Goal: Task Accomplishment & Management: Manage account settings

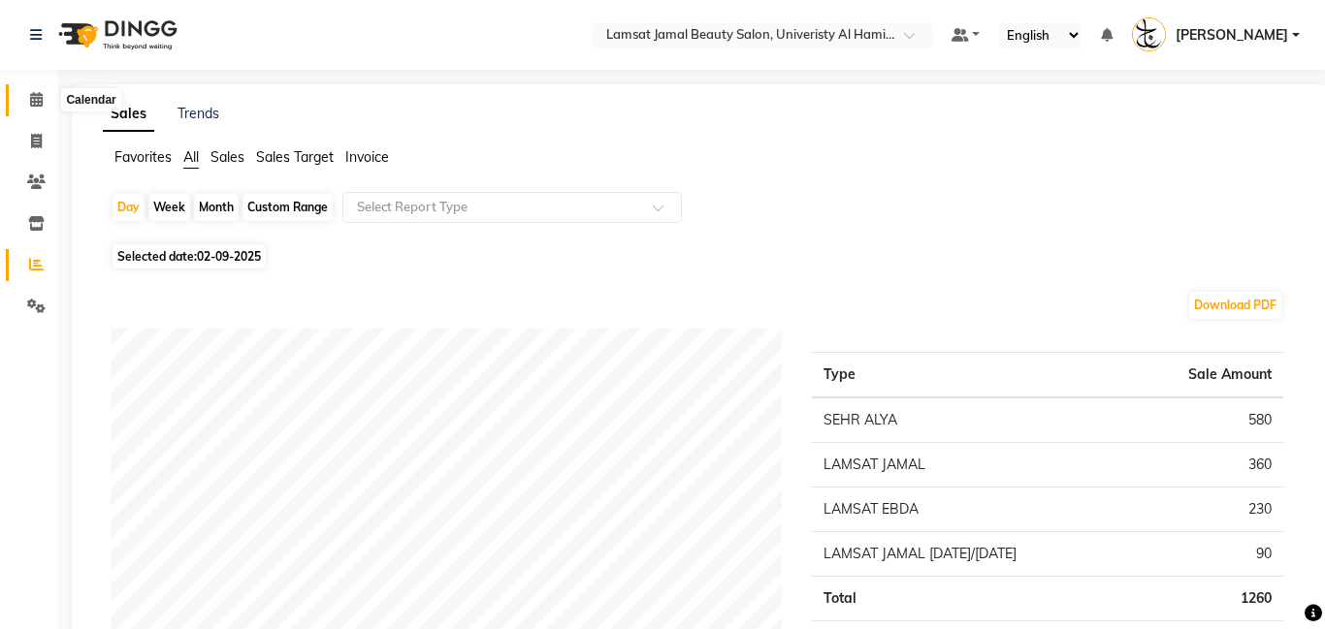
click at [41, 92] on icon at bounding box center [36, 99] width 13 height 15
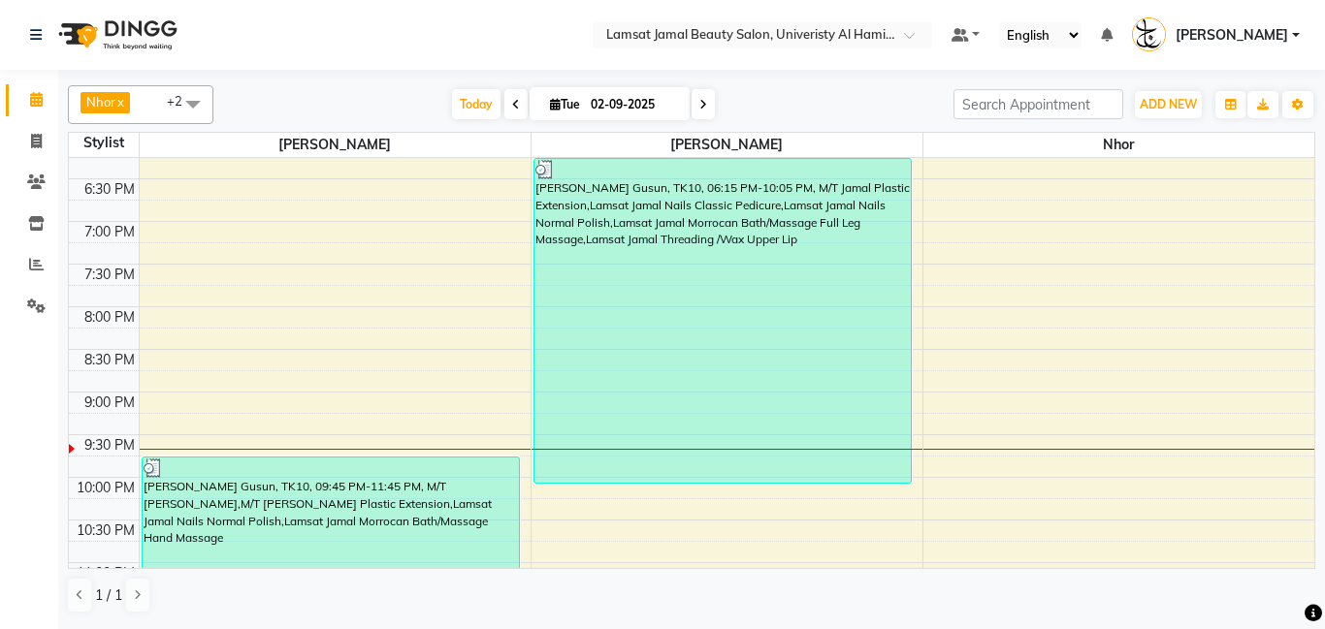
scroll to position [804, 0]
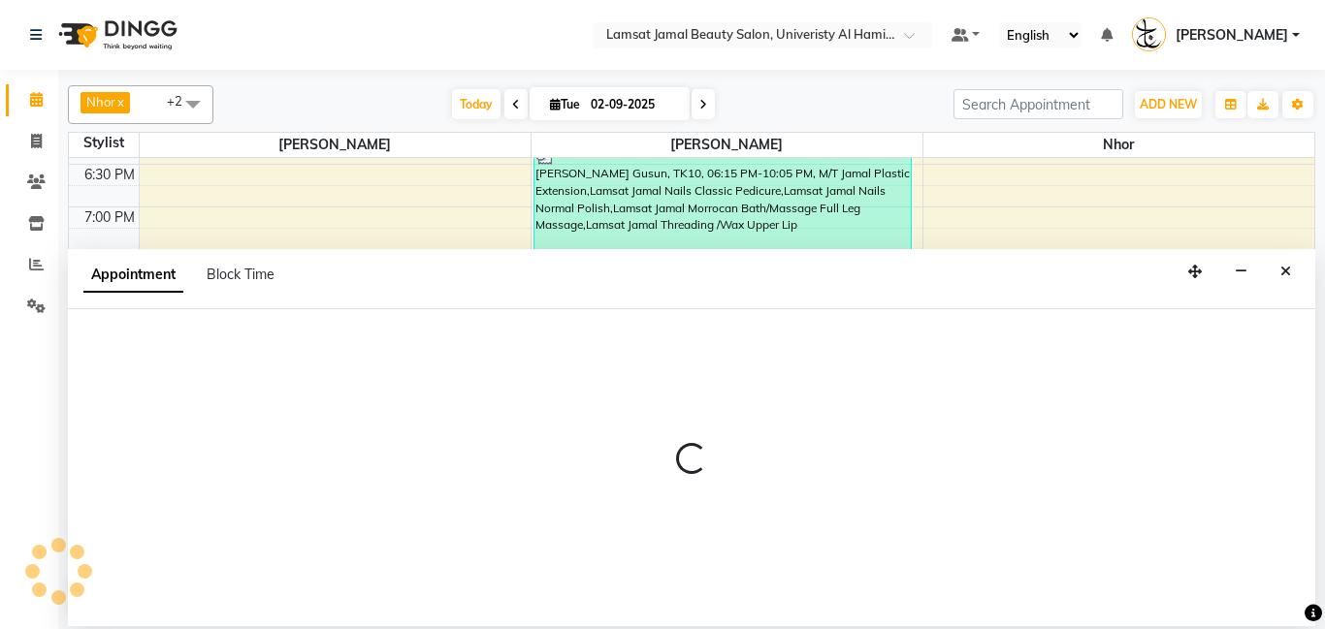
select select "79907"
select select "tentative"
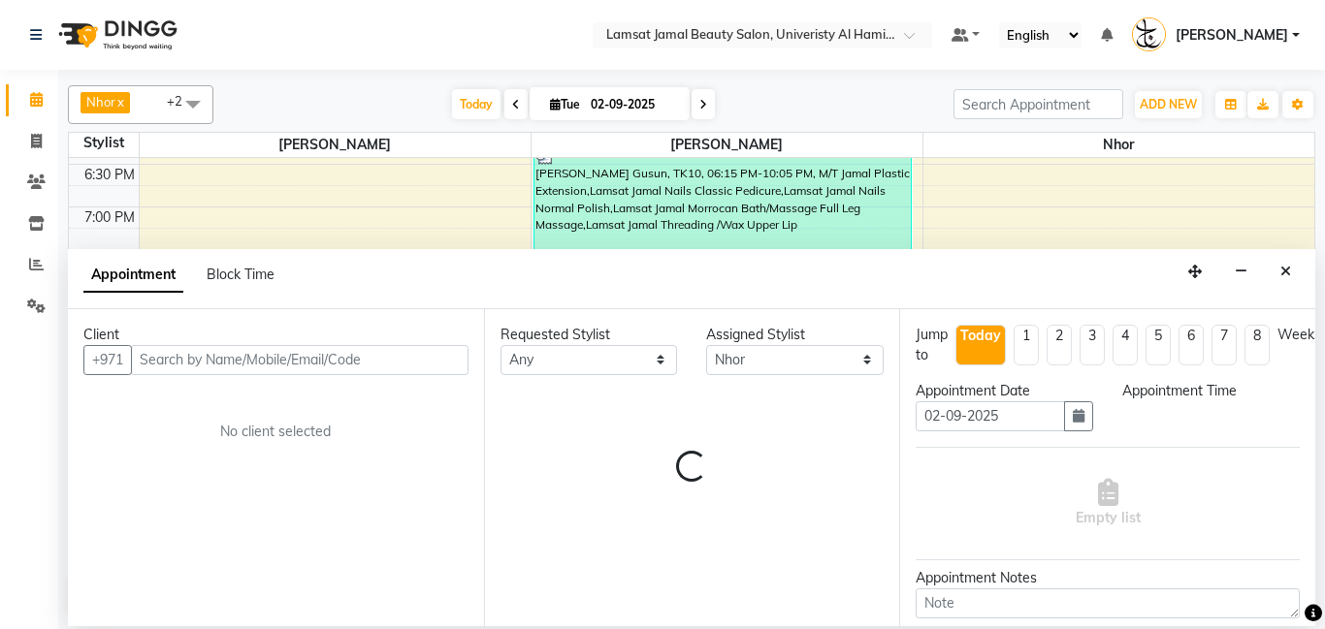
select select "1215"
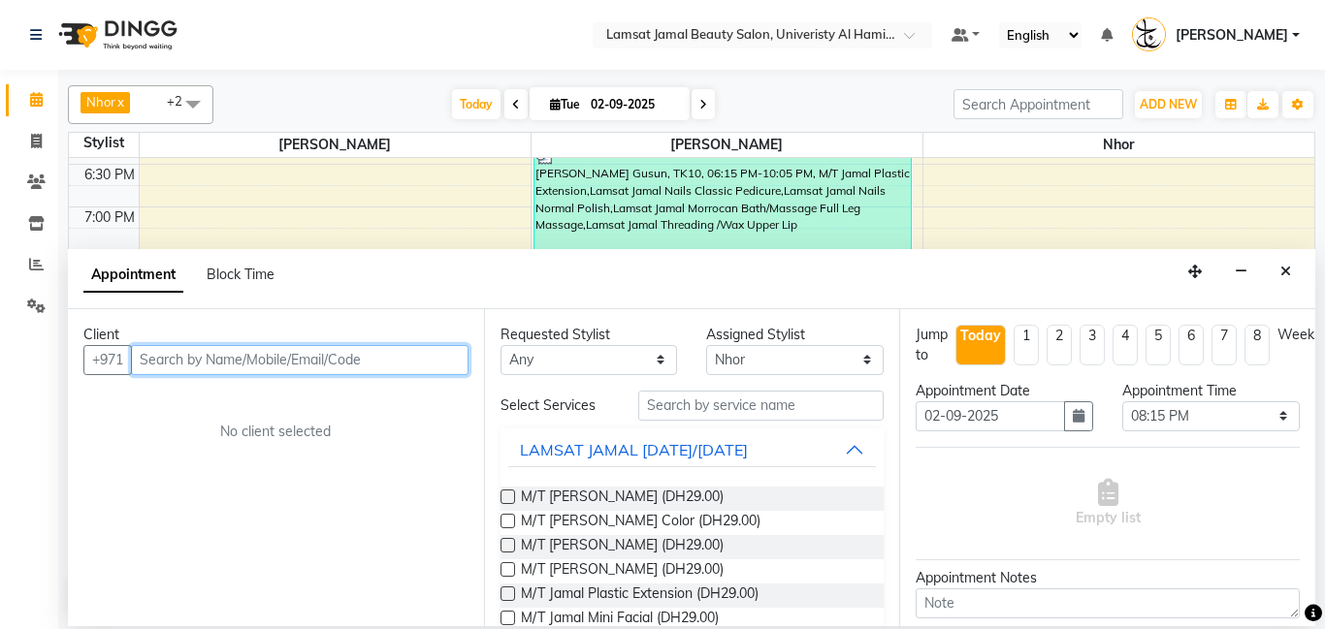
click at [238, 361] on input "text" at bounding box center [299, 360] width 337 height 30
type input "509140927"
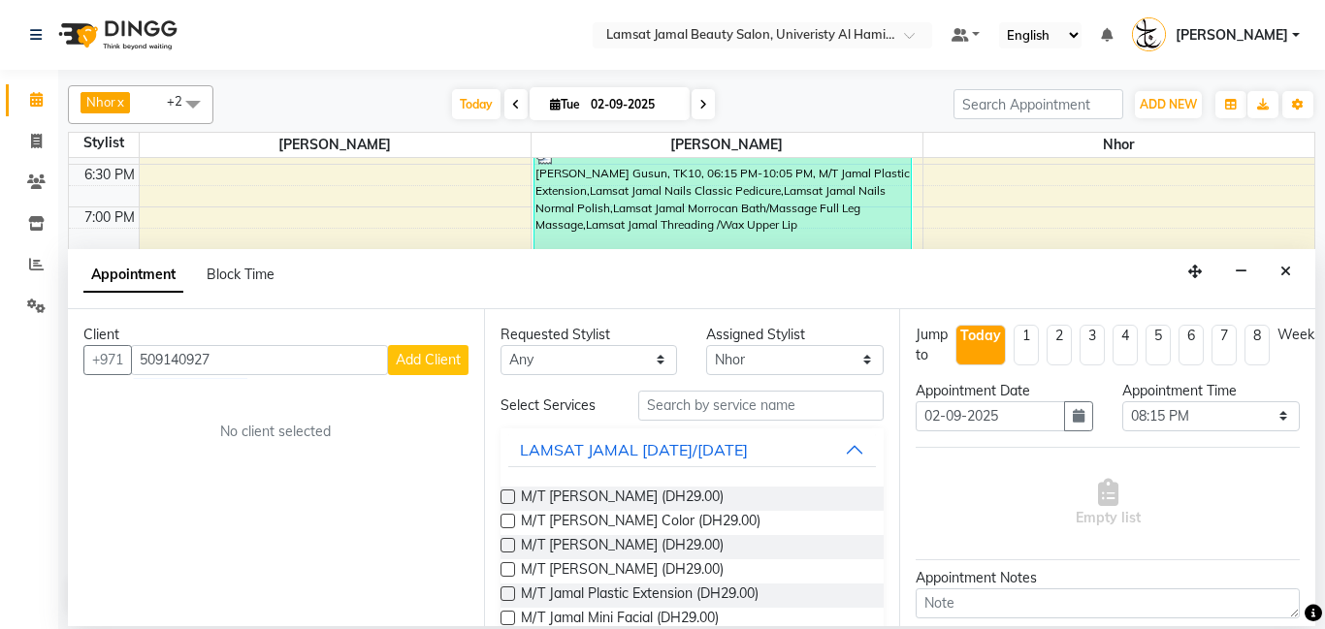
click at [431, 362] on span "Add Client" at bounding box center [428, 359] width 65 height 17
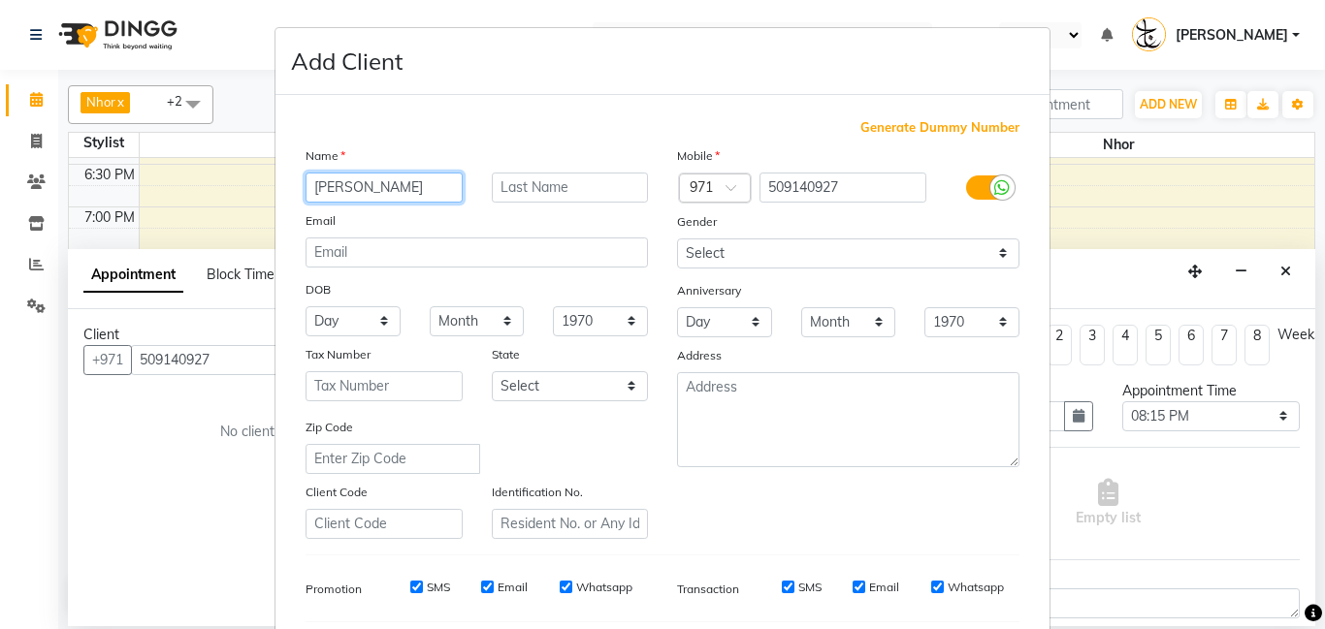
type input "[PERSON_NAME]"
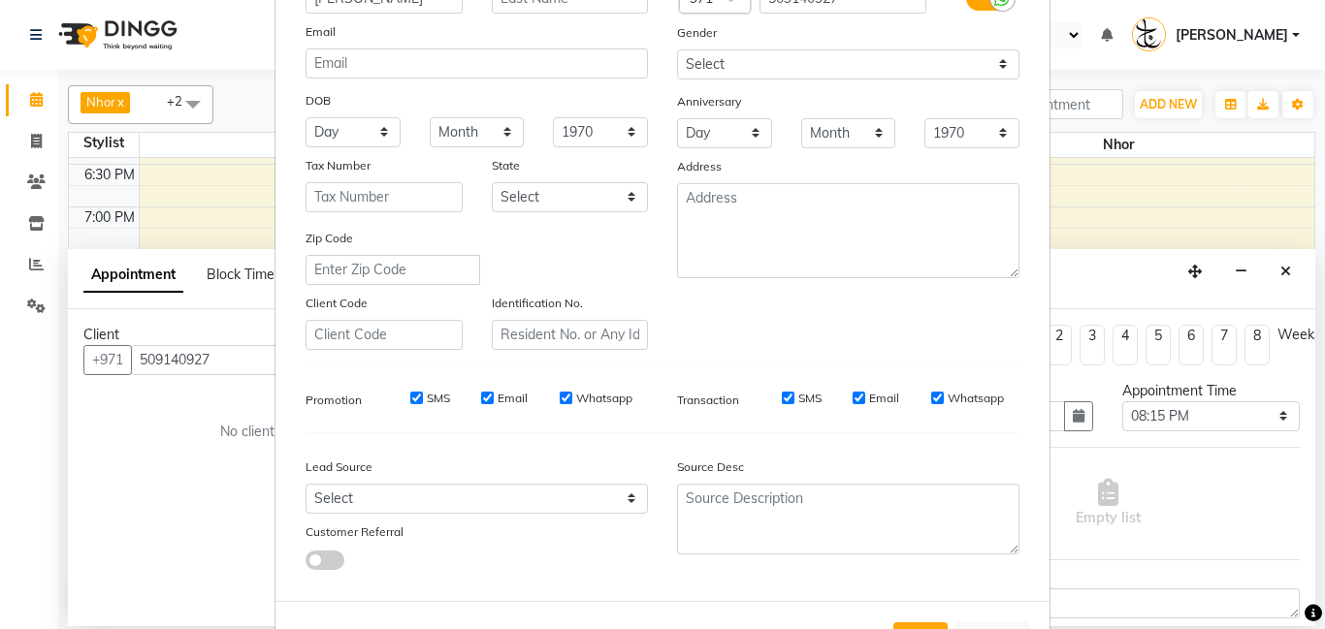
scroll to position [266, 0]
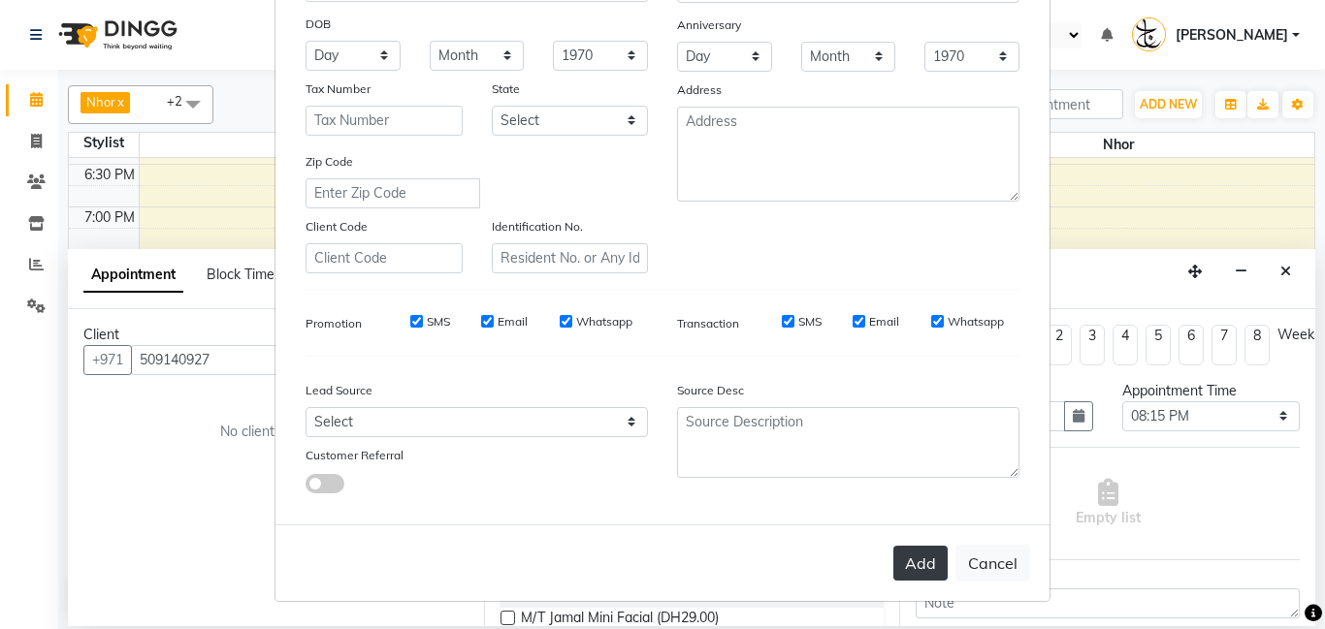
click at [930, 566] on button "Add" at bounding box center [920, 563] width 54 height 35
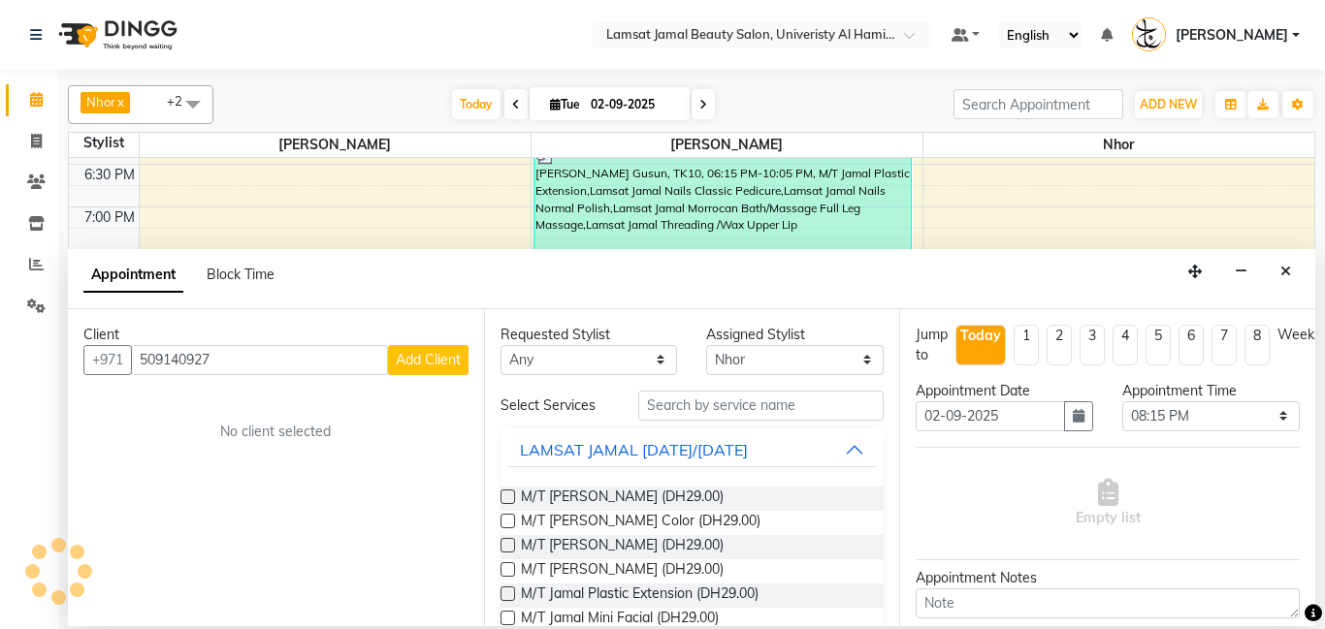
type input "50*****27"
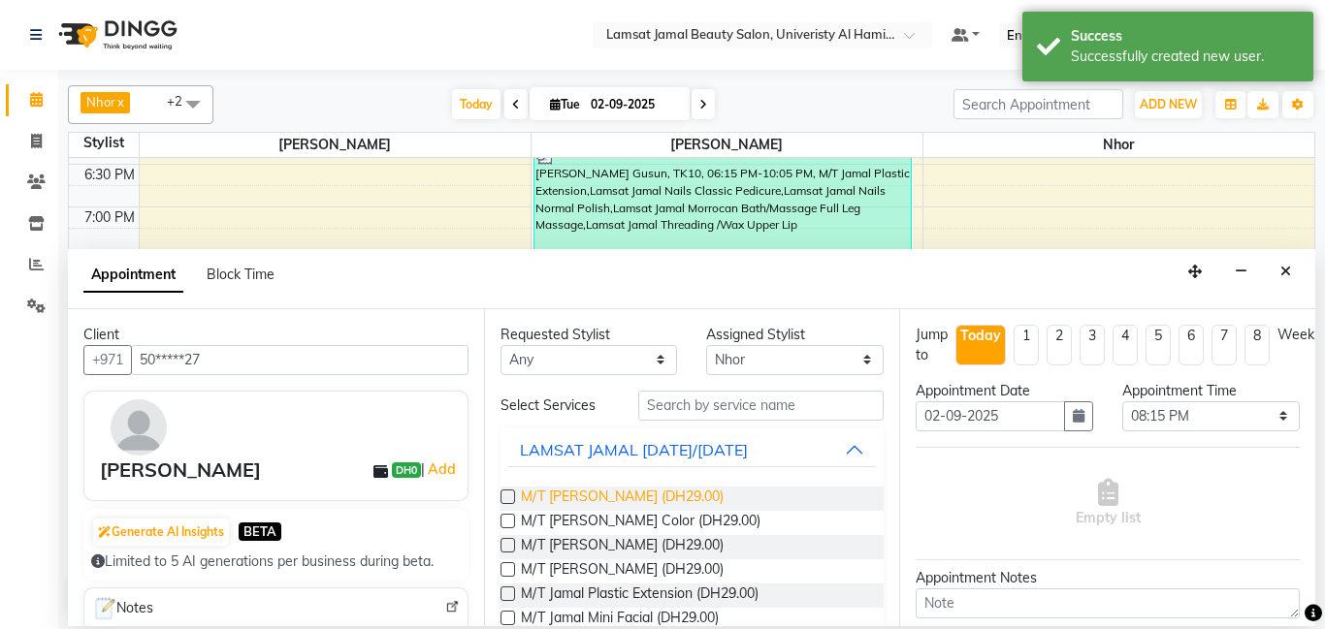
click at [700, 493] on span "M/T [PERSON_NAME] (DH29.00)" at bounding box center [622, 499] width 203 height 24
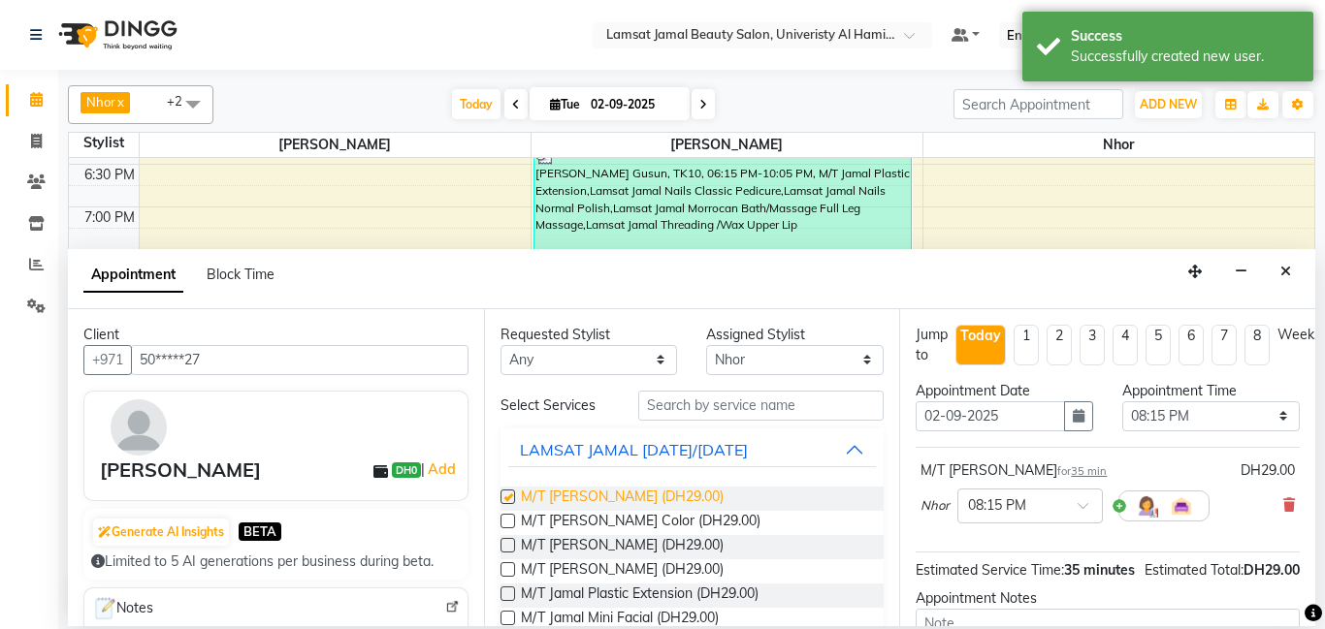
checkbox input "false"
click at [681, 551] on span "M/T [PERSON_NAME] (DH29.00)" at bounding box center [622, 547] width 203 height 24
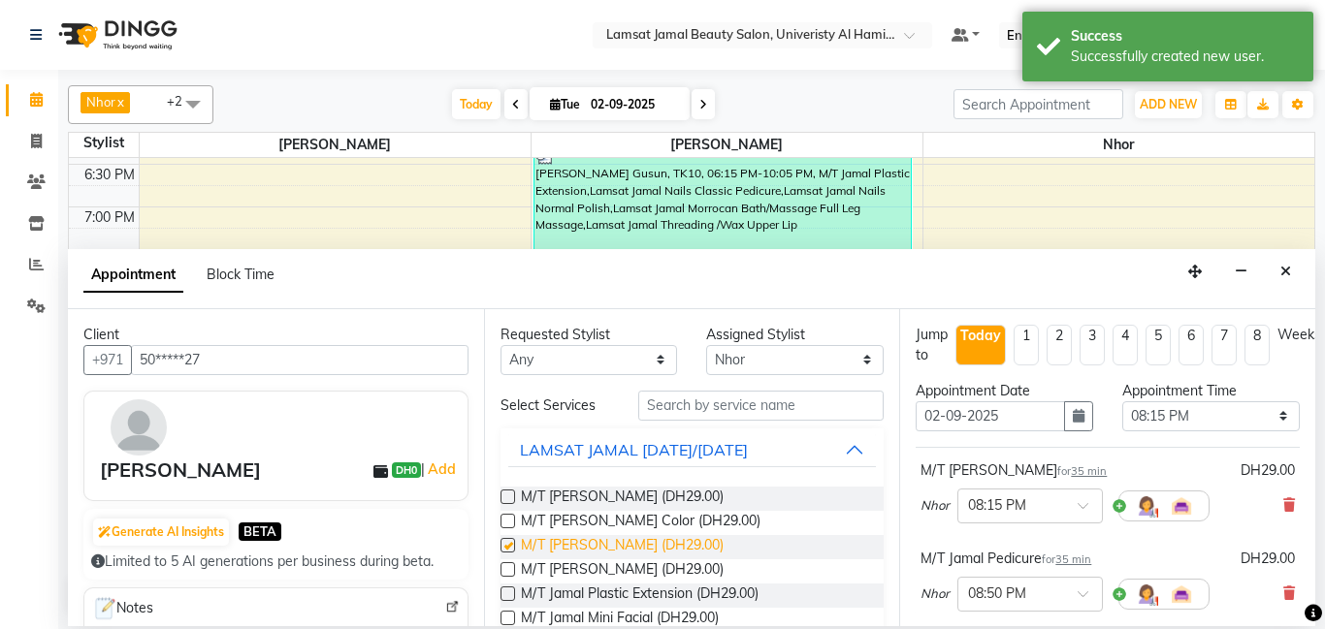
checkbox input "false"
click at [850, 449] on button "LAMSAT JAMAL [DATE]/[DATE]" at bounding box center [692, 450] width 369 height 35
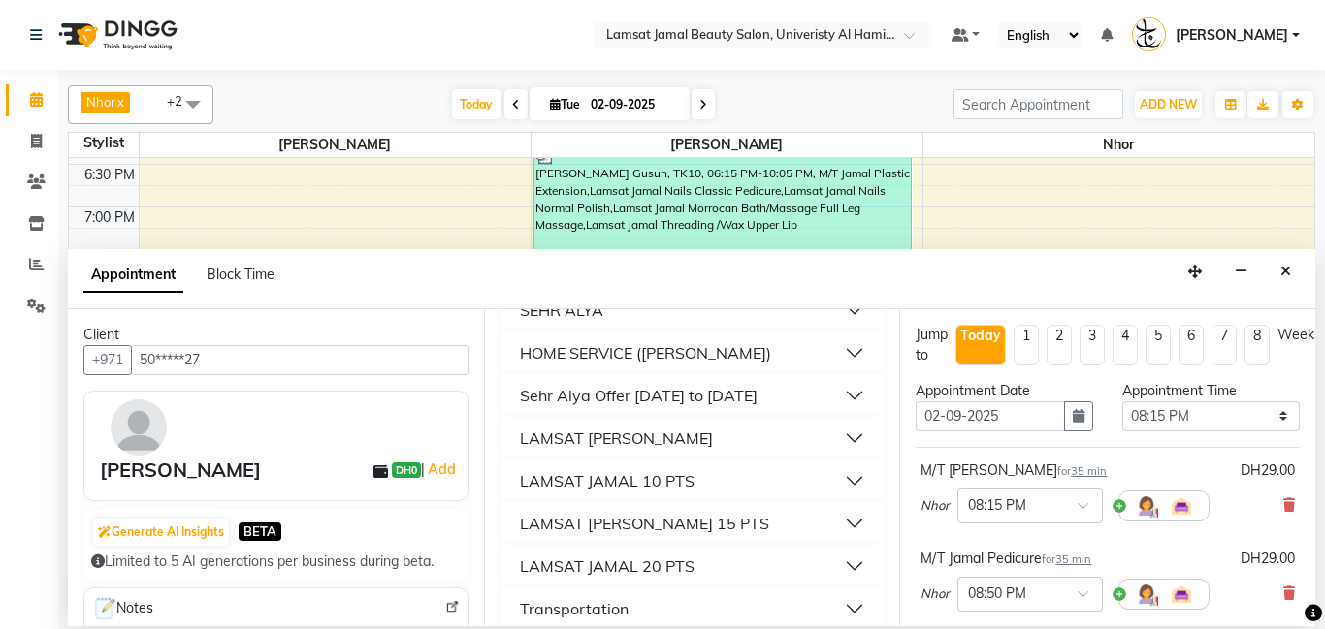
scroll to position [272, 0]
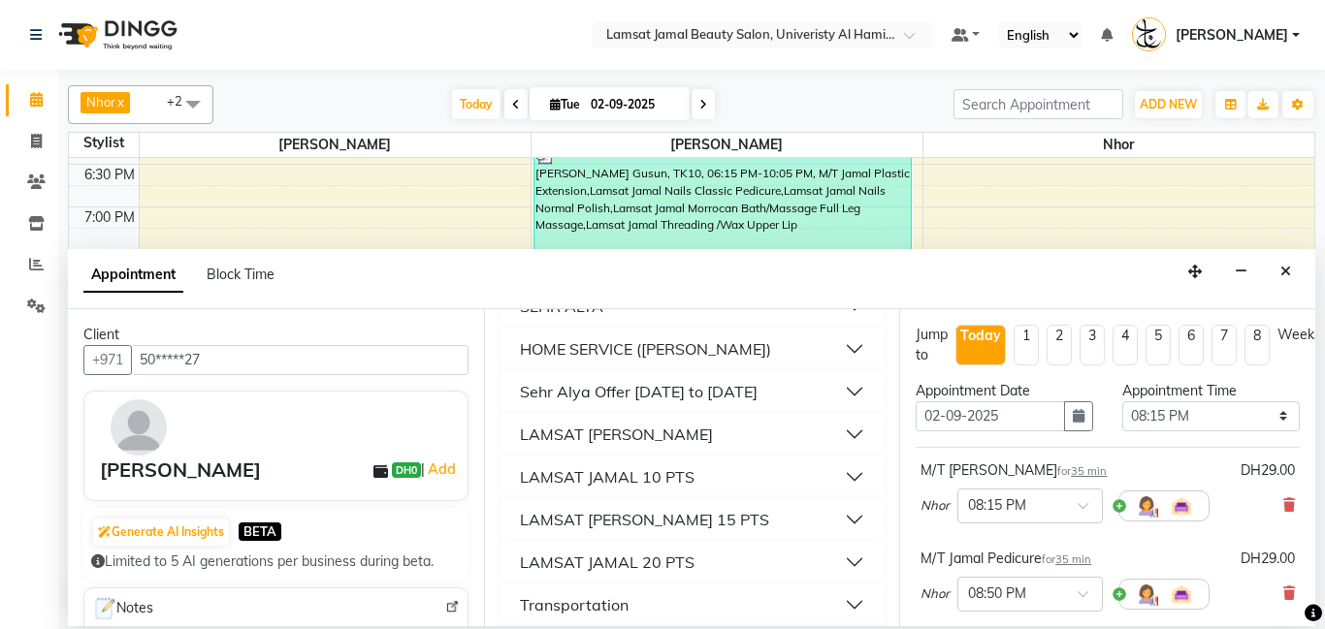
click at [854, 431] on button "LAMSAT [PERSON_NAME]" at bounding box center [692, 434] width 369 height 35
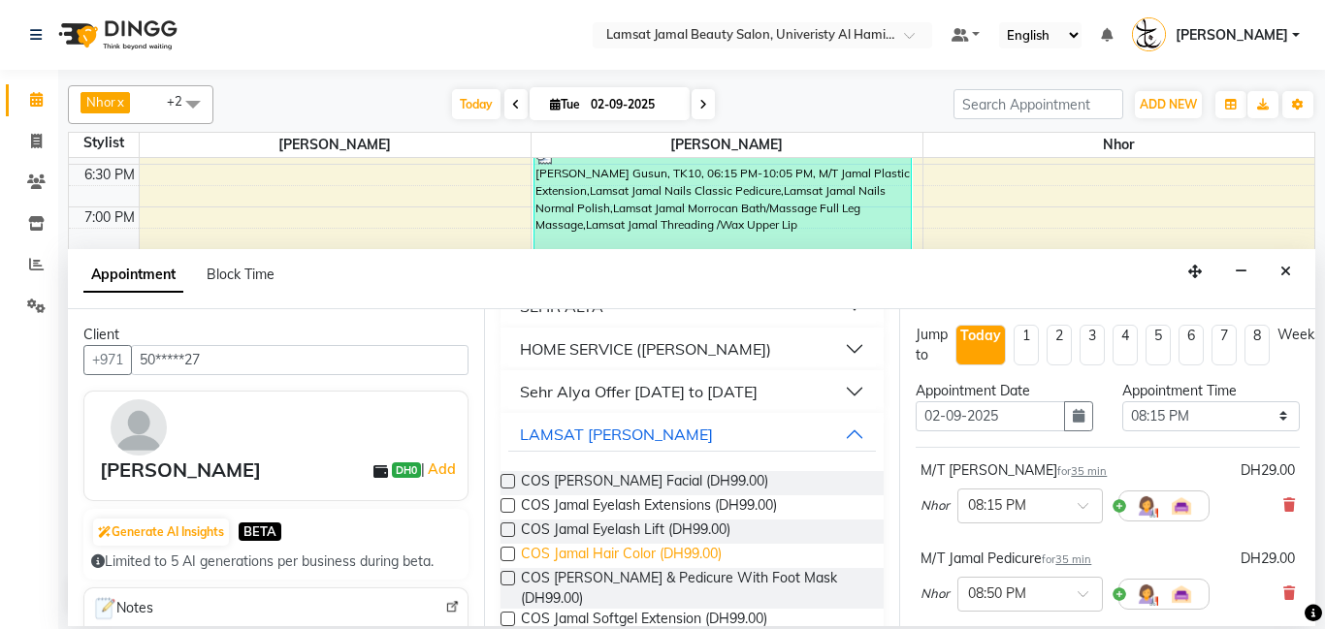
click at [695, 554] on span "COS Jamal Hair Color (DH99.00)" at bounding box center [621, 556] width 201 height 24
checkbox input "false"
click at [858, 440] on button "LAMSAT [PERSON_NAME]" at bounding box center [692, 434] width 369 height 35
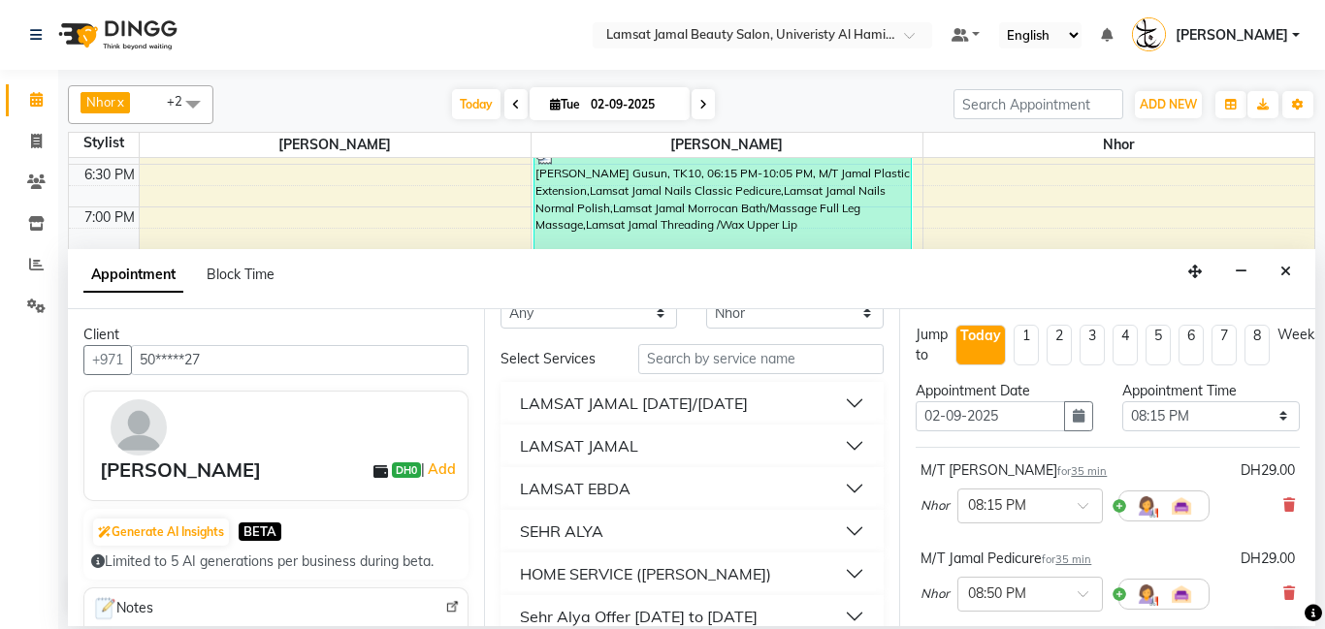
scroll to position [24, 0]
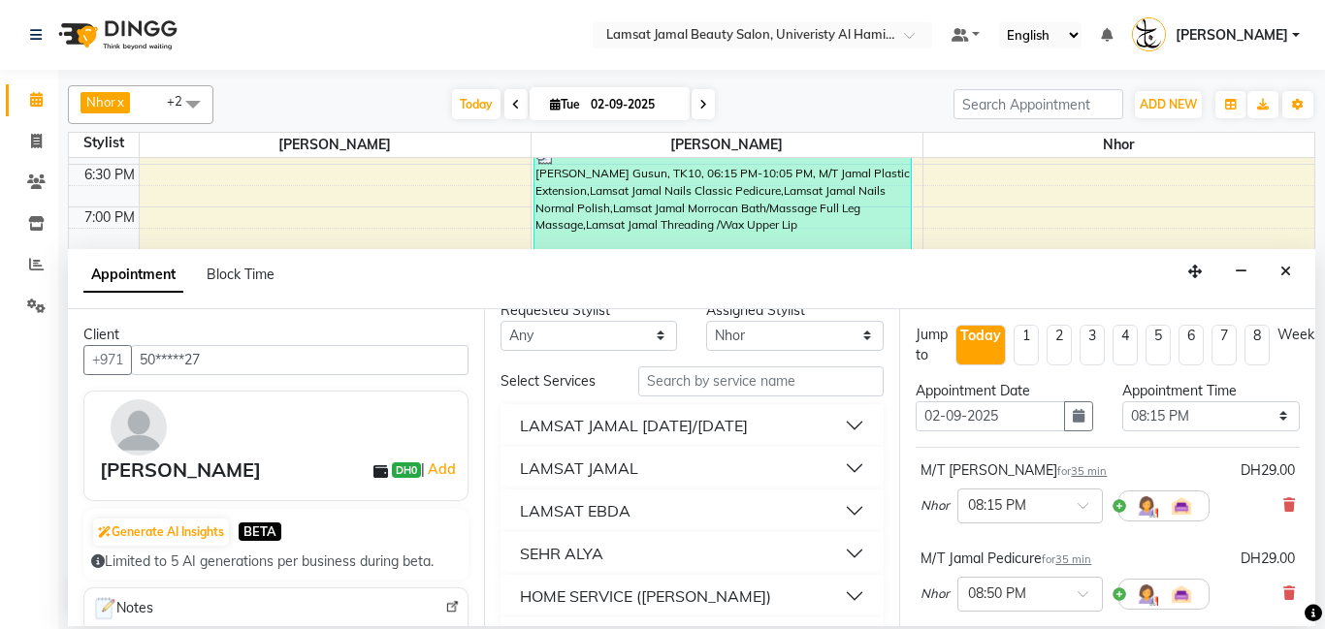
click at [861, 471] on button "LAMSAT JAMAL" at bounding box center [692, 468] width 369 height 35
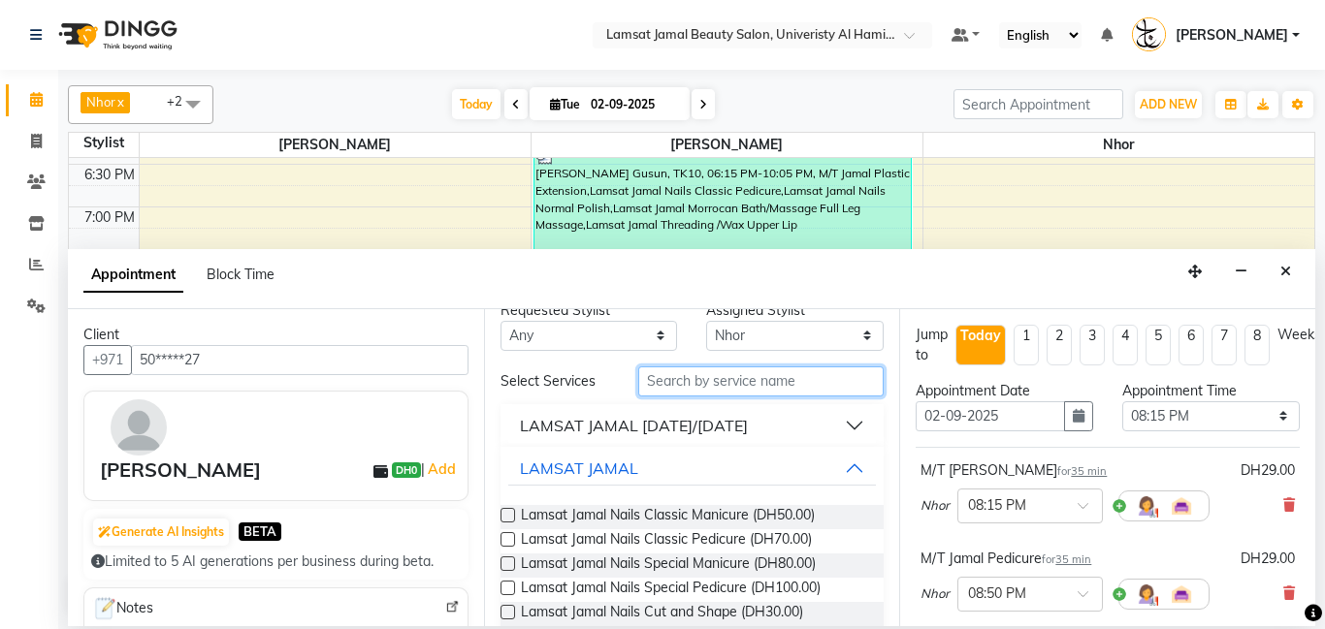
click at [810, 394] on input "text" at bounding box center [761, 382] width 246 height 30
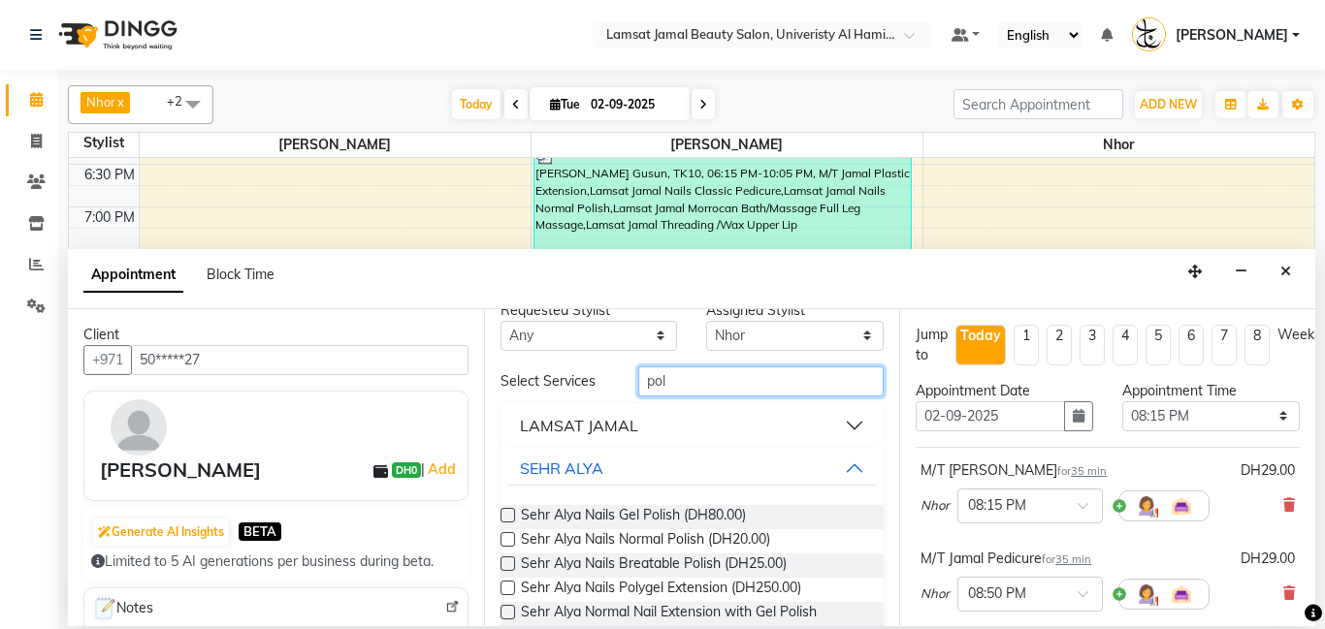
type input "pol"
click at [857, 425] on button "LAMSAT JAMAL" at bounding box center [692, 425] width 369 height 35
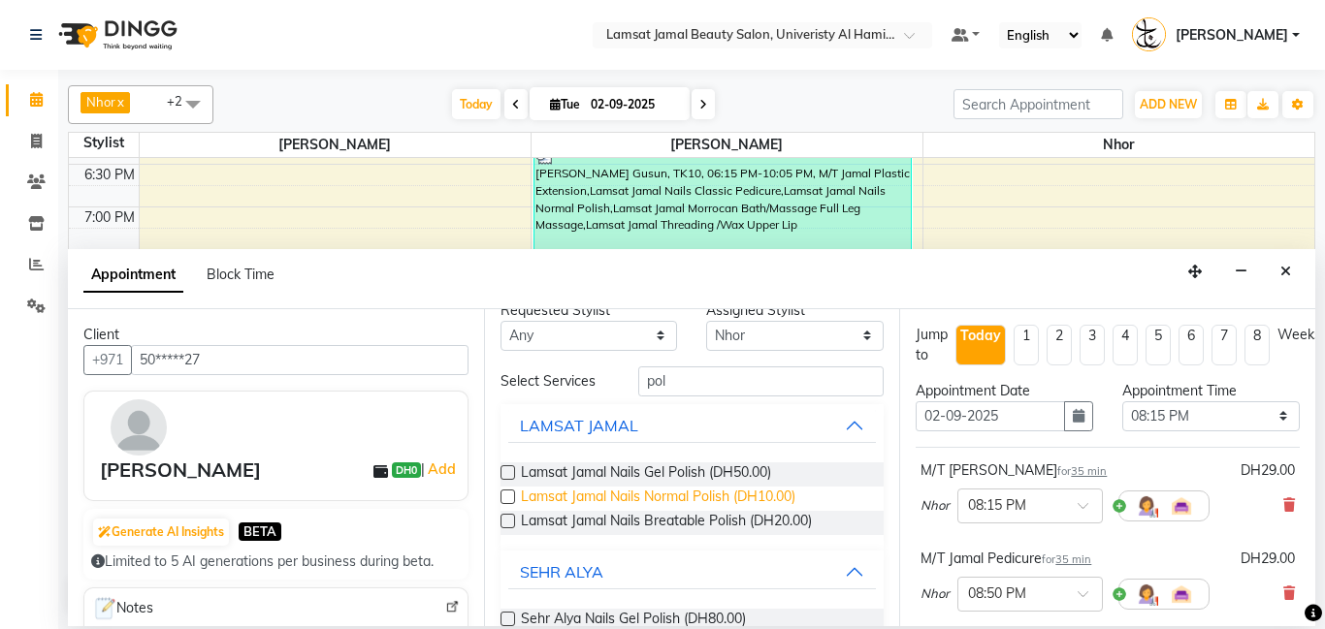
click at [744, 497] on span "Lamsat Jamal Nails Normal Polish (DH10.00)" at bounding box center [658, 499] width 274 height 24
checkbox input "false"
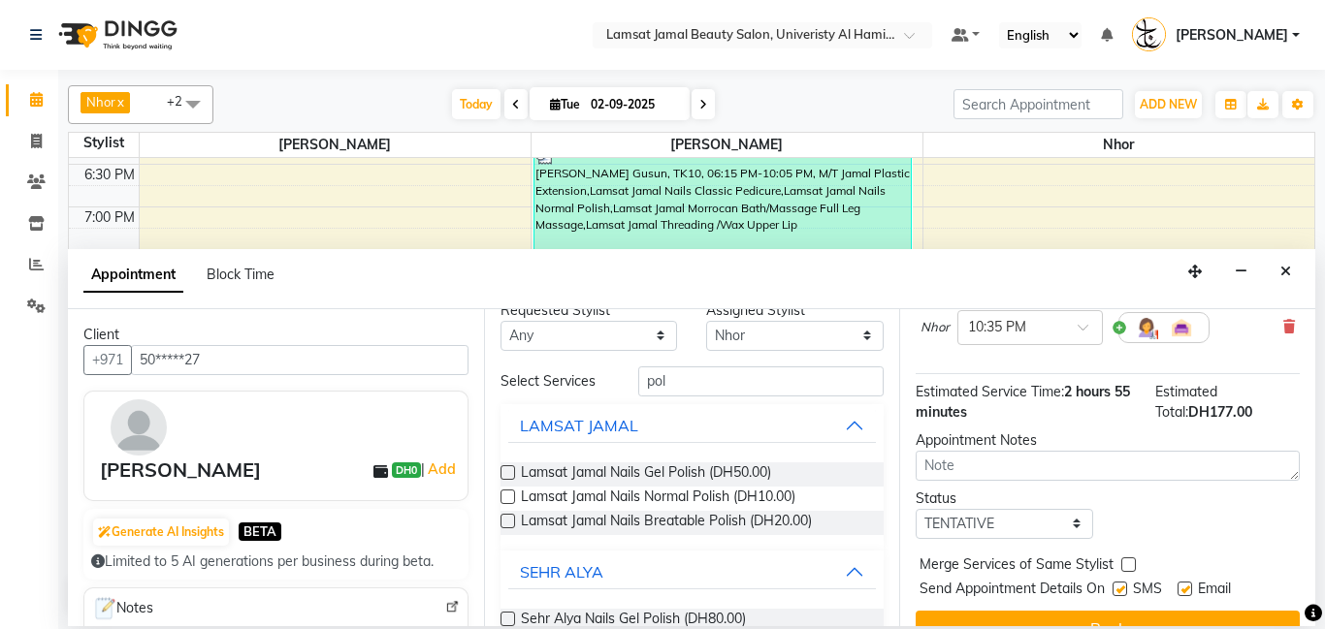
scroll to position [566, 0]
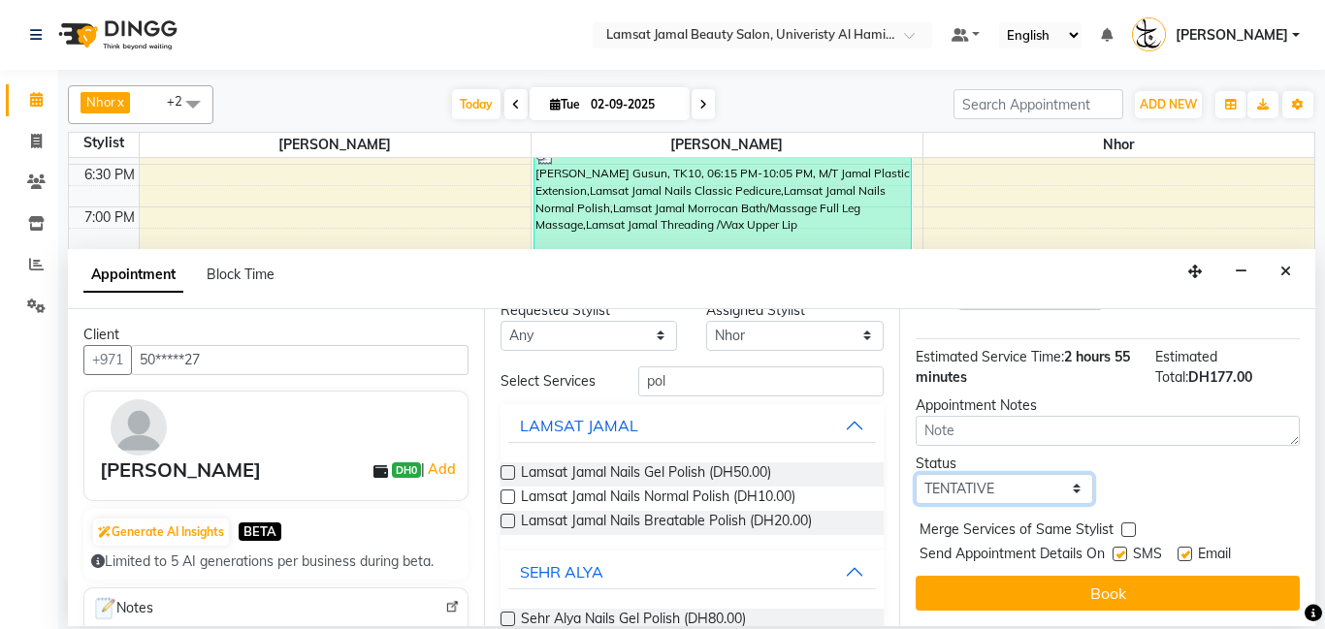
click at [1071, 487] on select "Select TENTATIVE CONFIRM CHECK-IN UPCOMING" at bounding box center [1003, 489] width 177 height 30
select select "check-in"
click at [915, 474] on select "Select TENTATIVE CONFIRM CHECK-IN UPCOMING" at bounding box center [1003, 489] width 177 height 30
click at [1129, 534] on label at bounding box center [1128, 530] width 15 height 15
click at [1129, 534] on input "checkbox" at bounding box center [1127, 532] width 13 height 13
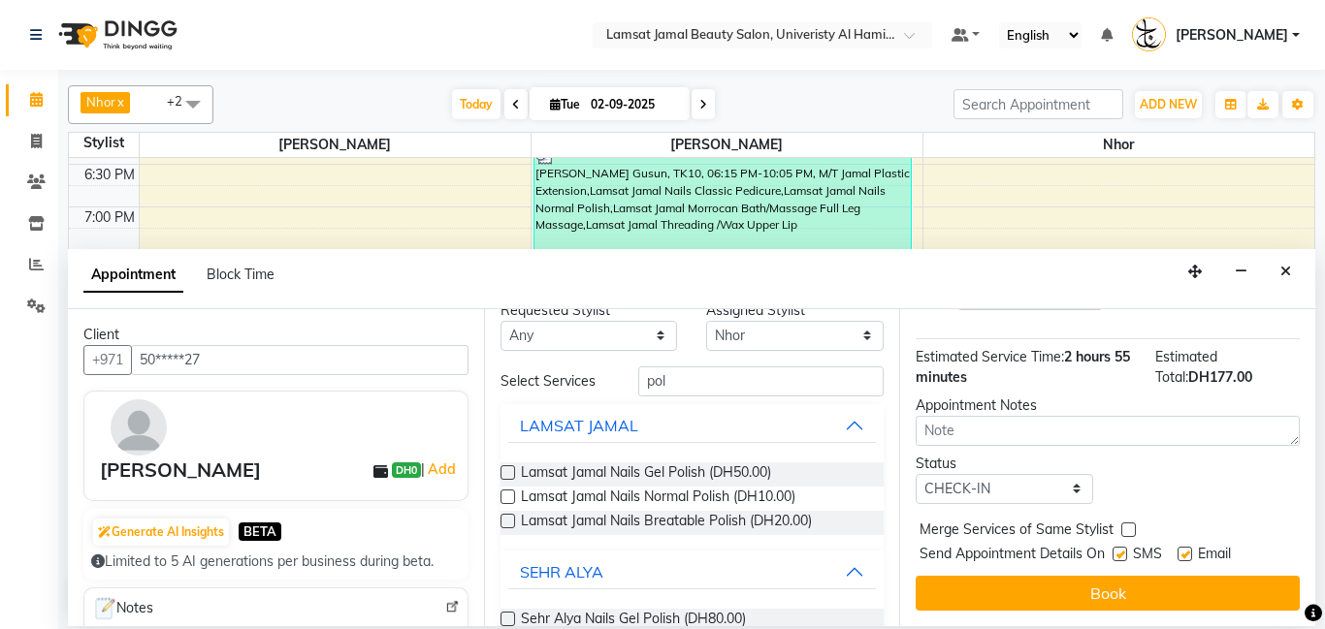
checkbox input "true"
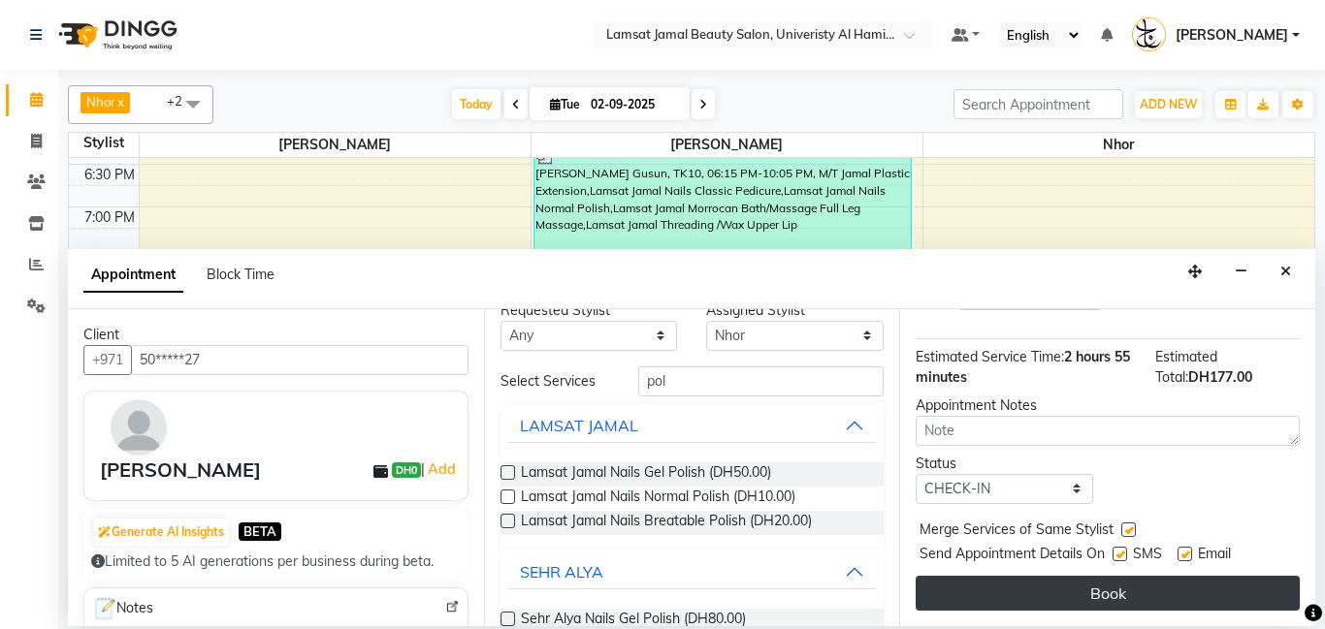
click at [1116, 587] on button "Book" at bounding box center [1107, 593] width 384 height 35
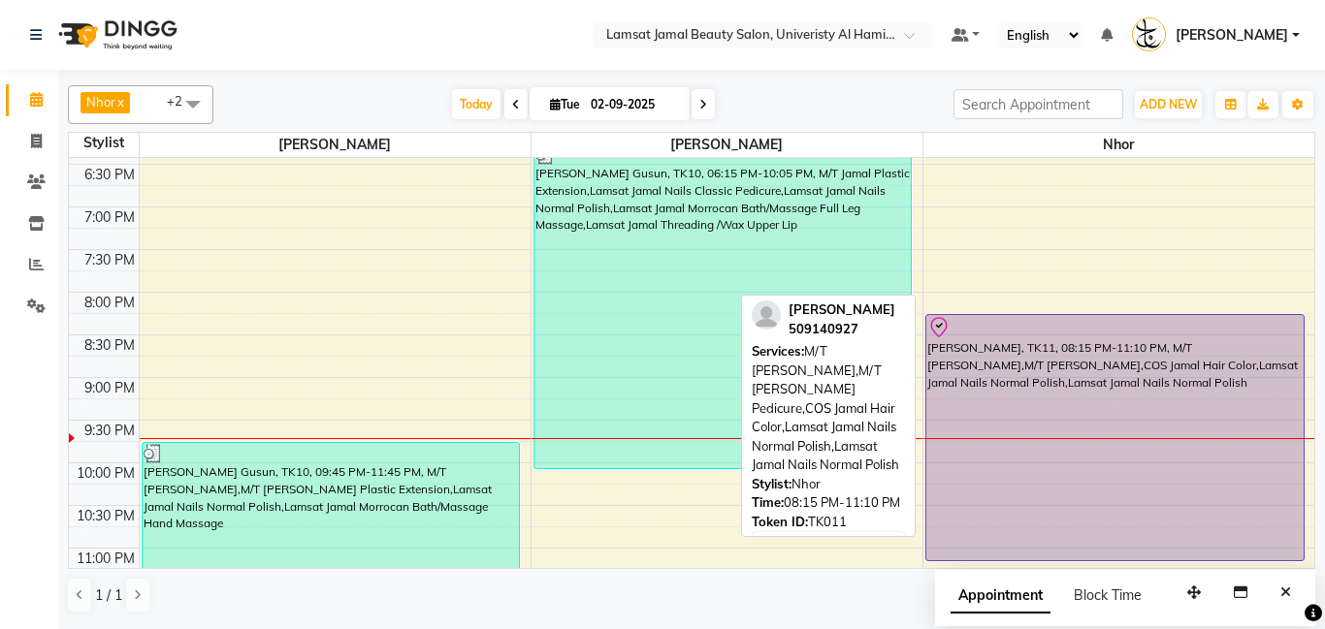
click at [1016, 413] on div "[PERSON_NAME], TK11, 08:15 PM-11:10 PM, M/T [PERSON_NAME],M/T [PERSON_NAME],COS…" at bounding box center [1114, 437] width 377 height 245
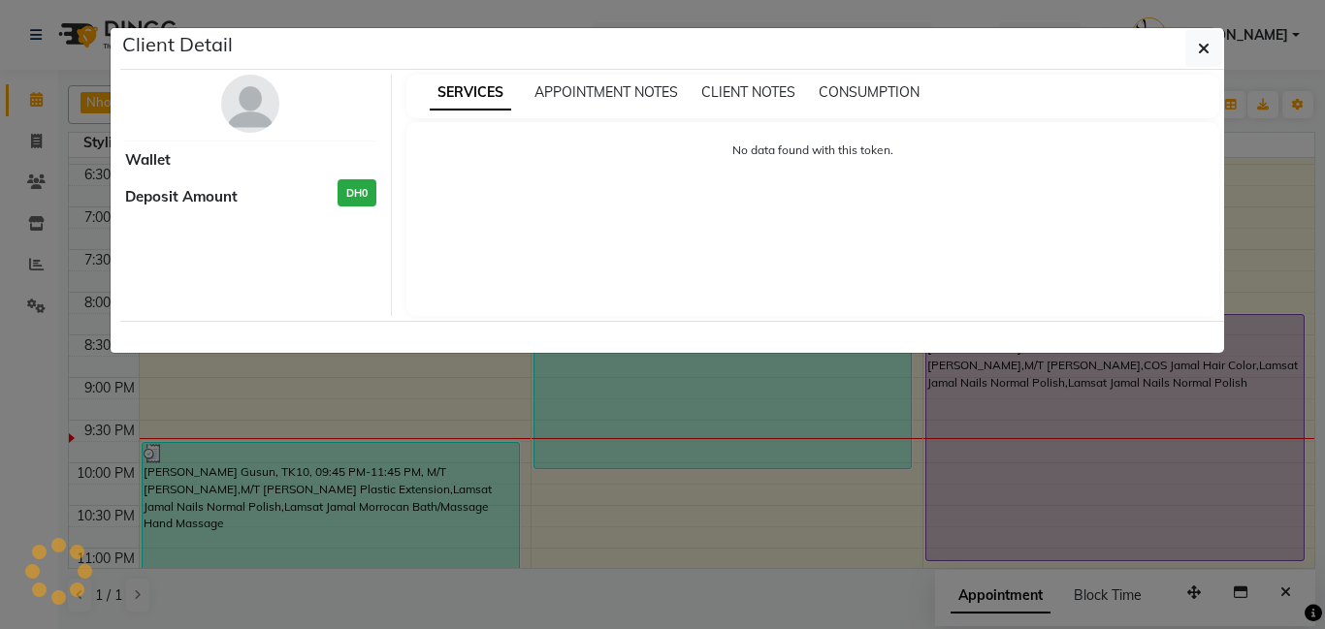
select select "8"
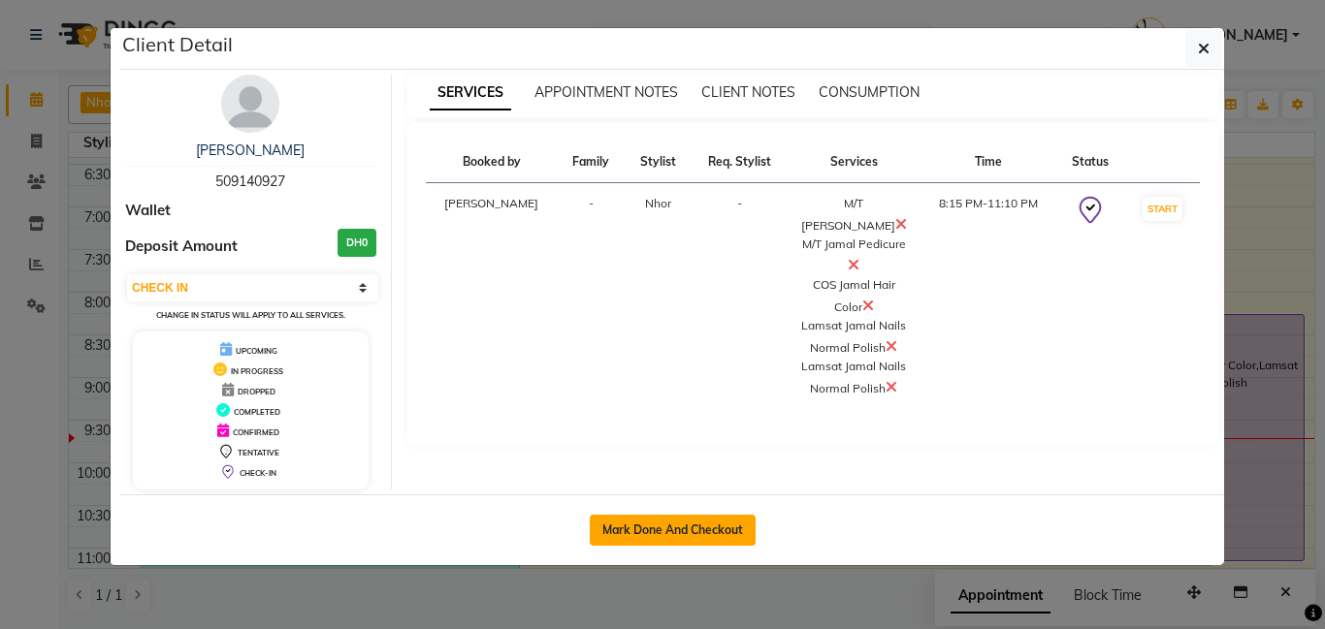
click at [739, 529] on button "Mark Done And Checkout" at bounding box center [673, 530] width 166 height 31
select select "service"
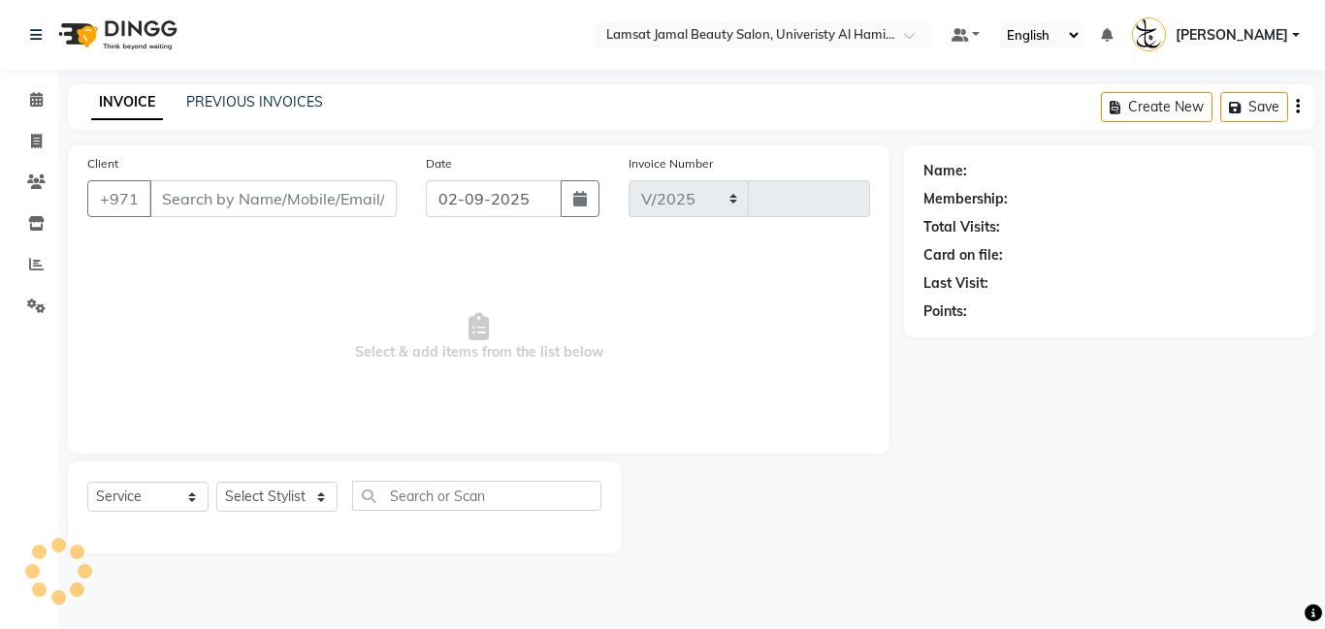
select select "8294"
type input "3172"
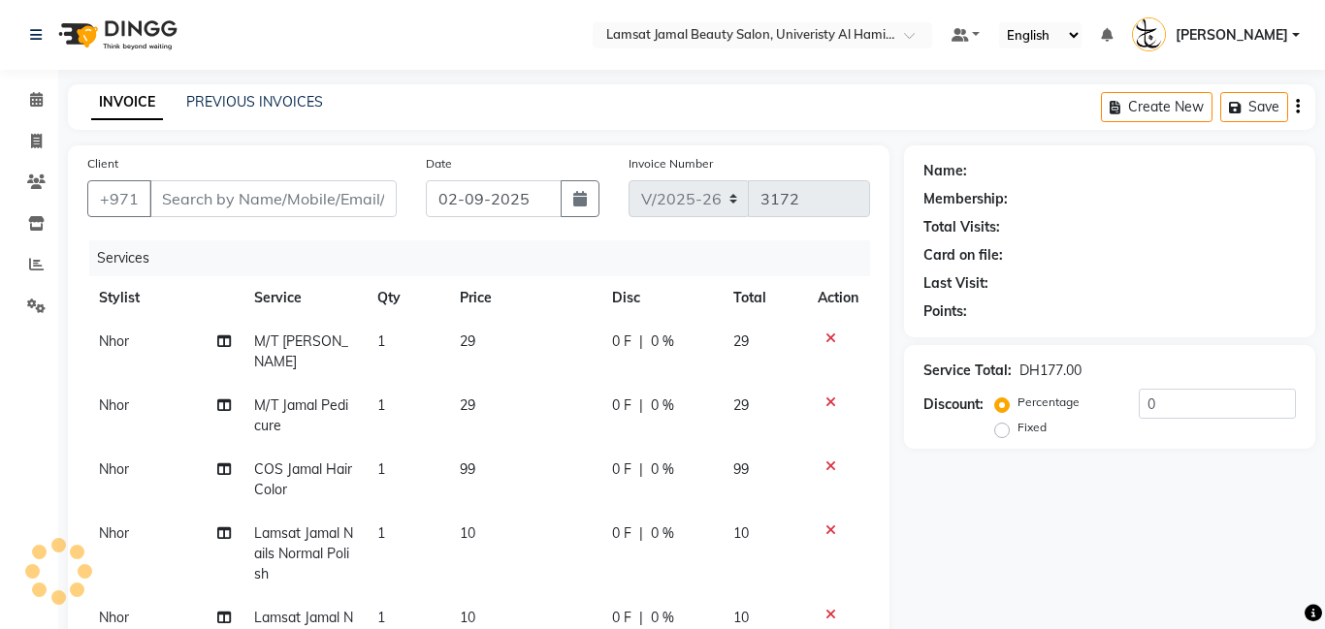
type input "50*****27"
select select "79907"
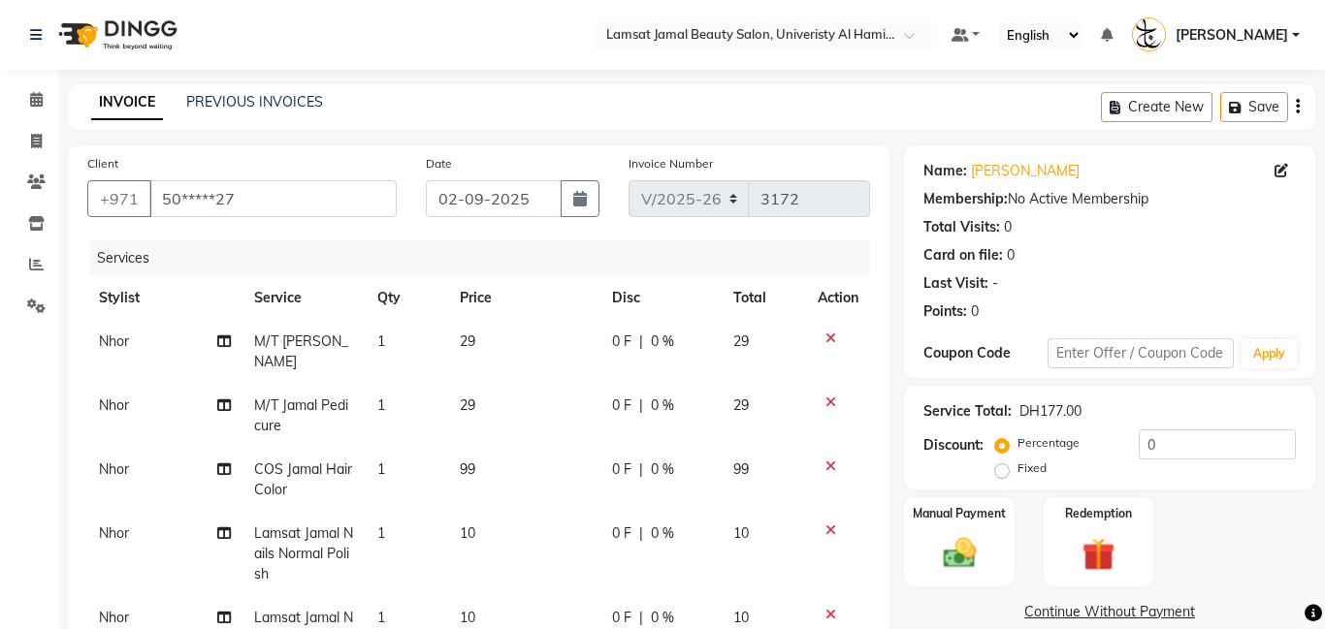
click at [488, 347] on td "29" at bounding box center [524, 352] width 153 height 64
select select "79907"
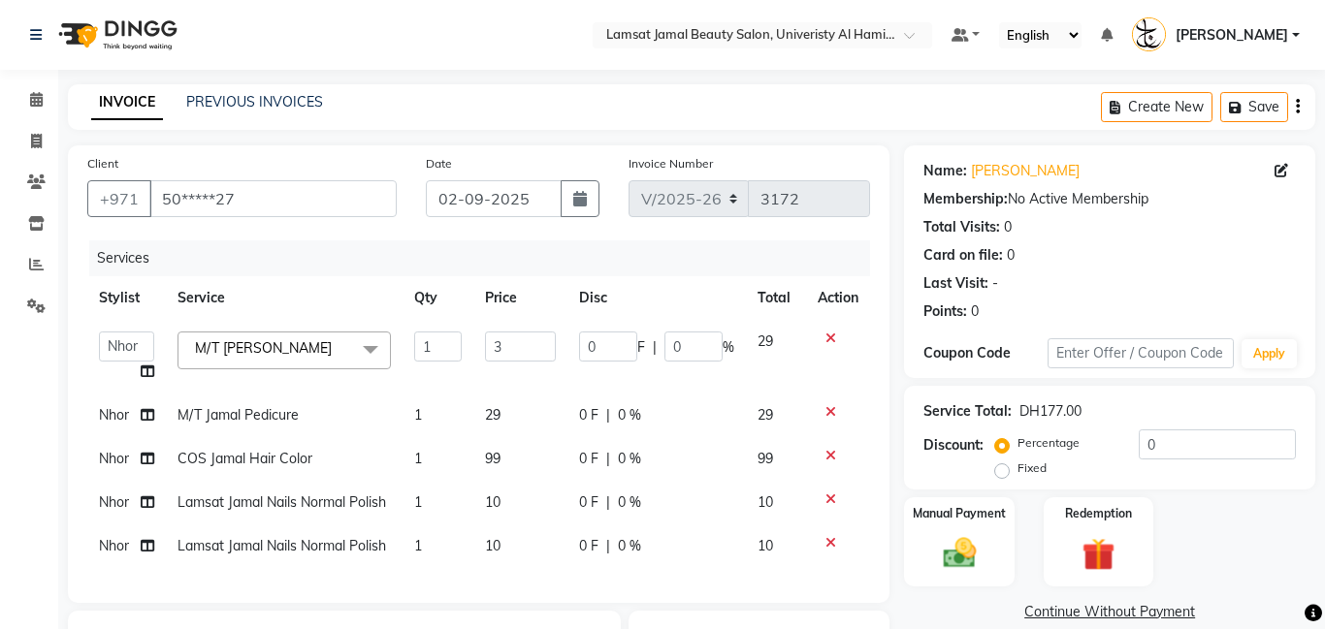
type input "30"
click at [527, 418] on td "29" at bounding box center [520, 416] width 94 height 44
select select "79907"
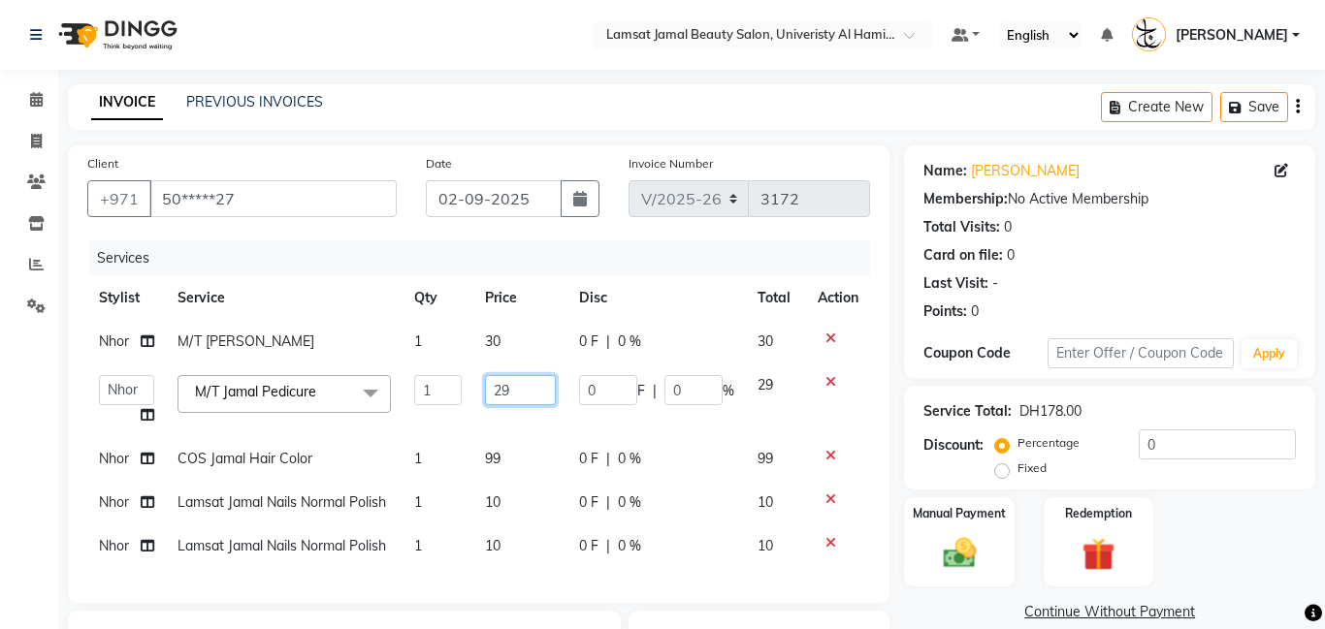
click at [535, 395] on input "29" at bounding box center [520, 390] width 71 height 30
type input "2"
type input "30"
click at [528, 449] on td "99" at bounding box center [520, 459] width 94 height 44
select select "79907"
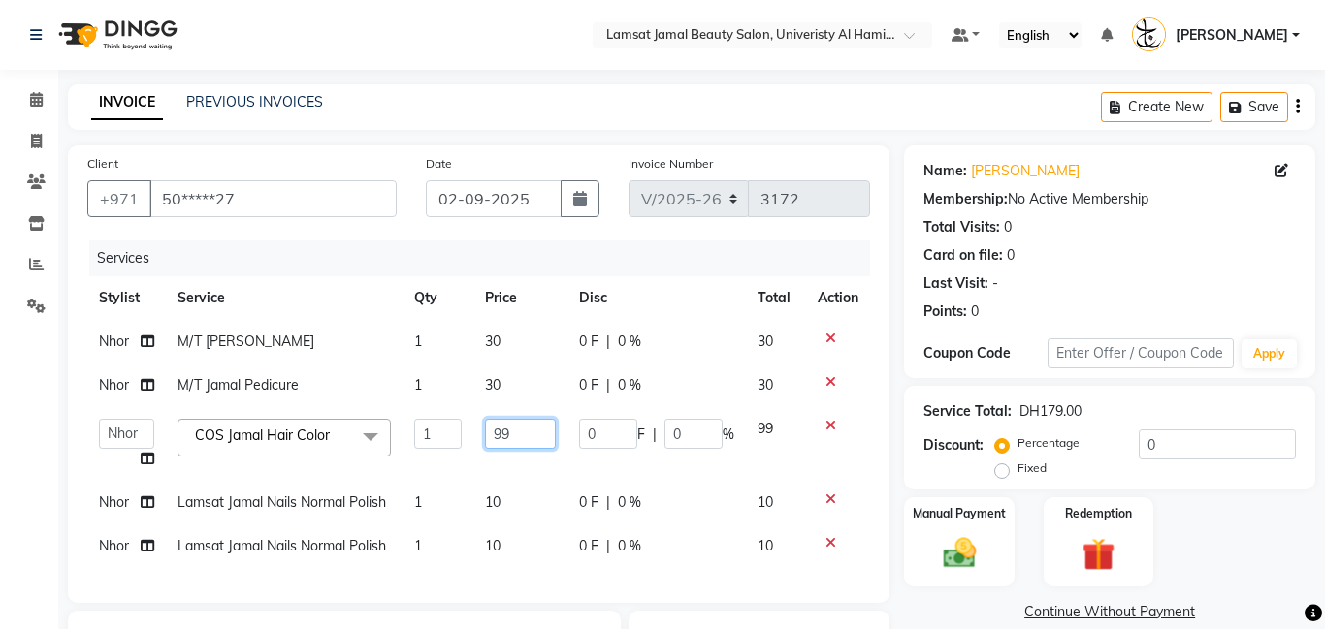
click at [550, 432] on input "99" at bounding box center [520, 434] width 71 height 30
type input "9"
type input "100"
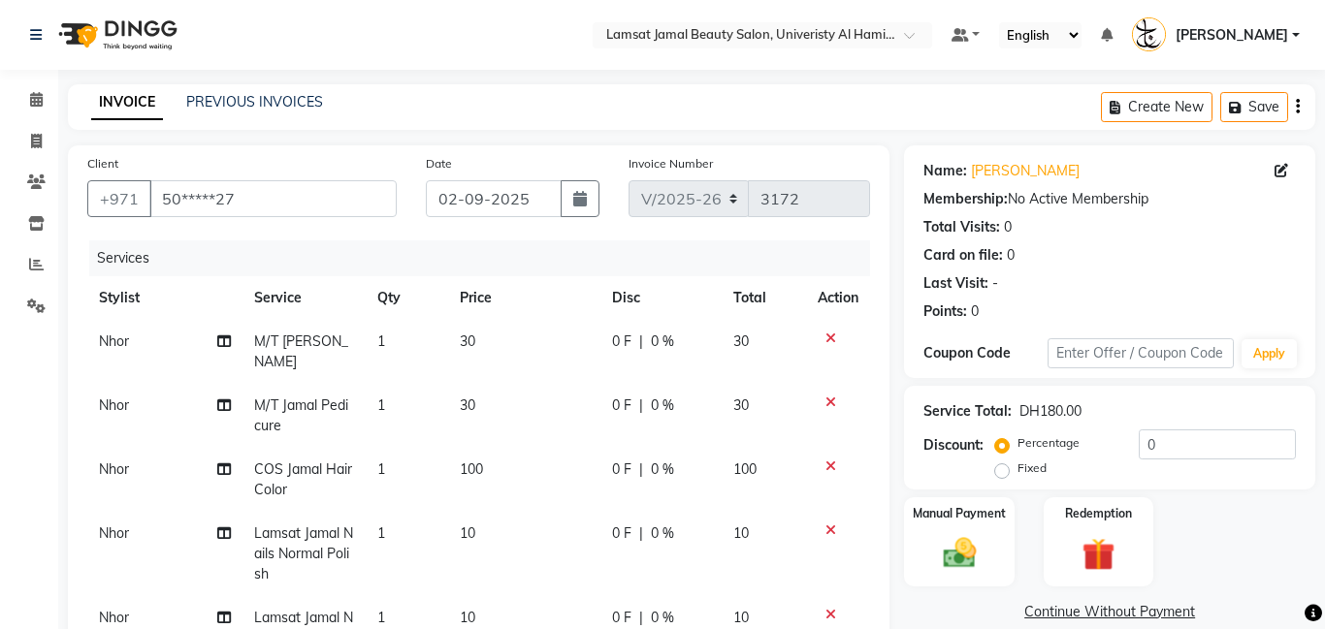
click at [131, 431] on tbody "Nhor M/T Jamal Manicure 1 30 0 F | 0 % 30 Nhor M/T Jamal Pedicure 1 30 0 F | 0 …" at bounding box center [478, 500] width 783 height 361
click at [114, 471] on span "Nhor" at bounding box center [114, 469] width 30 height 17
select select "79907"
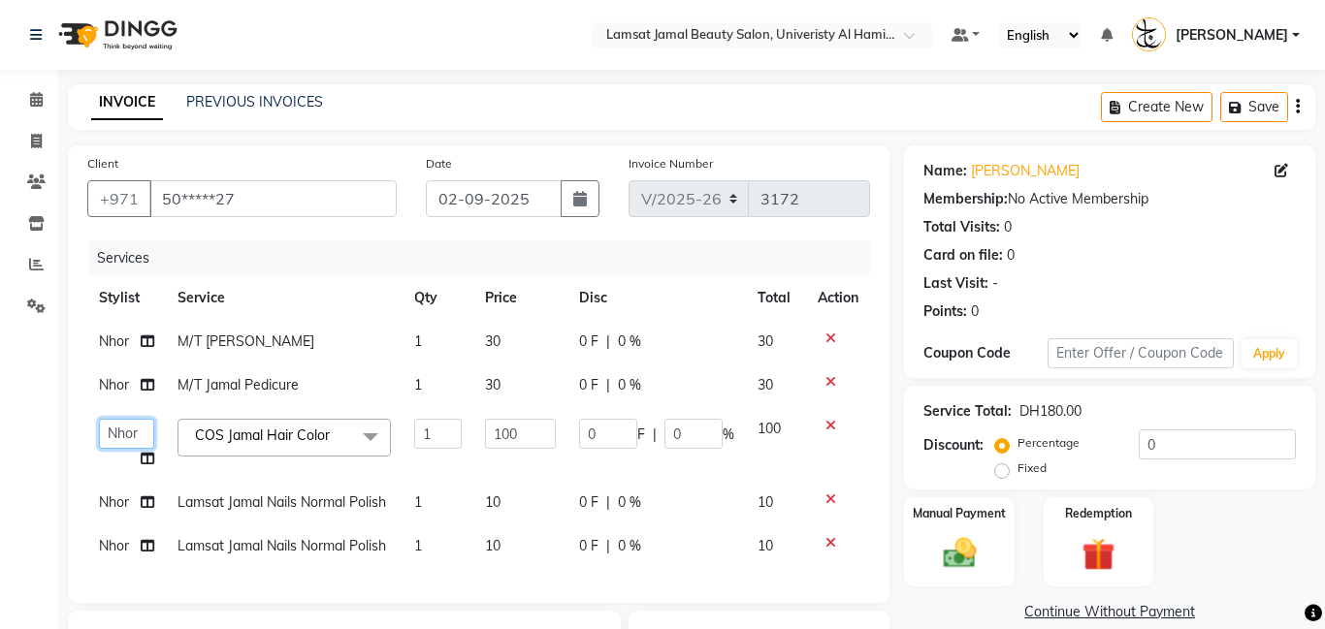
click at [119, 441] on select "[PERSON_NAME] Amna [PERSON_NAME] [PERSON_NAME] Ebda Lamsat [PERSON_NAME] [PERSO…" at bounding box center [126, 434] width 55 height 30
select select "79902"
click at [115, 343] on span "Nhor" at bounding box center [114, 341] width 30 height 17
select select "79907"
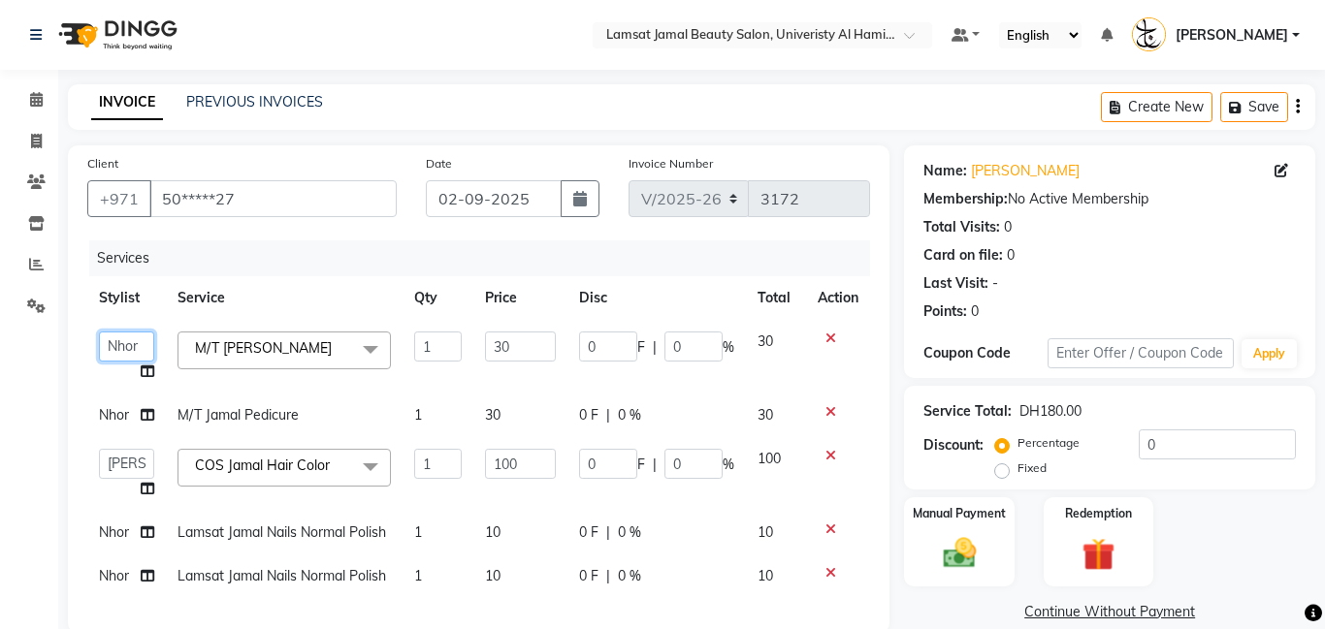
click at [115, 343] on select "[PERSON_NAME] Amna [PERSON_NAME] [PERSON_NAME] Ebda Lamsat [PERSON_NAME] [PERSO…" at bounding box center [126, 347] width 55 height 30
select select "79901"
click at [117, 421] on span "Nhor" at bounding box center [114, 414] width 30 height 17
select select "79907"
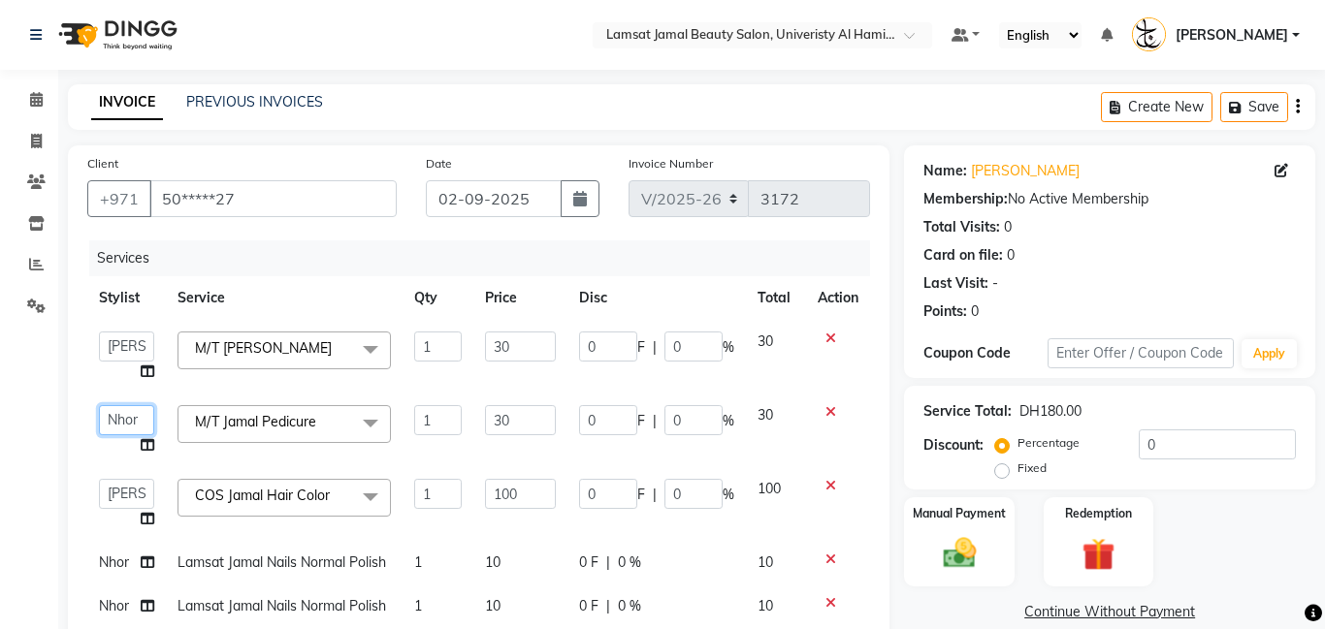
click at [128, 419] on select "[PERSON_NAME] Amna [PERSON_NAME] [PERSON_NAME] Ebda Lamsat [PERSON_NAME] [PERSO…" at bounding box center [126, 420] width 55 height 30
select select "79901"
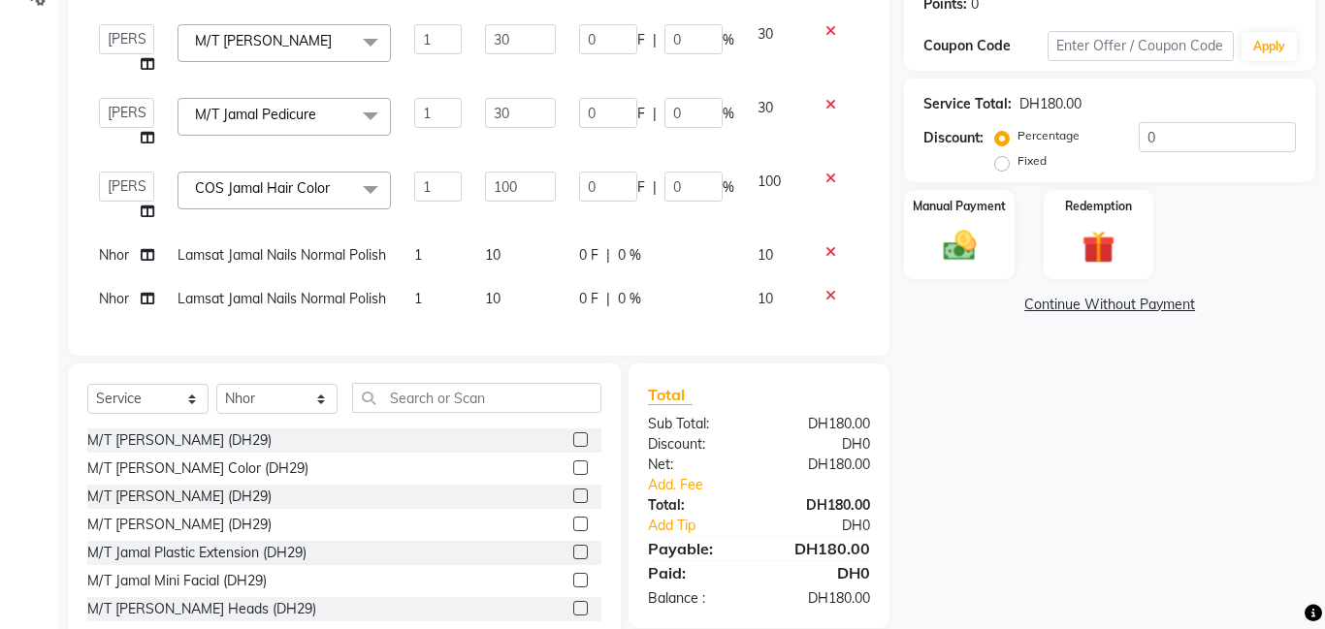
click at [115, 257] on span "Nhor" at bounding box center [114, 254] width 30 height 17
select select "79907"
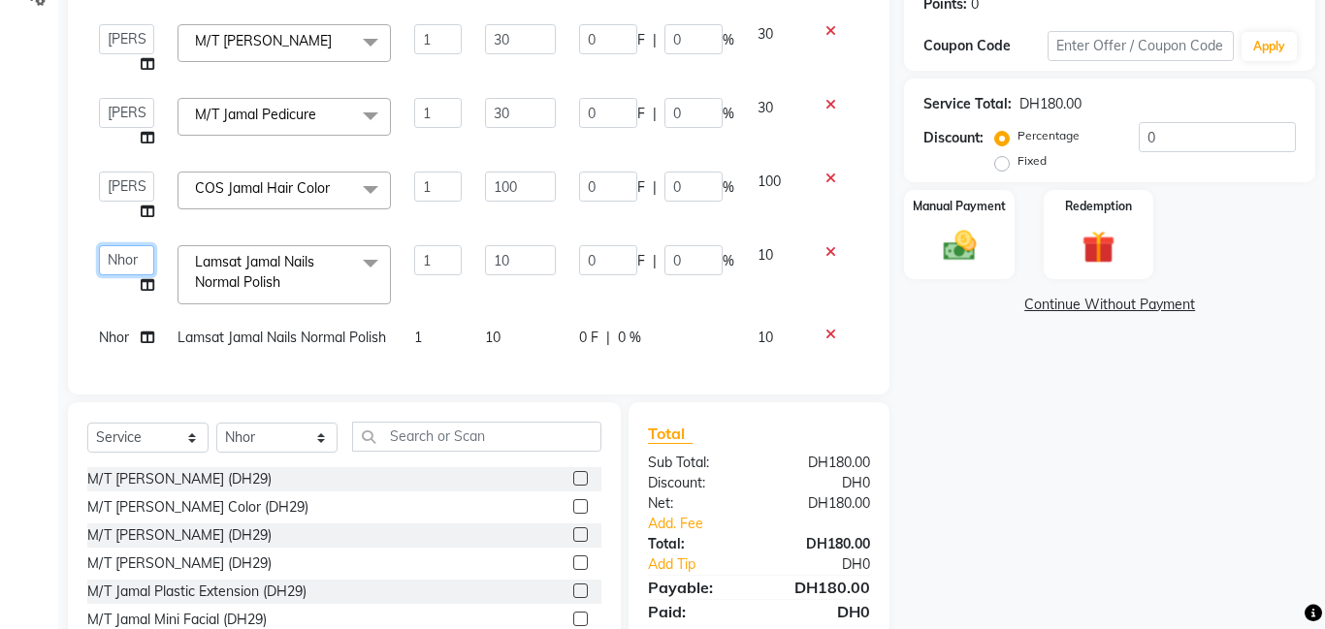
click at [114, 258] on select "[PERSON_NAME] Amna [PERSON_NAME] [PERSON_NAME] Ebda Lamsat [PERSON_NAME] [PERSO…" at bounding box center [126, 260] width 55 height 30
select select "79901"
click at [131, 341] on td "Nhor" at bounding box center [126, 338] width 79 height 44
select select "79907"
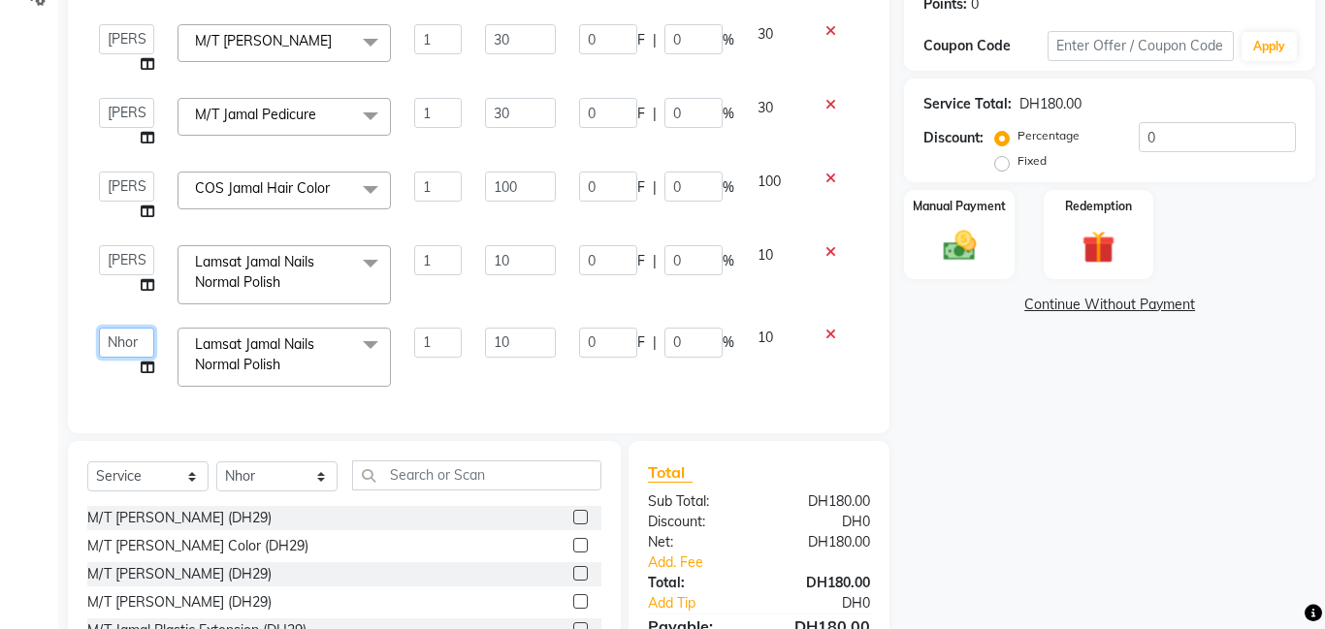
click at [126, 338] on select "[PERSON_NAME] Amna [PERSON_NAME] [PERSON_NAME] Ebda Lamsat [PERSON_NAME] [PERSO…" at bounding box center [126, 343] width 55 height 30
select select "79901"
click at [692, 561] on link "Add. Fee" at bounding box center [758, 563] width 251 height 20
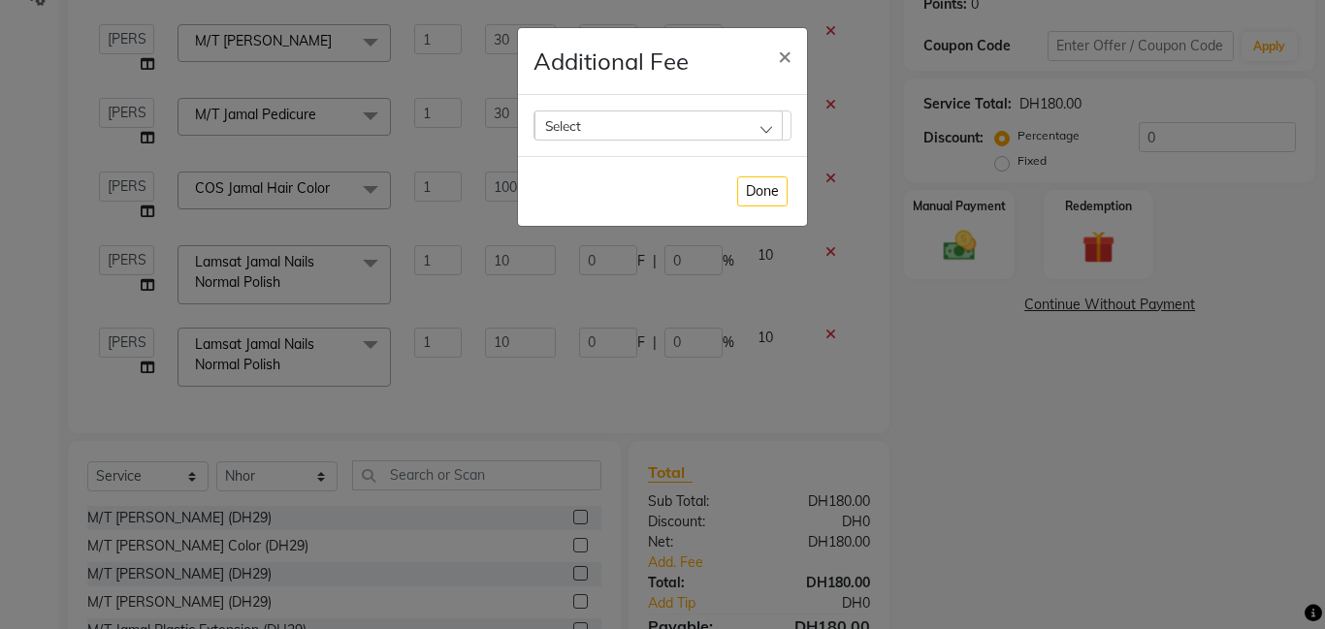
click at [766, 124] on div "Select" at bounding box center [658, 125] width 248 height 29
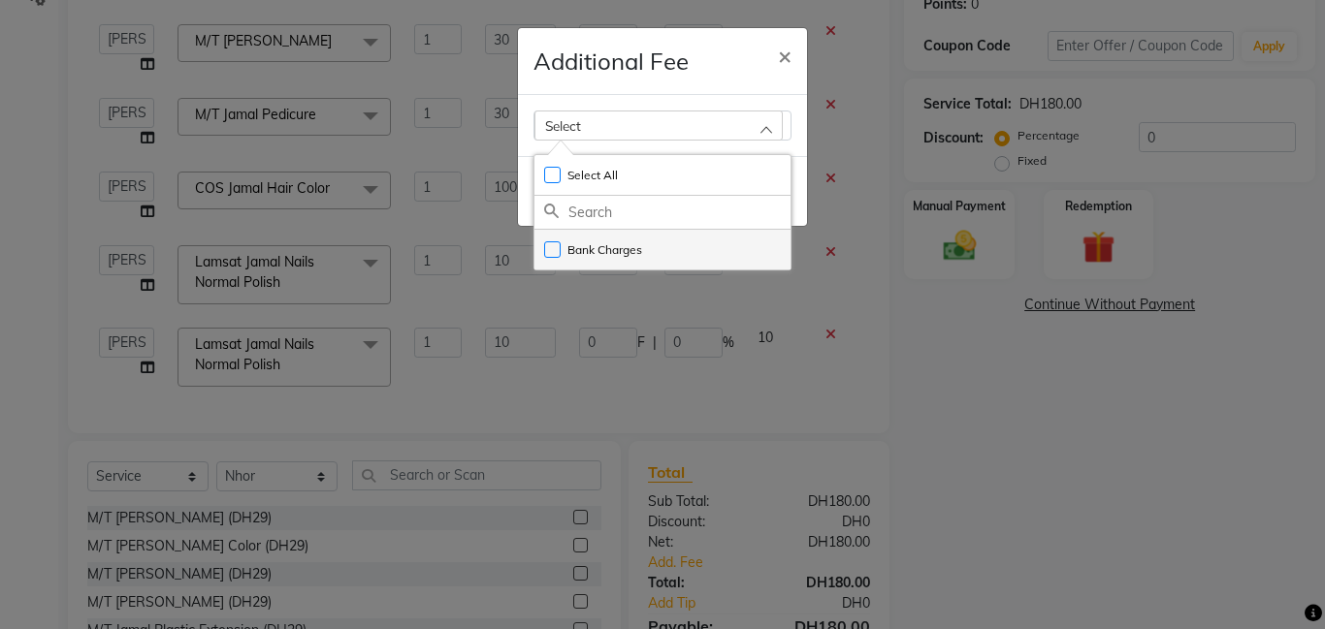
click at [764, 254] on li "Bank Charges" at bounding box center [662, 250] width 256 height 40
checkbox input "true"
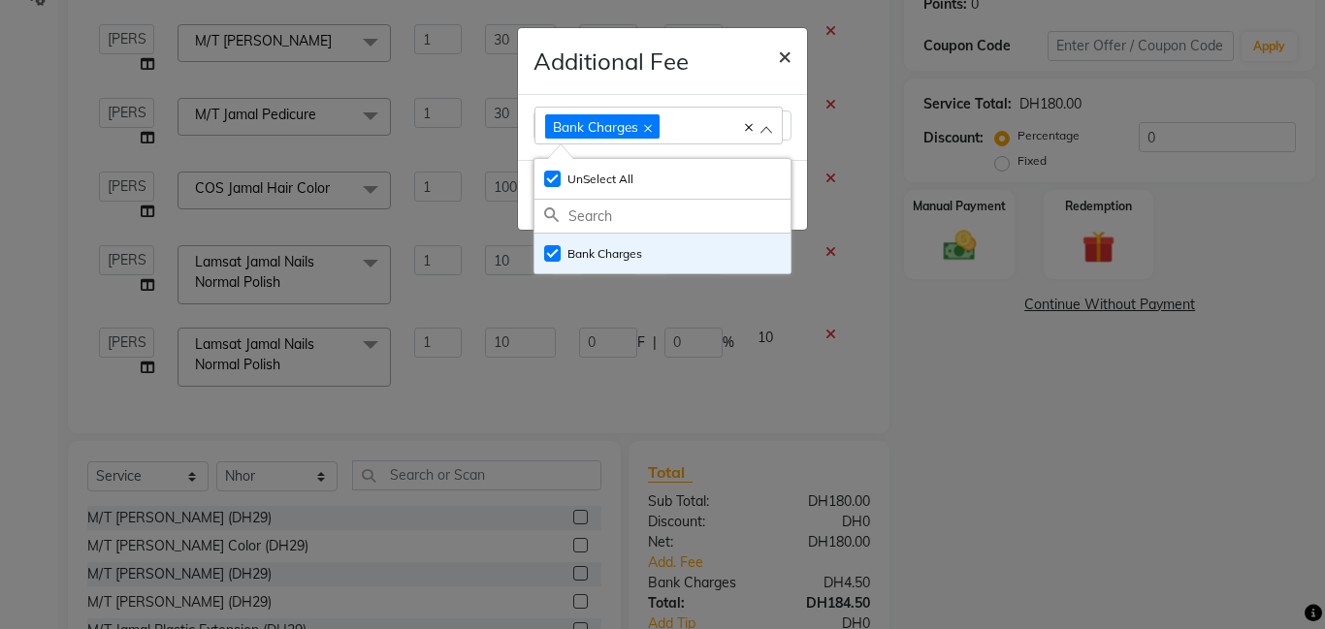
click at [788, 53] on span "×" at bounding box center [785, 55] width 14 height 29
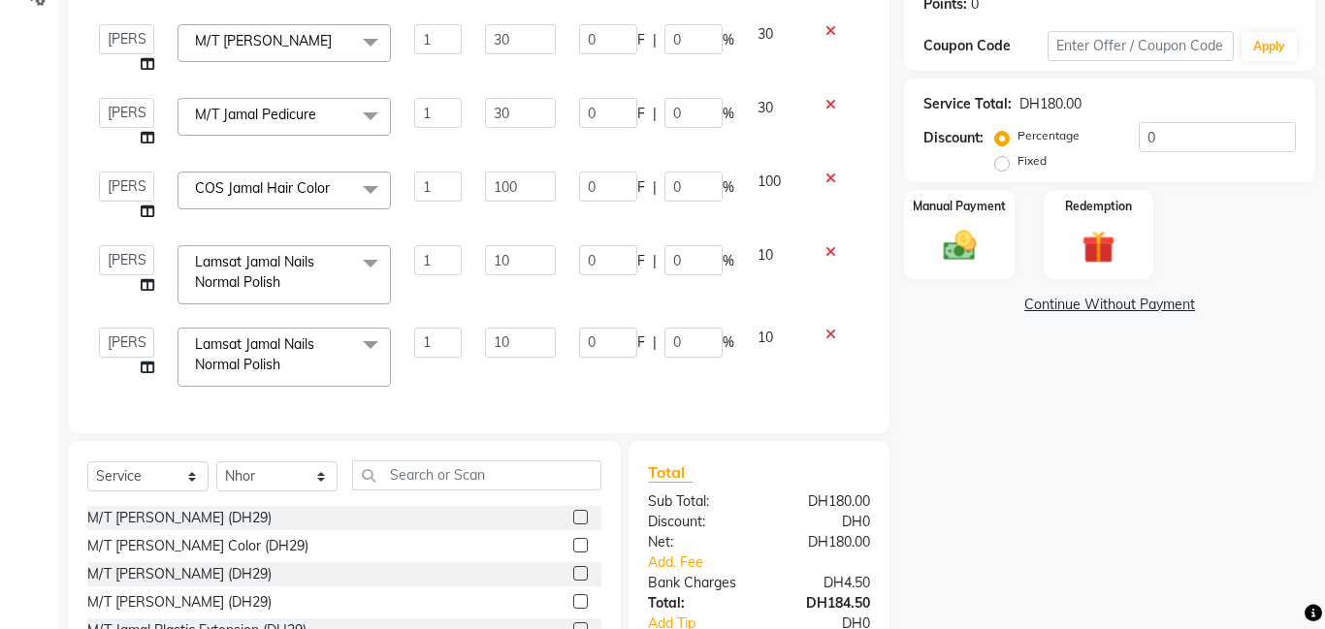
click at [980, 234] on img at bounding box center [959, 246] width 53 height 38
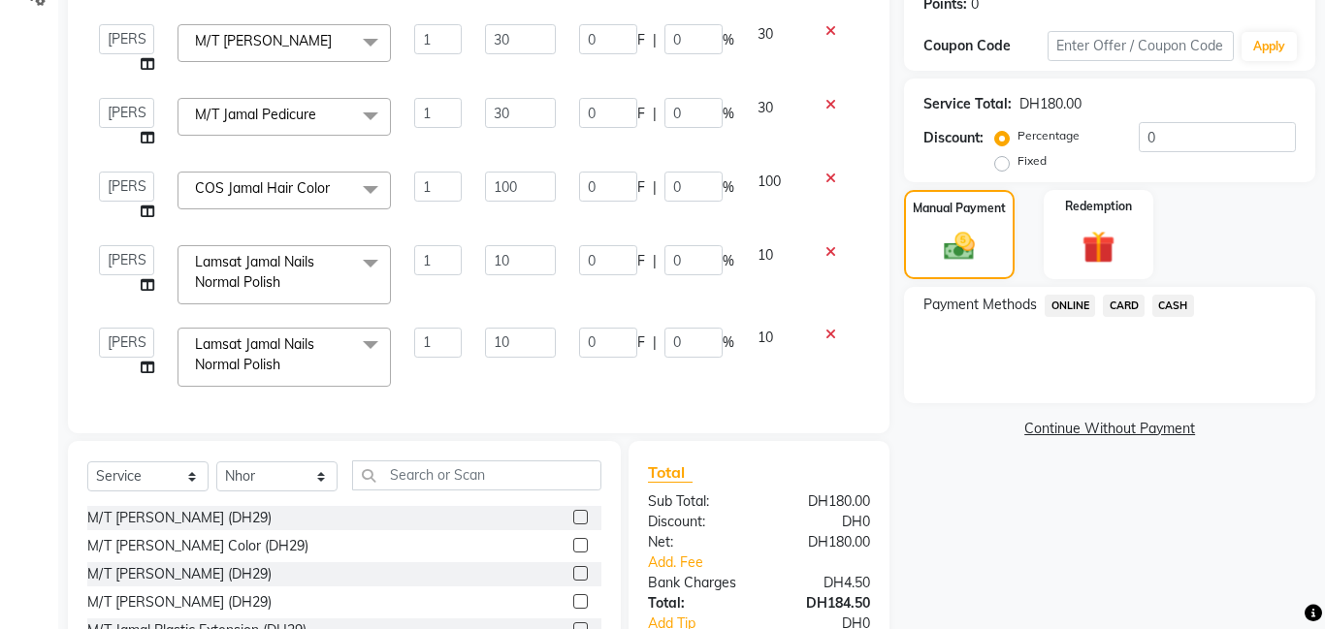
click at [1110, 308] on span "CARD" at bounding box center [1124, 306] width 42 height 22
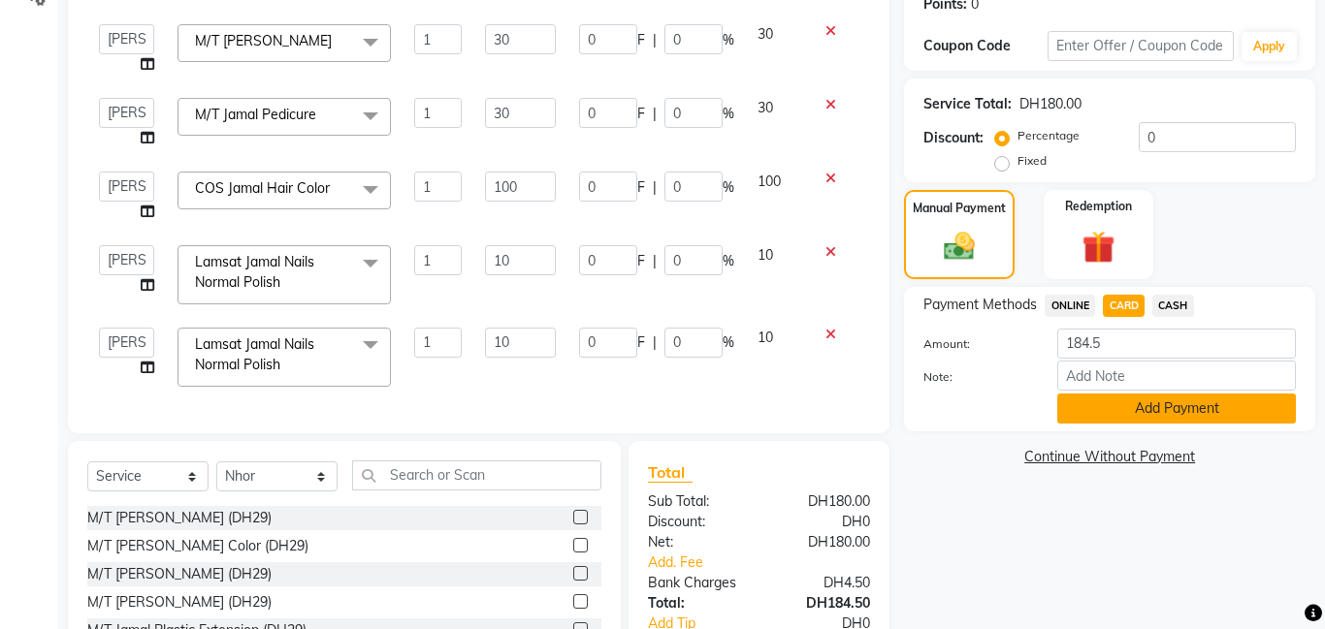
click at [1146, 410] on button "Add Payment" at bounding box center [1176, 409] width 239 height 30
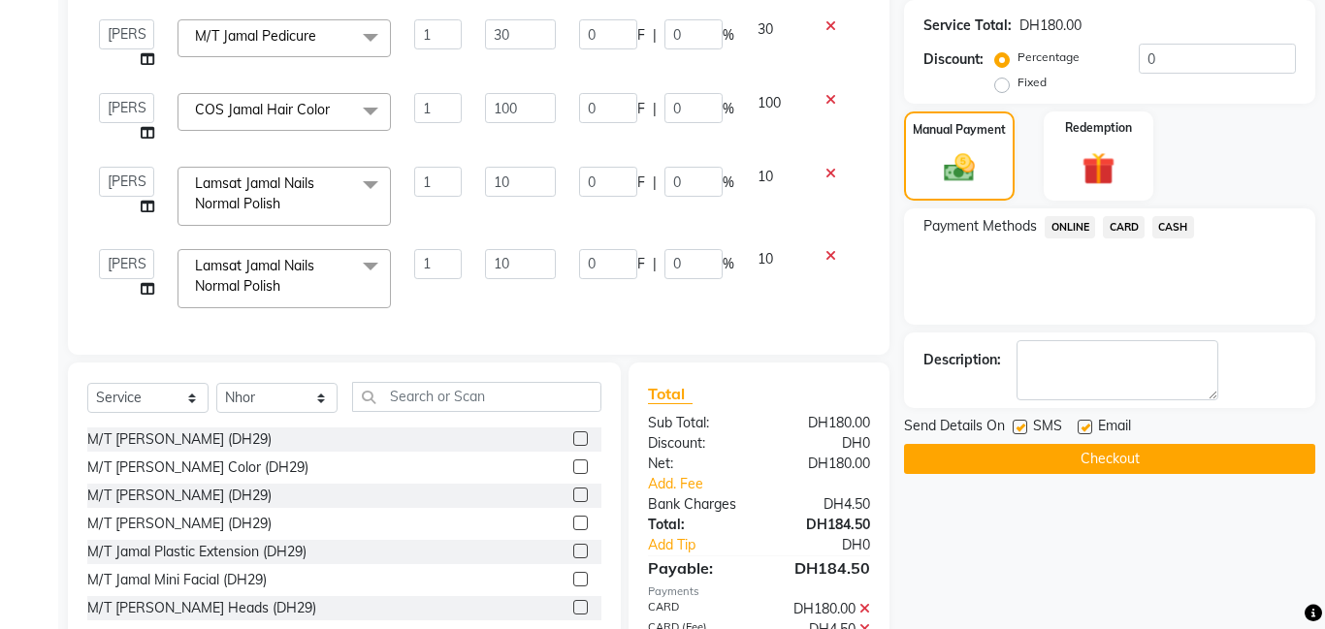
scroll to position [494, 0]
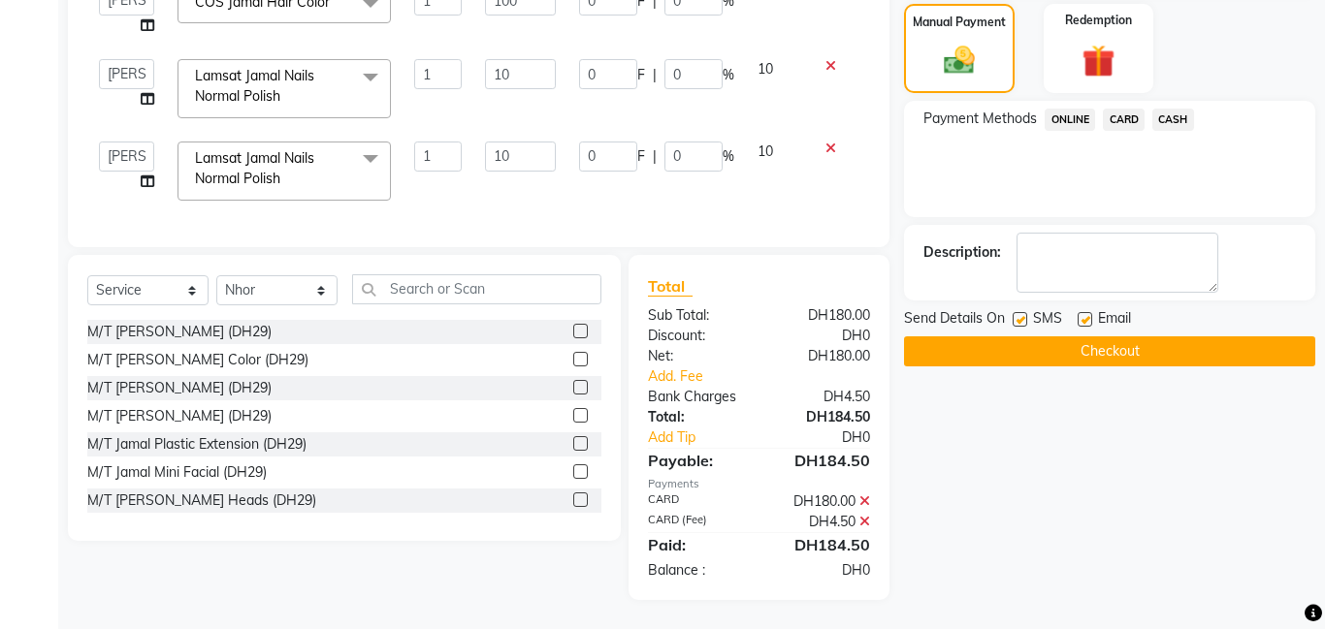
click at [1104, 350] on button "Checkout" at bounding box center [1109, 352] width 411 height 30
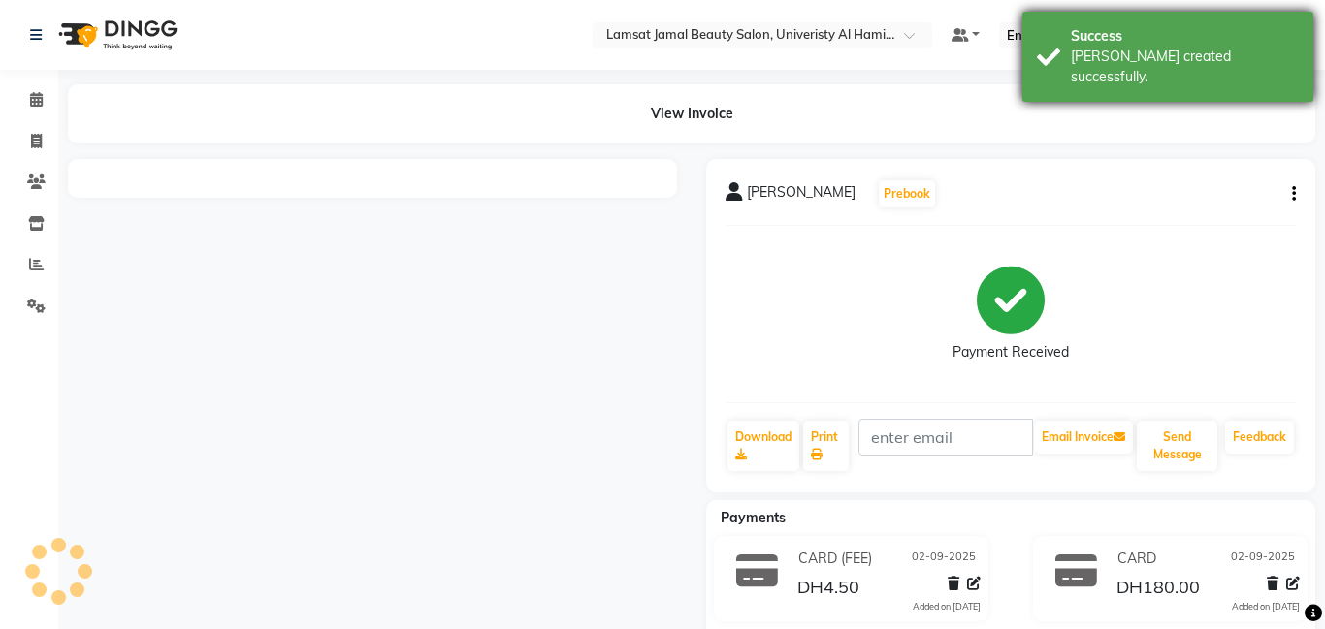
click at [1089, 41] on div "Success" at bounding box center [1185, 36] width 228 height 20
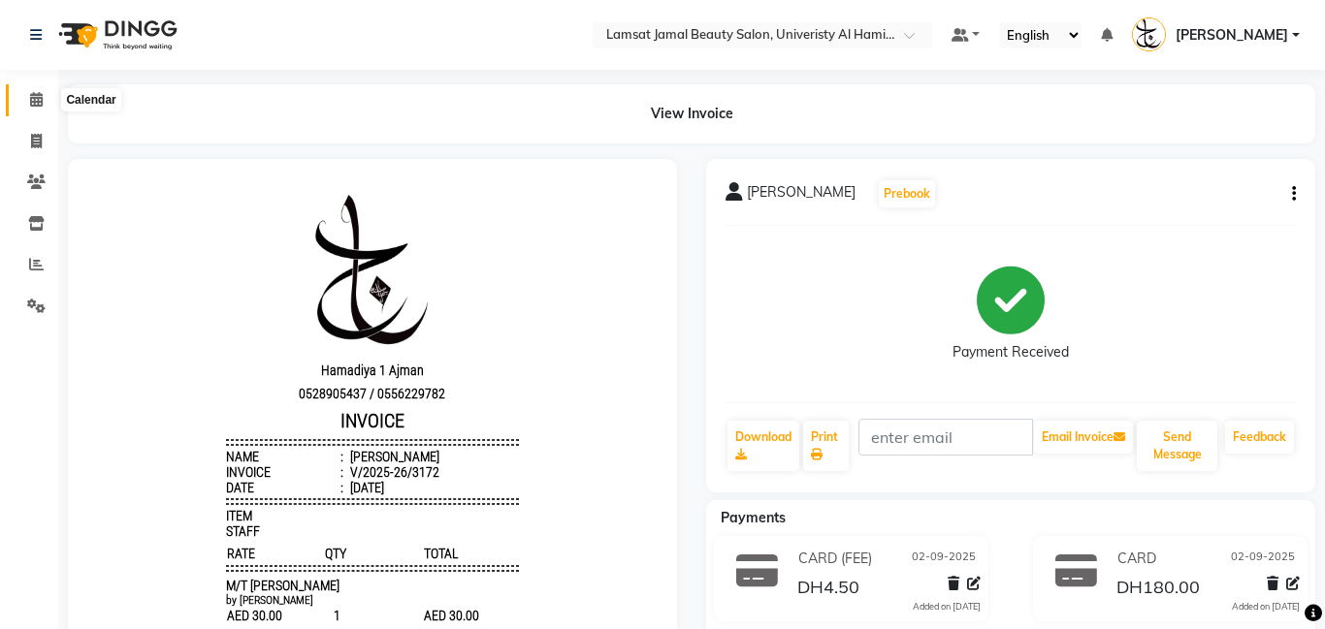
click at [31, 104] on icon at bounding box center [36, 99] width 13 height 15
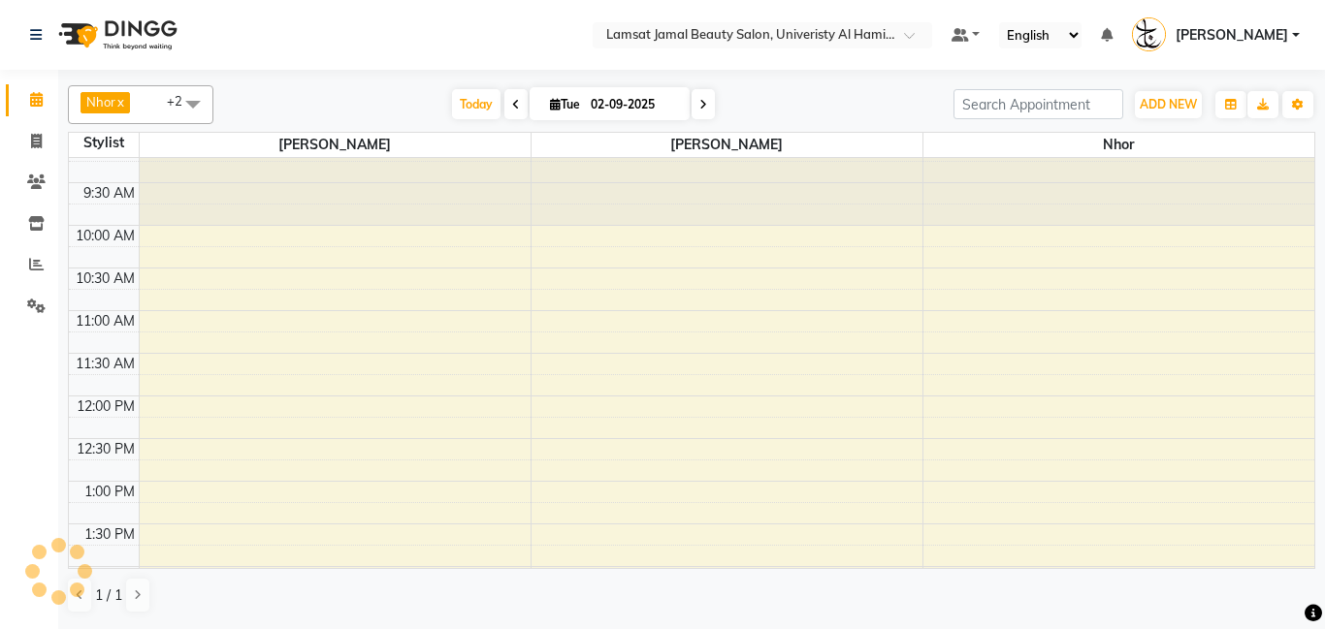
scroll to position [869, 0]
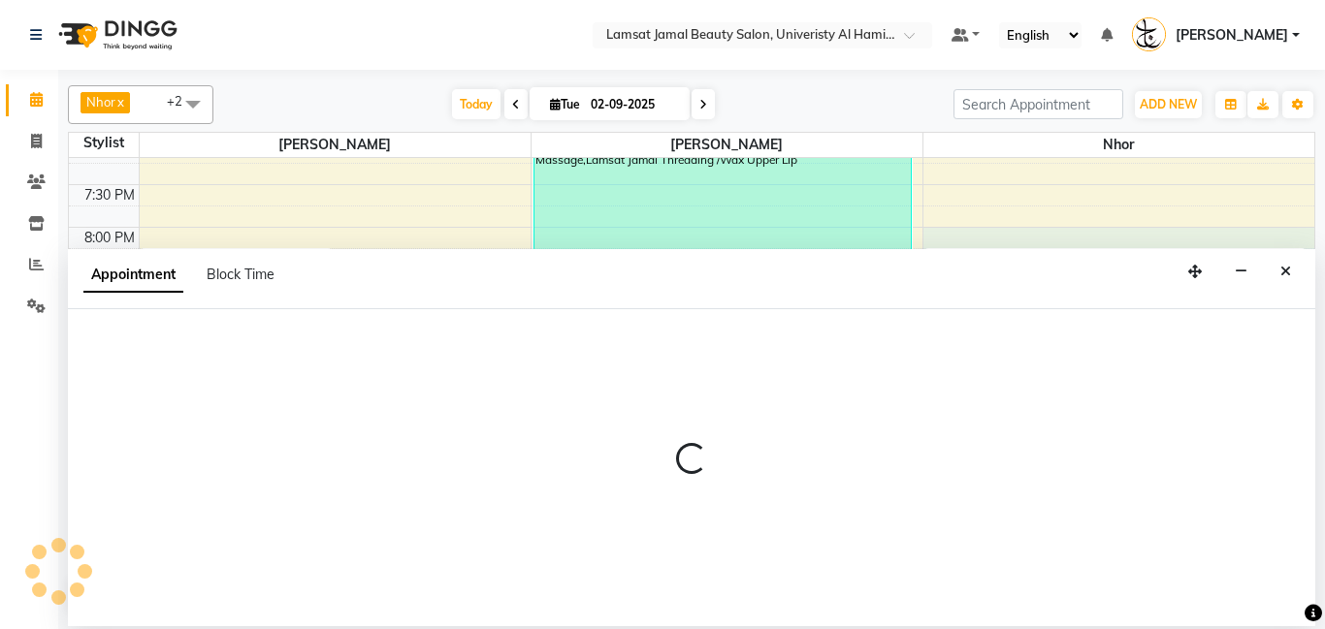
select select "79907"
select select "tentative"
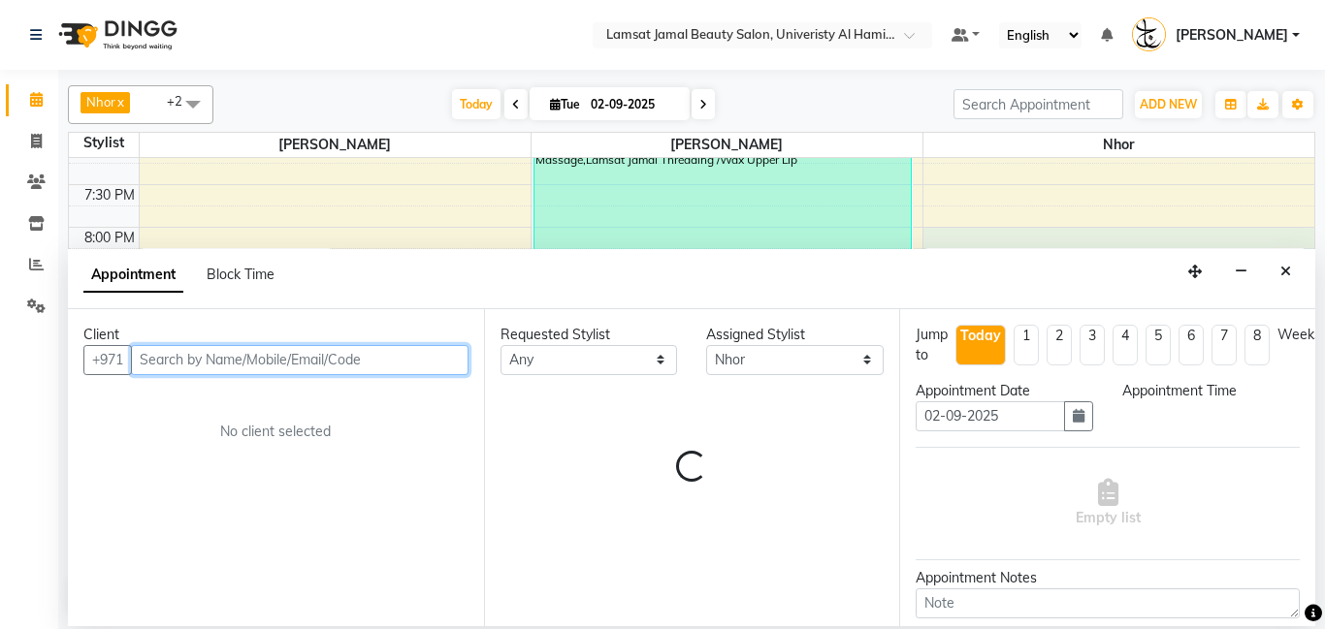
click at [217, 357] on input "text" at bounding box center [299, 360] width 337 height 30
select select "1200"
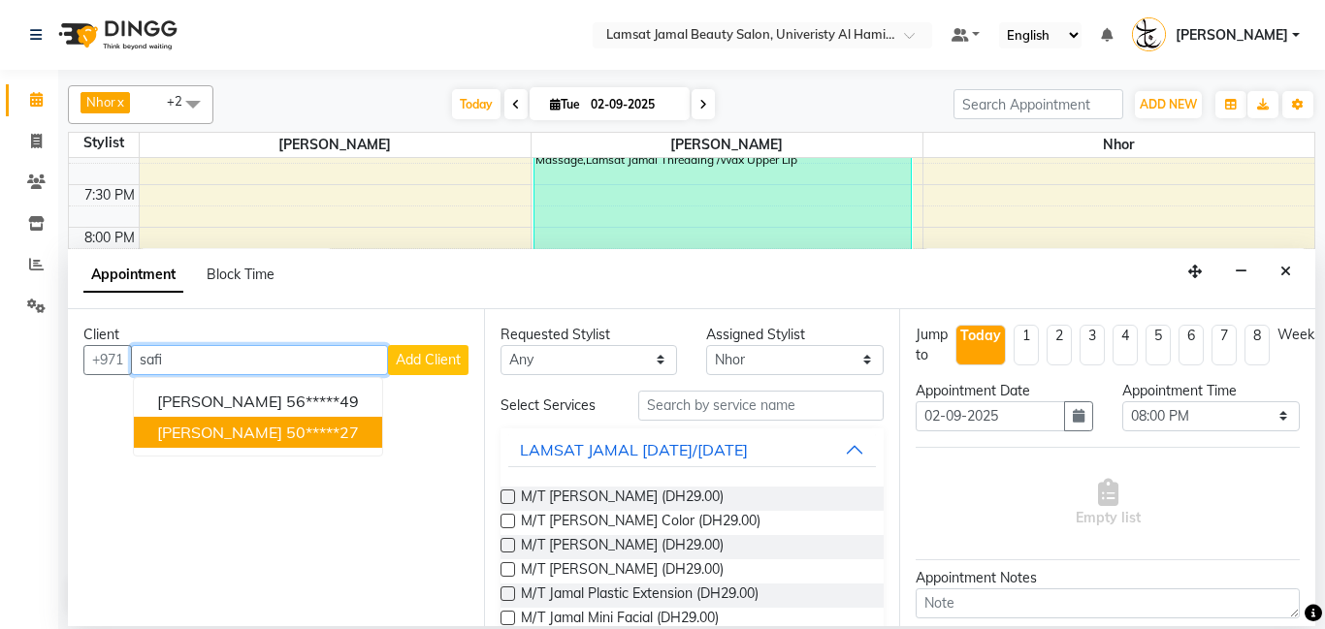
click at [349, 435] on ngb-highlight "50*****27" at bounding box center [322, 432] width 73 height 19
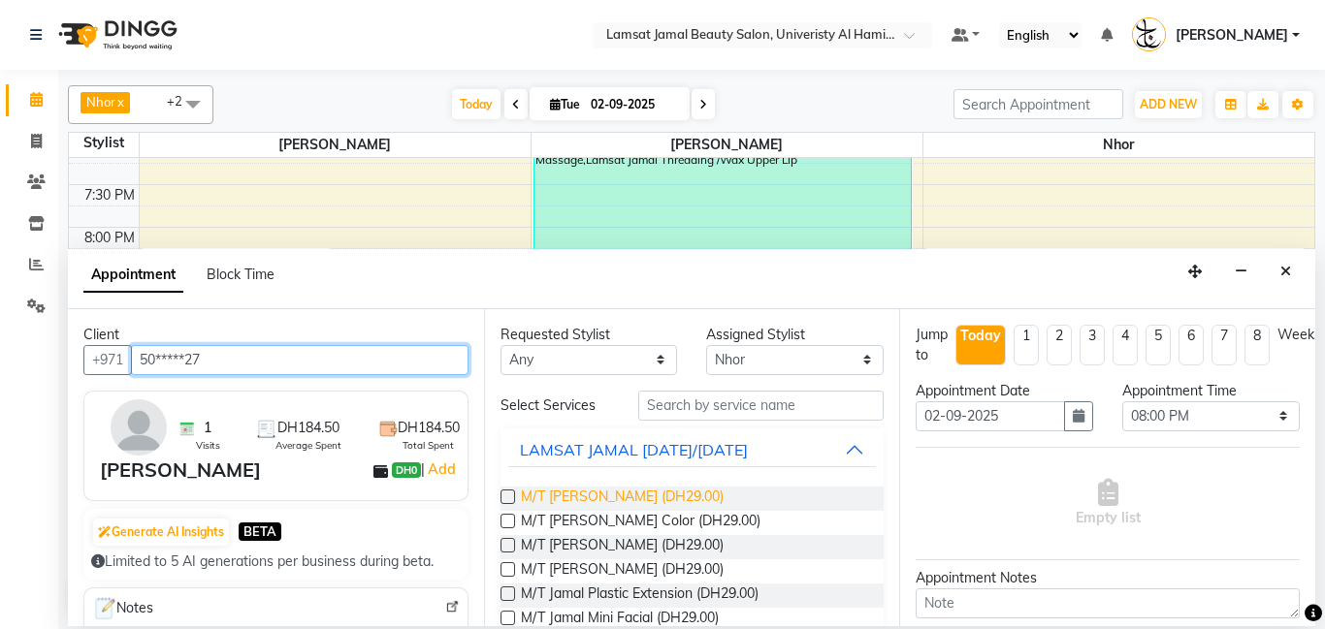
type input "50*****27"
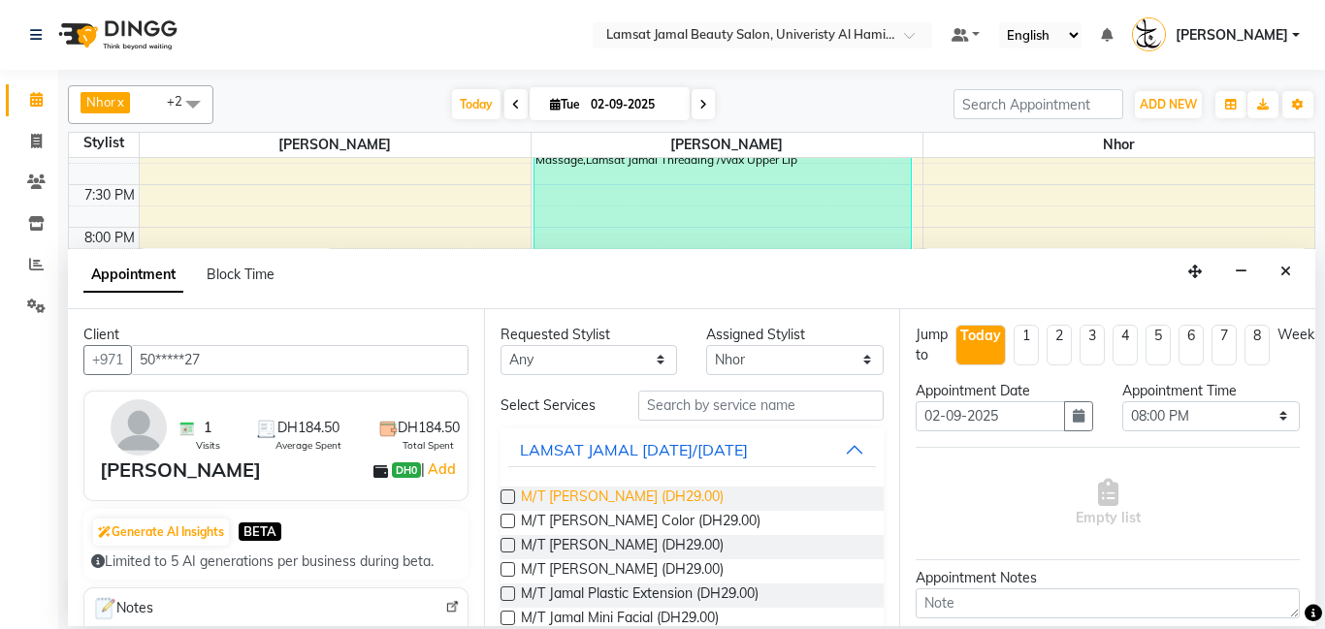
click at [672, 493] on span "M/T [PERSON_NAME] (DH29.00)" at bounding box center [622, 499] width 203 height 24
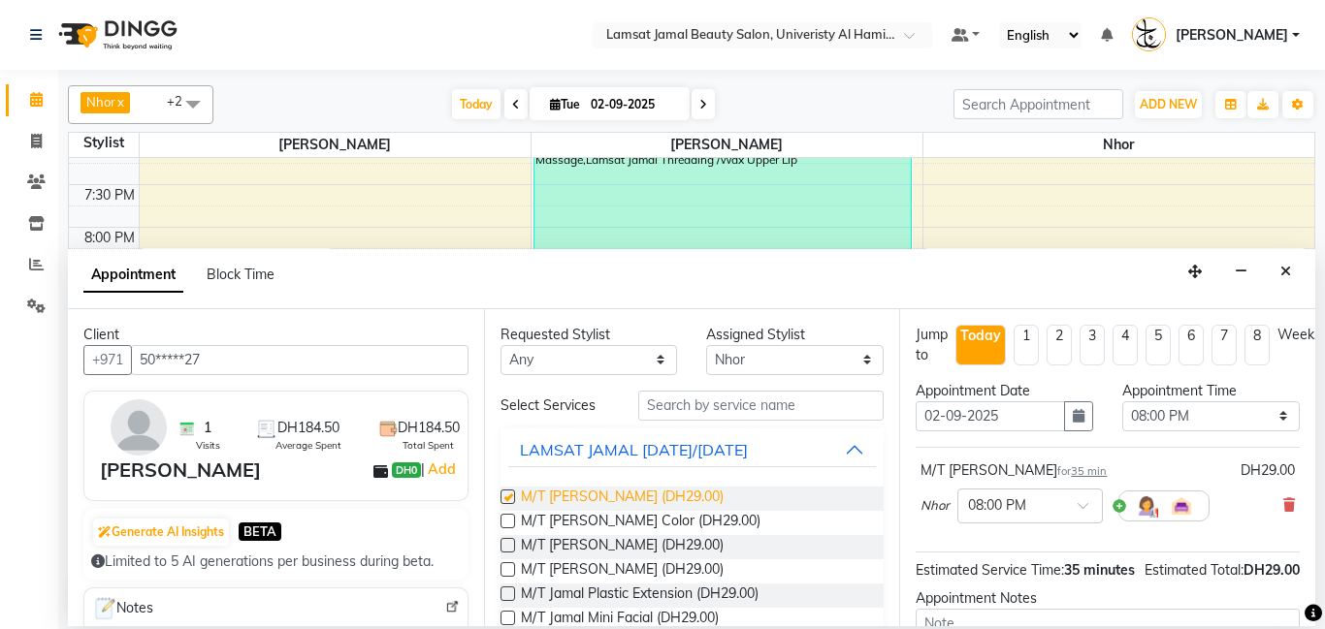
checkbox input "false"
click at [666, 549] on span "M/T [PERSON_NAME] (DH29.00)" at bounding box center [622, 547] width 203 height 24
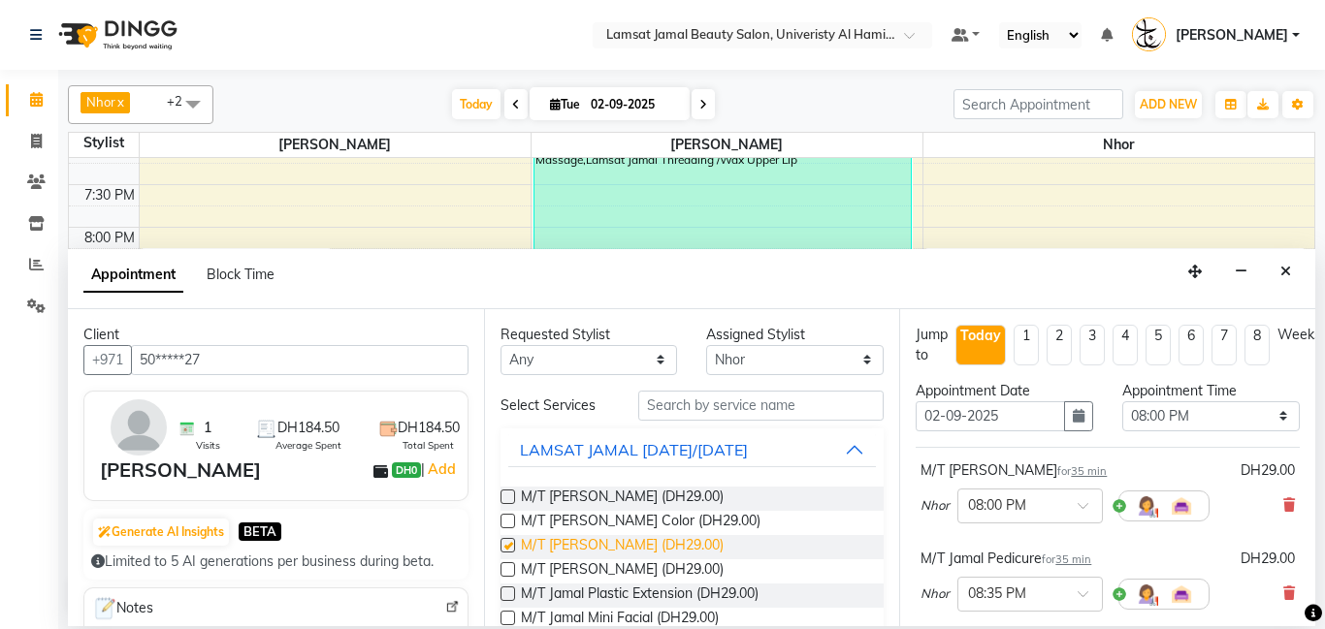
checkbox input "false"
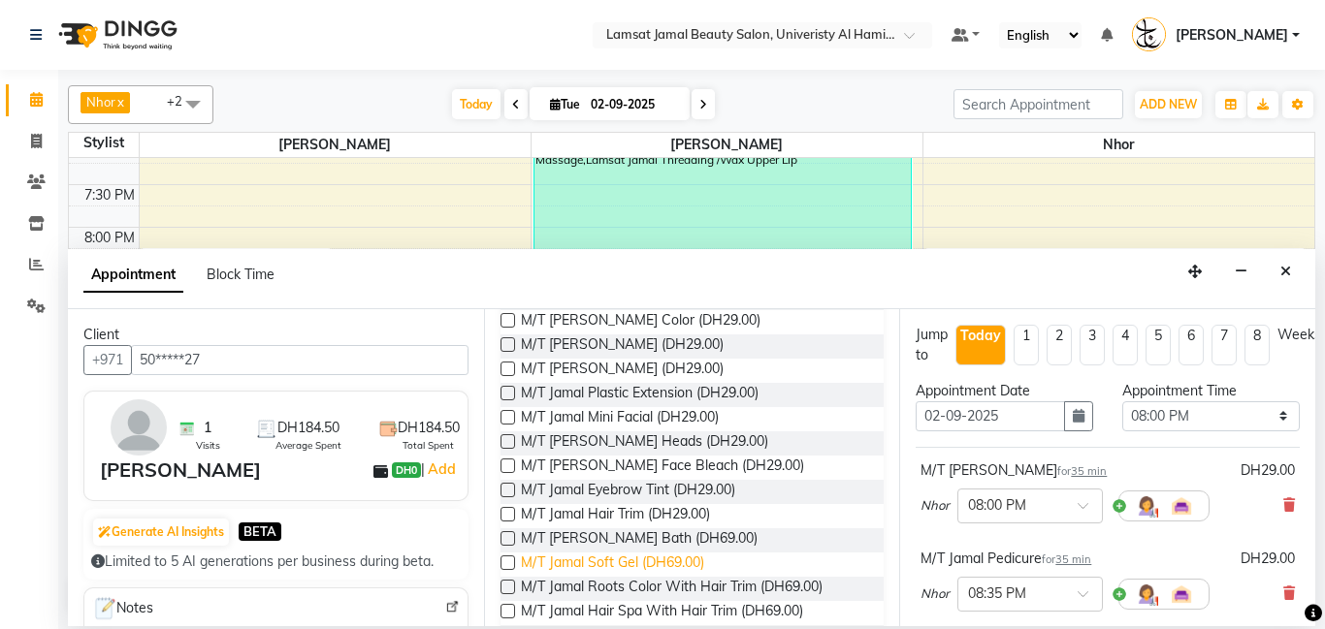
scroll to position [225, 0]
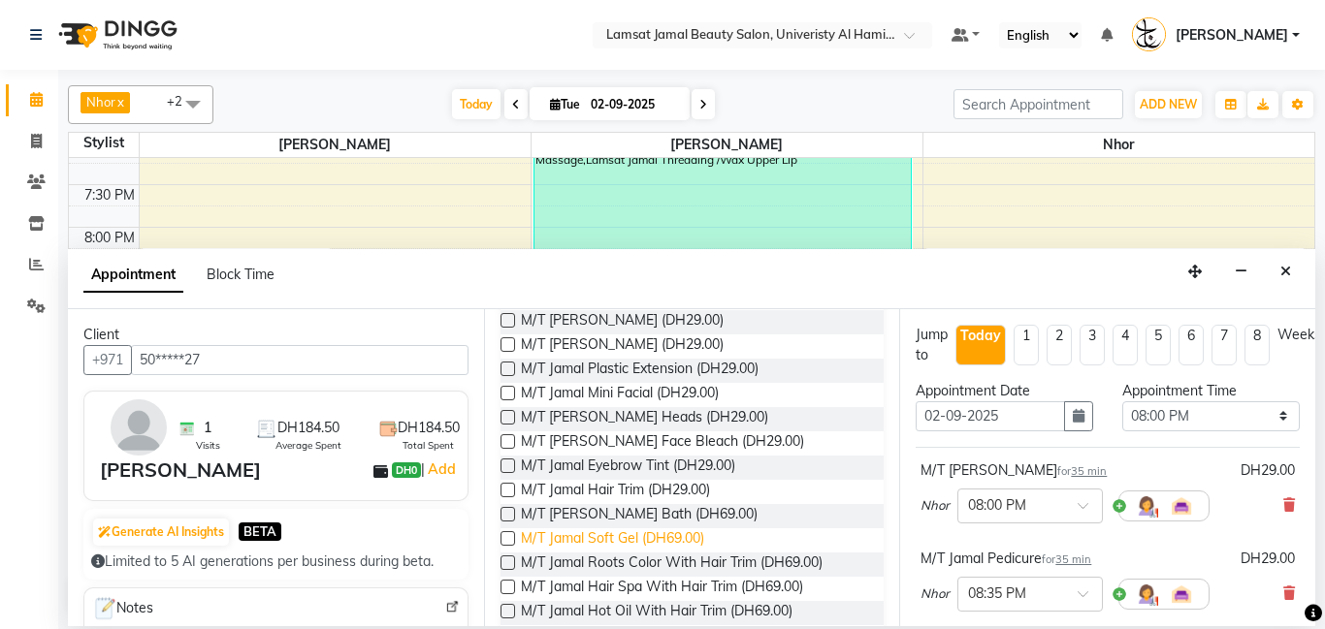
click at [692, 538] on span "M/T Jamal Soft Gel (DH69.00)" at bounding box center [612, 541] width 183 height 24
checkbox input "false"
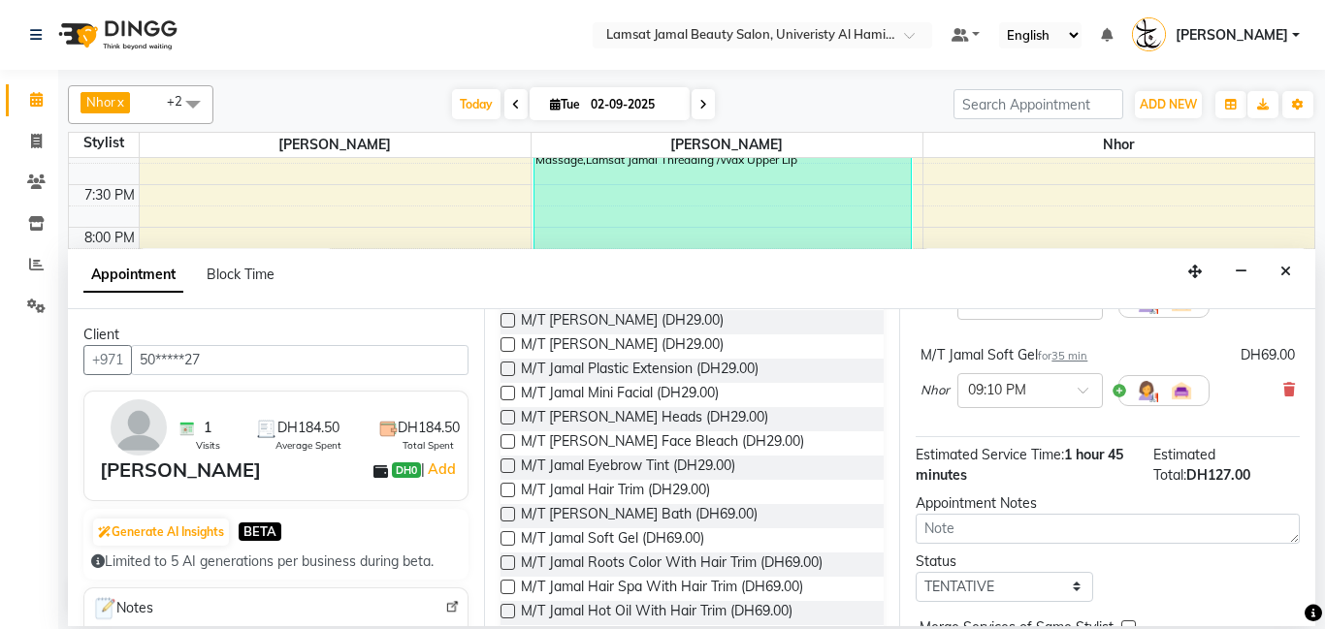
scroll to position [390, 0]
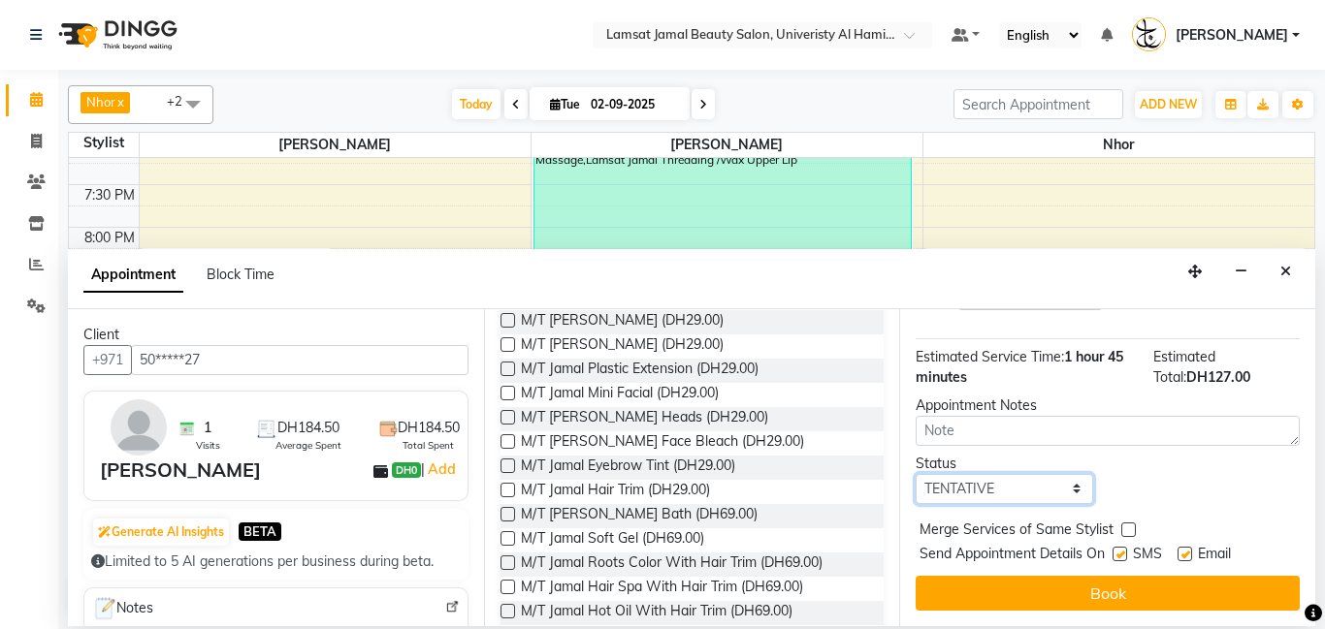
click at [1079, 492] on select "Select TENTATIVE CONFIRM CHECK-IN UPCOMING" at bounding box center [1003, 489] width 177 height 30
select select "check-in"
click at [915, 474] on select "Select TENTATIVE CONFIRM CHECK-IN UPCOMING" at bounding box center [1003, 489] width 177 height 30
click at [1128, 537] on div at bounding box center [1127, 534] width 13 height 20
click at [1133, 529] on label at bounding box center [1128, 530] width 15 height 15
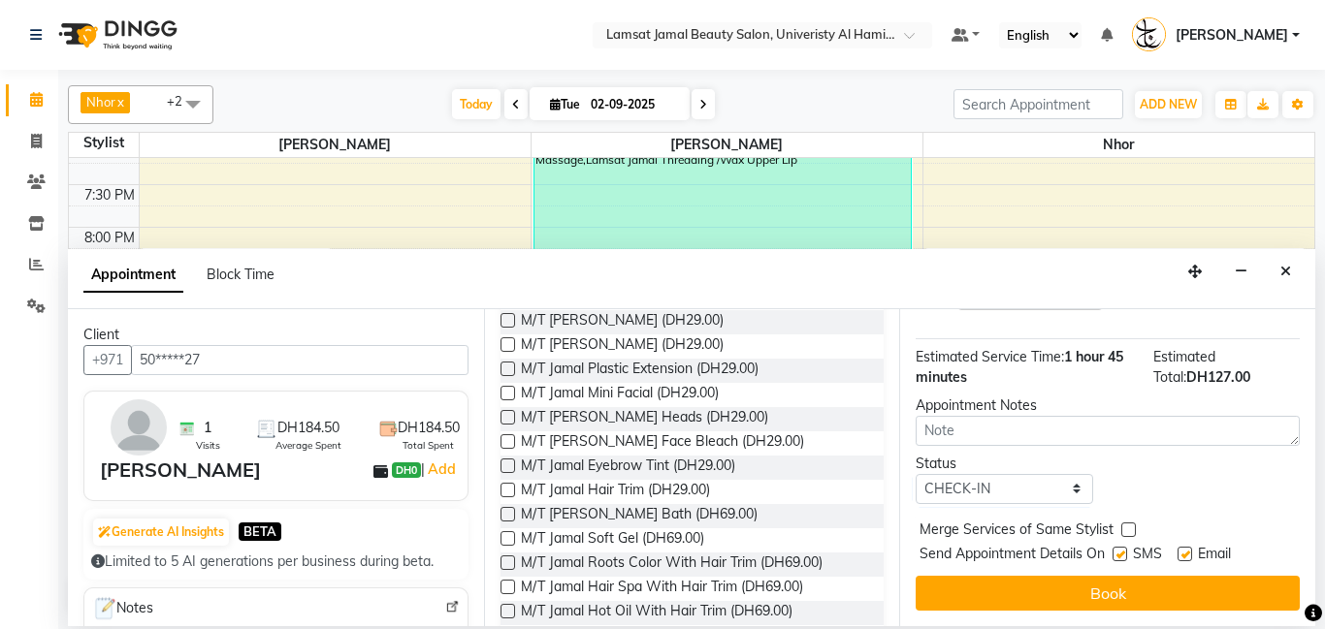
click at [1133, 529] on input "checkbox" at bounding box center [1127, 532] width 13 height 13
checkbox input "true"
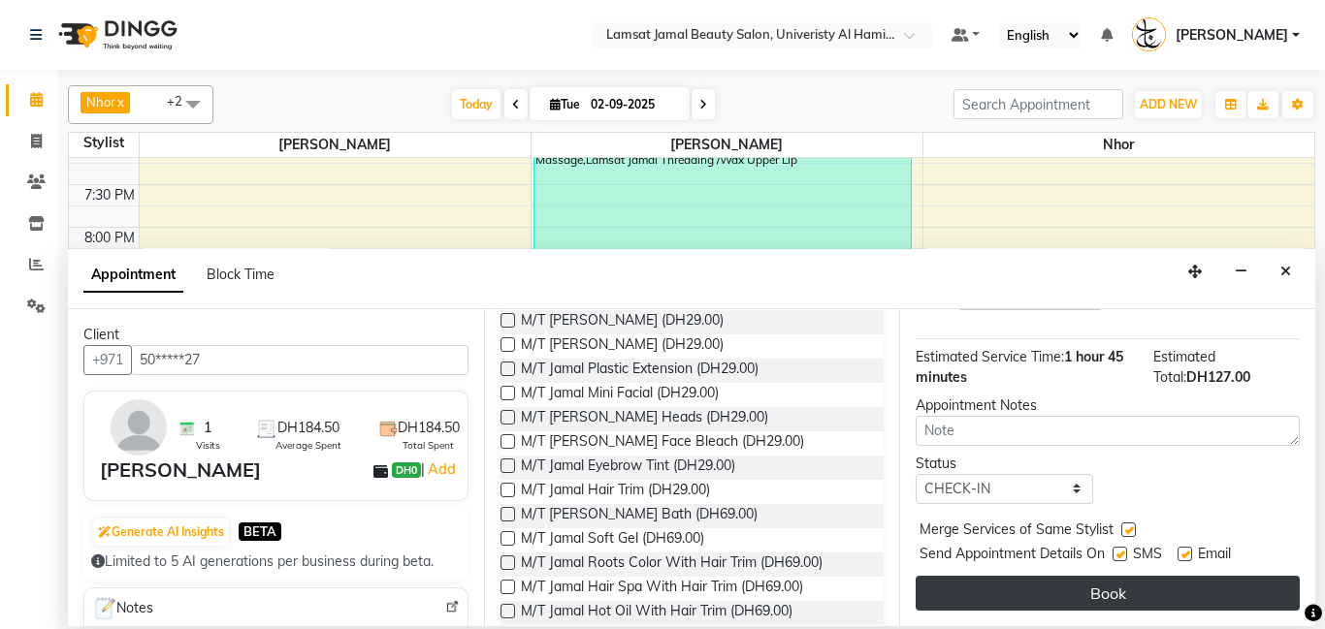
click at [1116, 587] on button "Book" at bounding box center [1107, 593] width 384 height 35
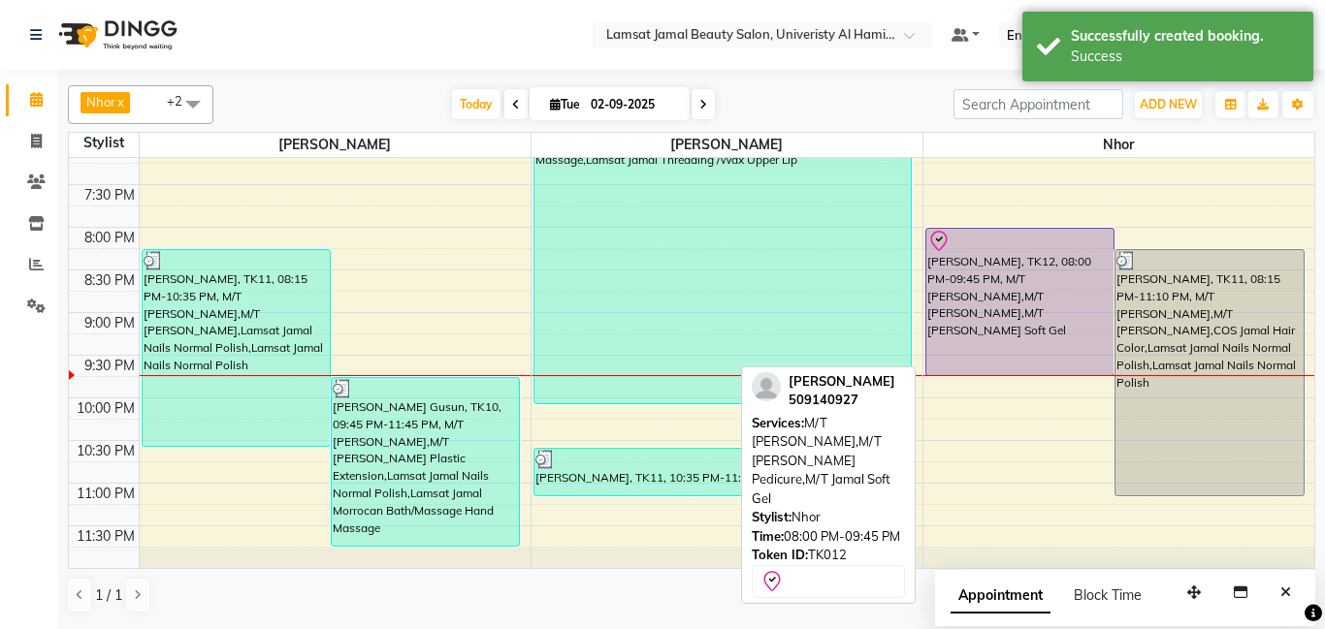
click at [1011, 253] on div "[PERSON_NAME], TK12, 08:00 PM-09:45 PM, M/T [PERSON_NAME],M/T [PERSON_NAME],M/T…" at bounding box center [1020, 302] width 188 height 146
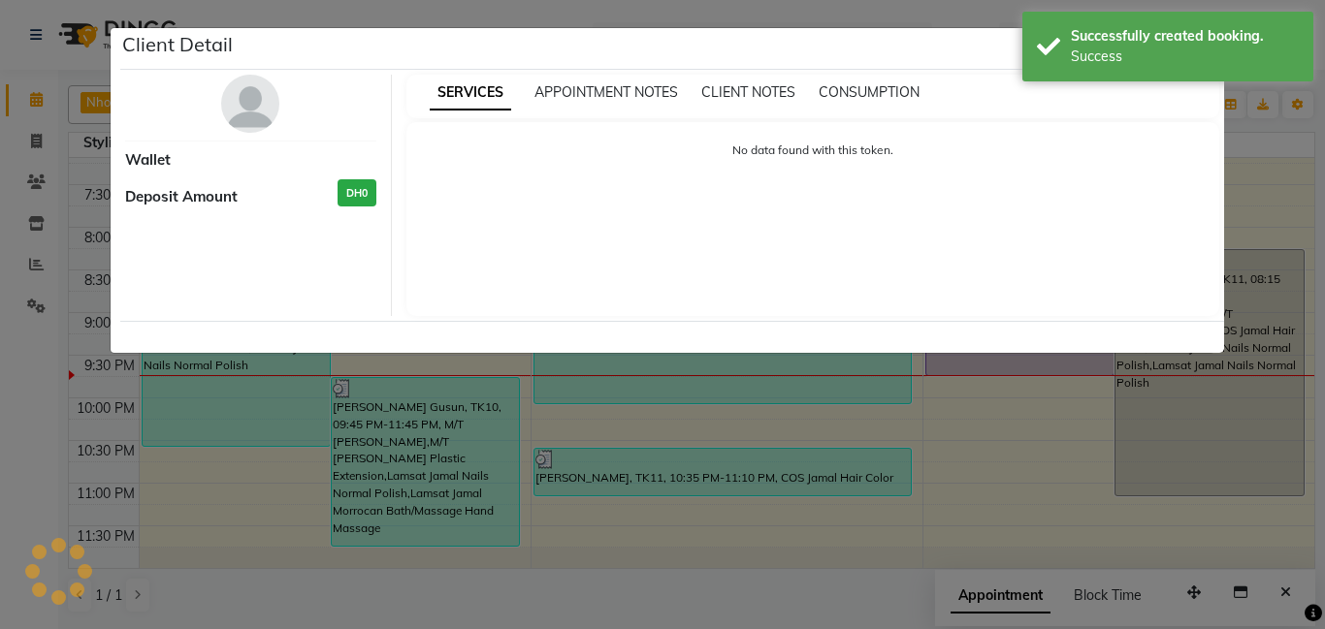
select select "8"
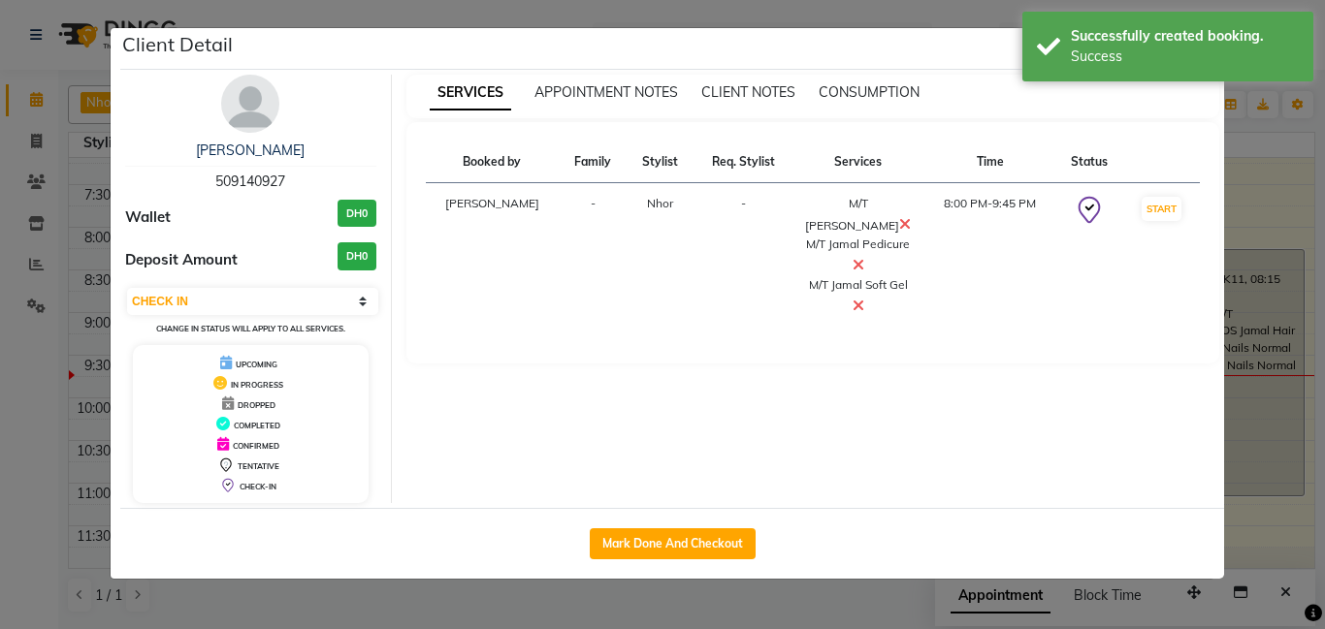
drag, startPoint x: 716, startPoint y: 548, endPoint x: 1011, endPoint y: 72, distance: 560.5
click at [710, 543] on button "Mark Done And Checkout" at bounding box center [673, 544] width 166 height 31
select select "service"
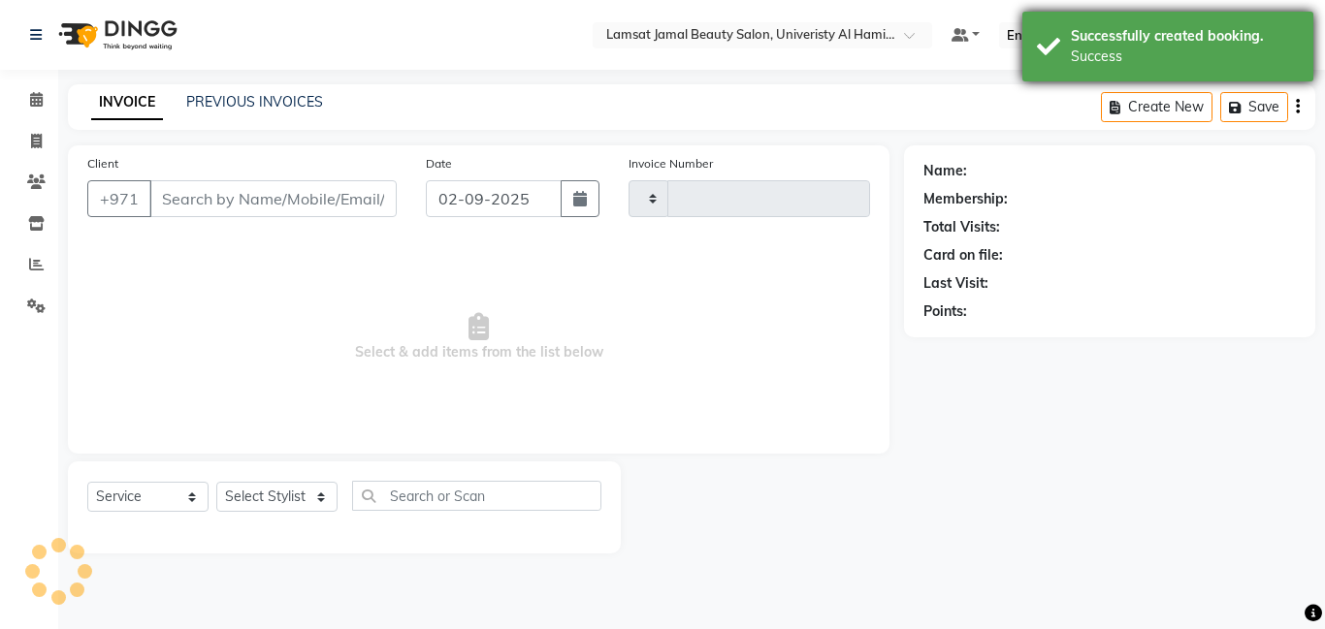
click at [1067, 64] on div "Successfully created booking. Success" at bounding box center [1167, 47] width 291 height 70
select select "8294"
type input "3173"
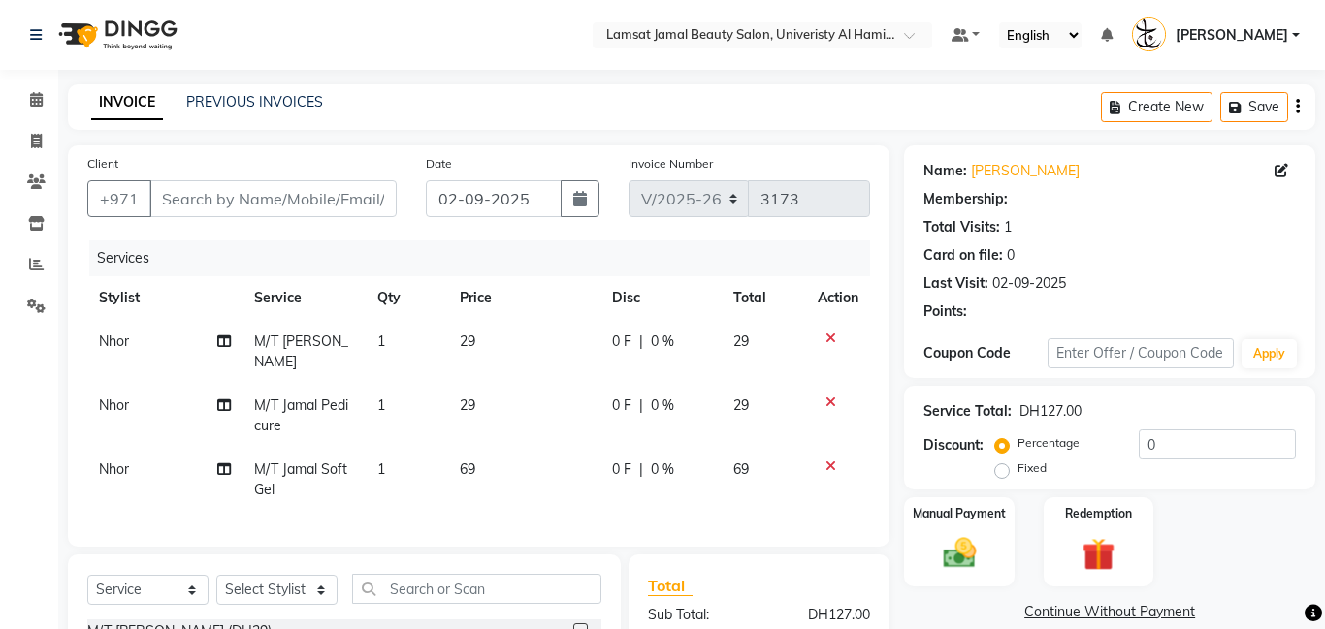
type input "50*****27"
select select "79907"
click at [528, 340] on td "29" at bounding box center [524, 352] width 153 height 64
select select "79907"
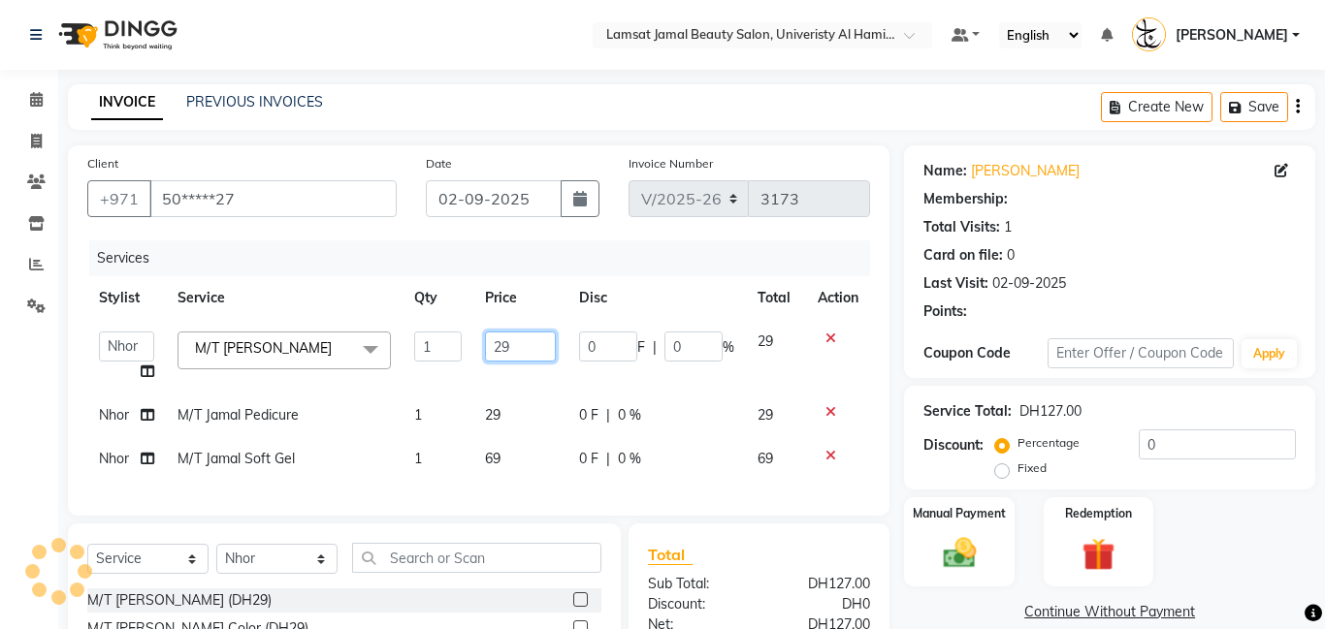
click at [531, 345] on input "29" at bounding box center [520, 347] width 71 height 30
type input "2"
type input "30"
click at [519, 429] on td "29" at bounding box center [520, 416] width 94 height 44
select select "79907"
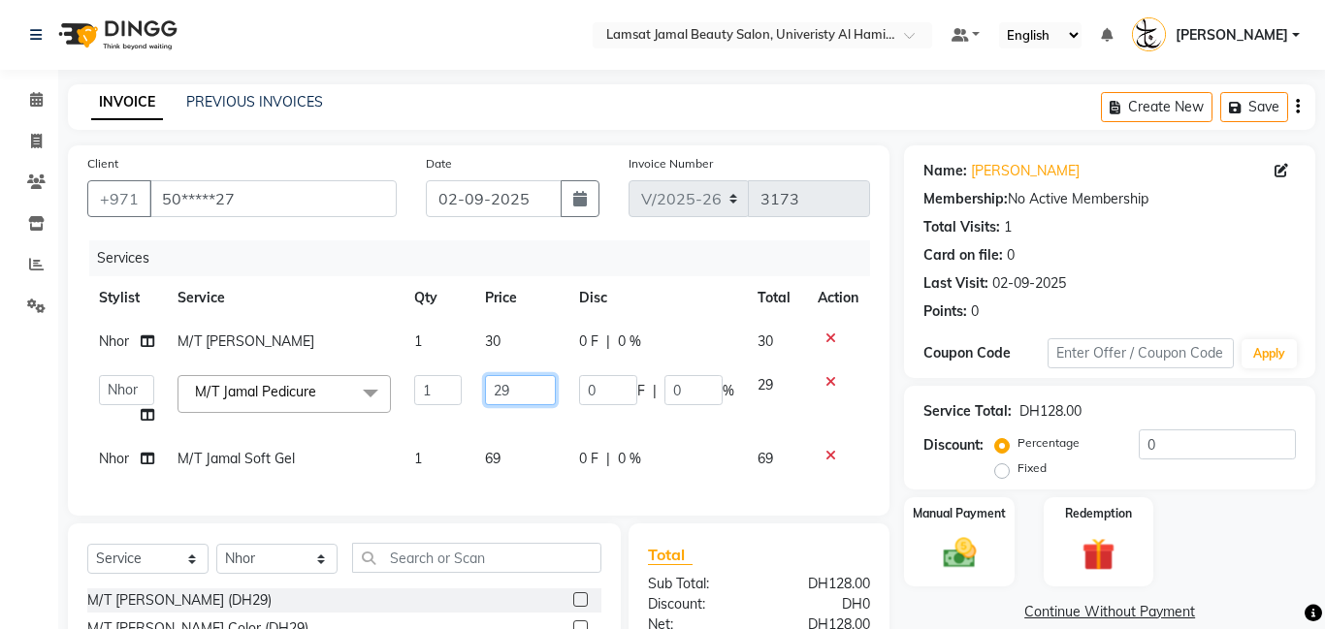
click at [542, 403] on input "29" at bounding box center [520, 390] width 71 height 30
type input "2"
type input "30"
click at [534, 453] on td "69" at bounding box center [520, 459] width 94 height 44
select select "79907"
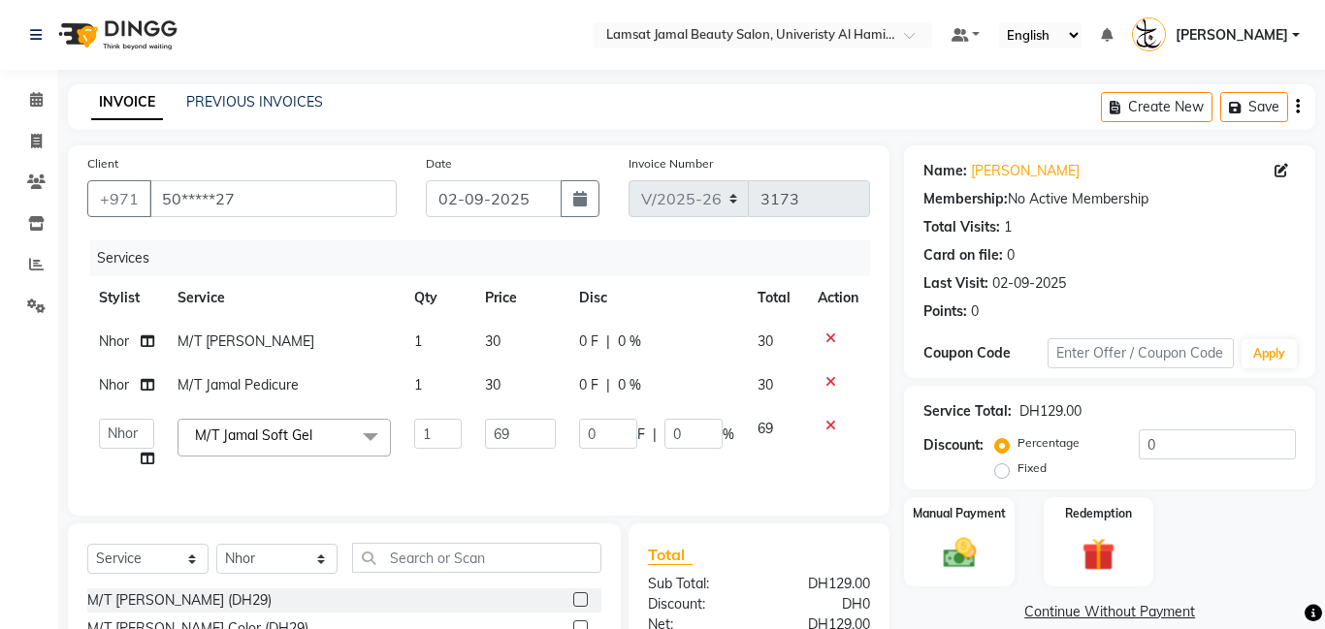
click at [516, 465] on td "69" at bounding box center [520, 444] width 94 height 74
click at [535, 431] on input "69" at bounding box center [520, 434] width 71 height 30
type input "6"
type input "70"
click at [75, 431] on div "Client +971 50*****27 Date [DATE] Invoice Number V/2025 V/[PHONE_NUMBER] Servic…" at bounding box center [478, 330] width 821 height 370
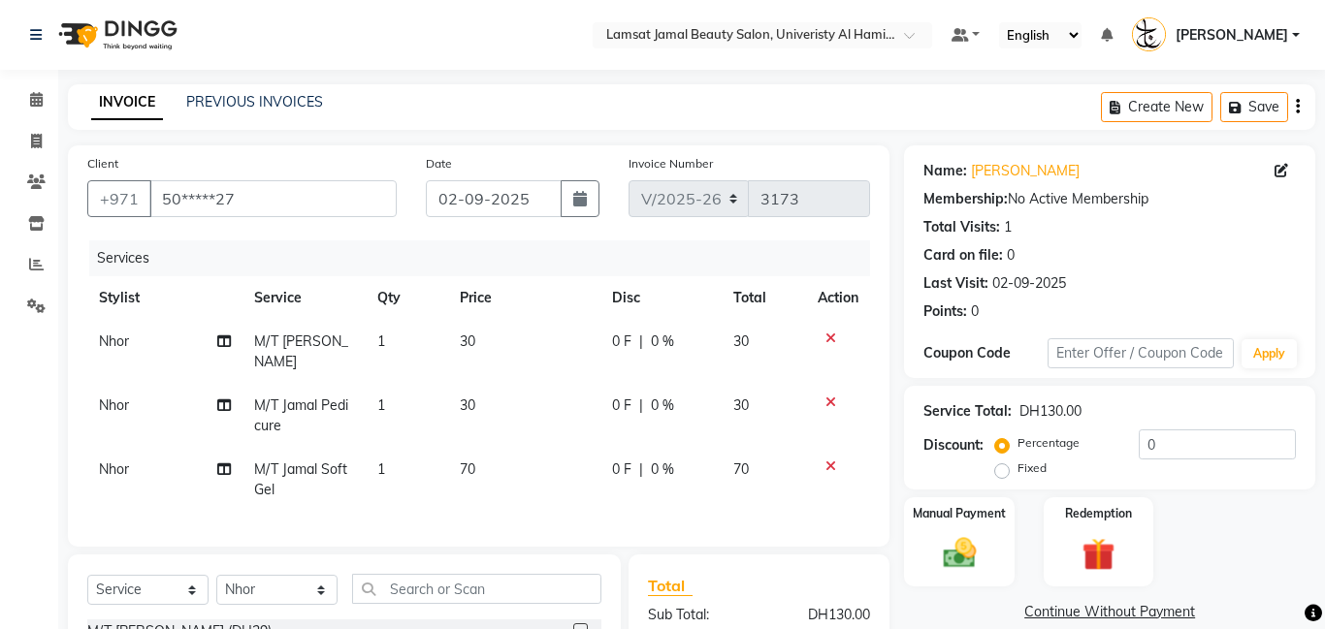
scroll to position [241, 0]
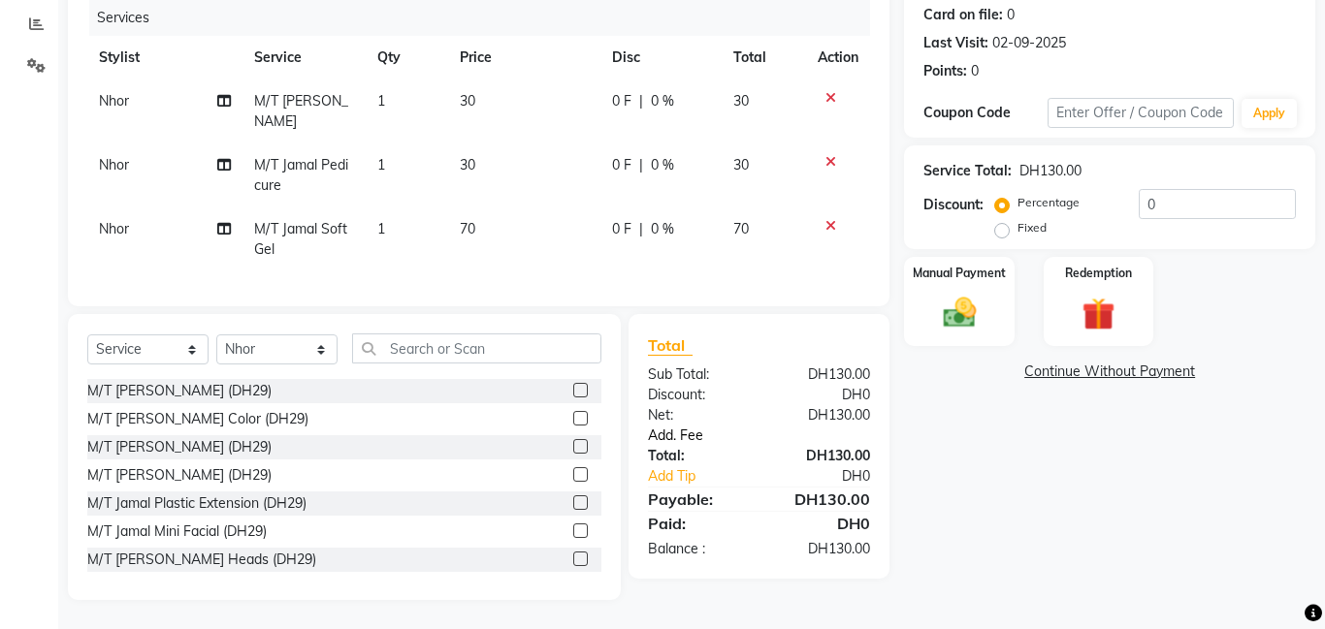
click at [705, 439] on link "Add. Fee" at bounding box center [758, 436] width 251 height 20
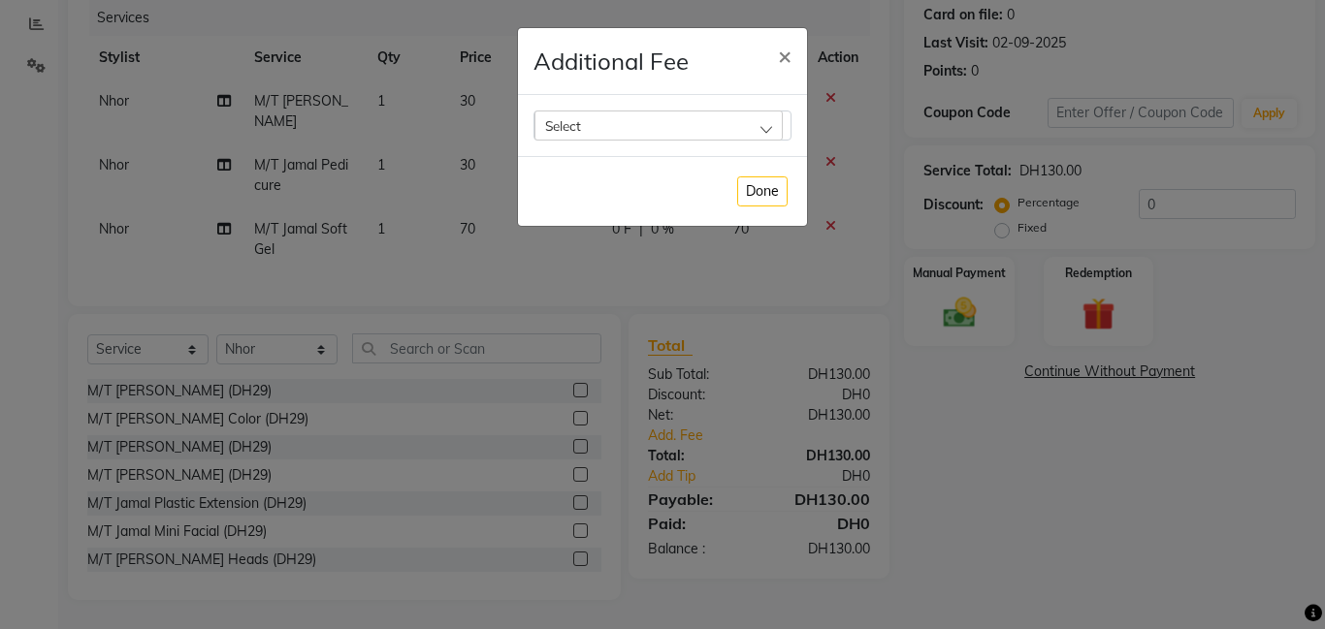
drag, startPoint x: 770, startPoint y: 126, endPoint x: 774, endPoint y: 153, distance: 27.4
click at [771, 125] on div "Select" at bounding box center [658, 125] width 248 height 29
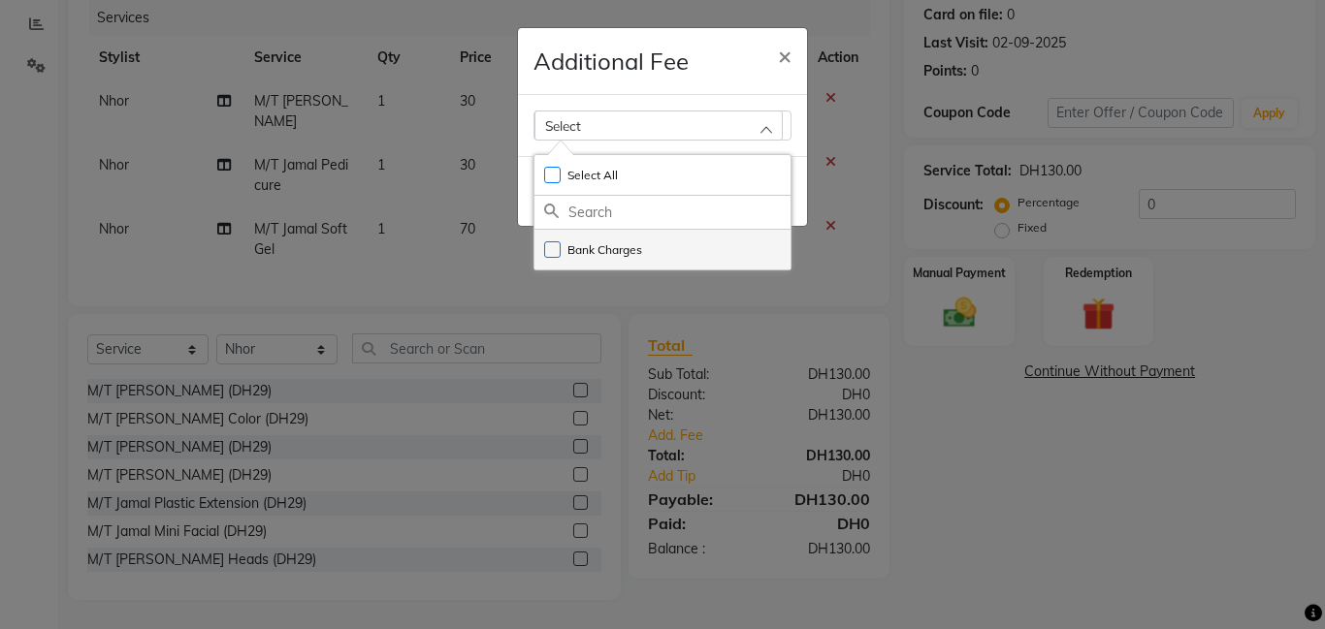
click at [757, 251] on li "Bank Charges" at bounding box center [662, 250] width 256 height 40
checkbox input "true"
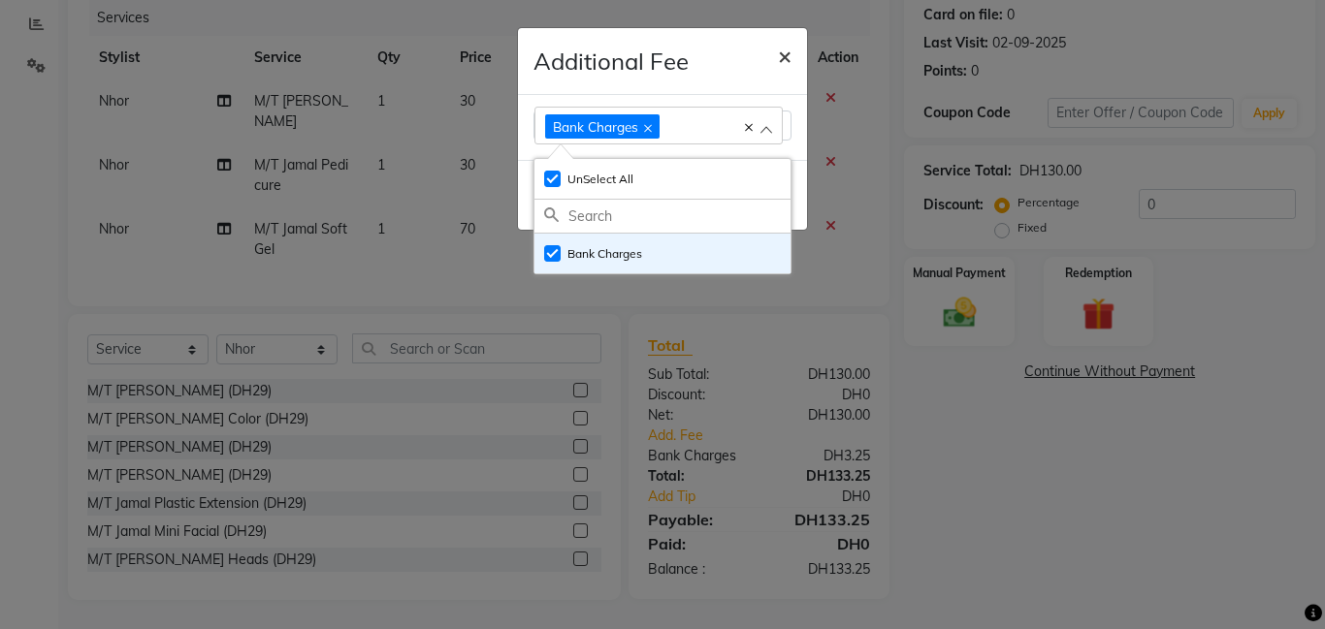
click at [801, 60] on button "×" at bounding box center [784, 55] width 45 height 54
click at [930, 328] on ngb-modal-window "Additional Fee × Bank Charges Select All UnSelect All Bank Charges Done" at bounding box center [662, 314] width 1325 height 629
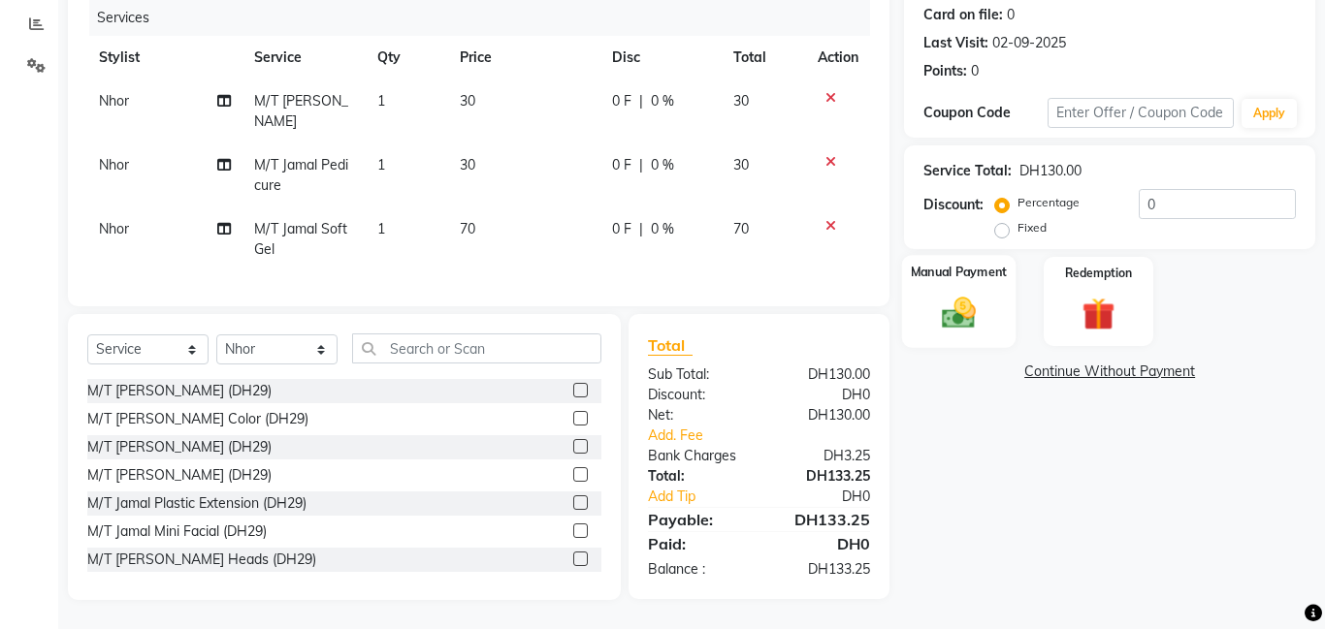
click at [968, 303] on img at bounding box center [958, 313] width 55 height 40
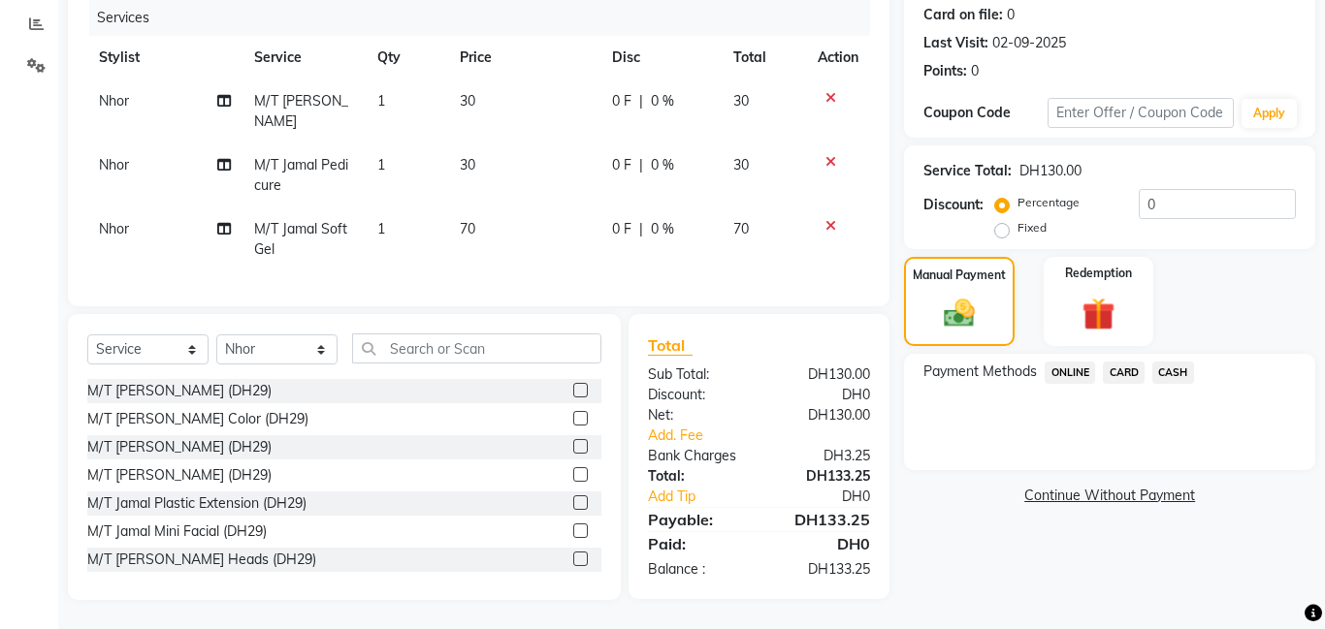
click at [1136, 374] on span "CARD" at bounding box center [1124, 373] width 42 height 22
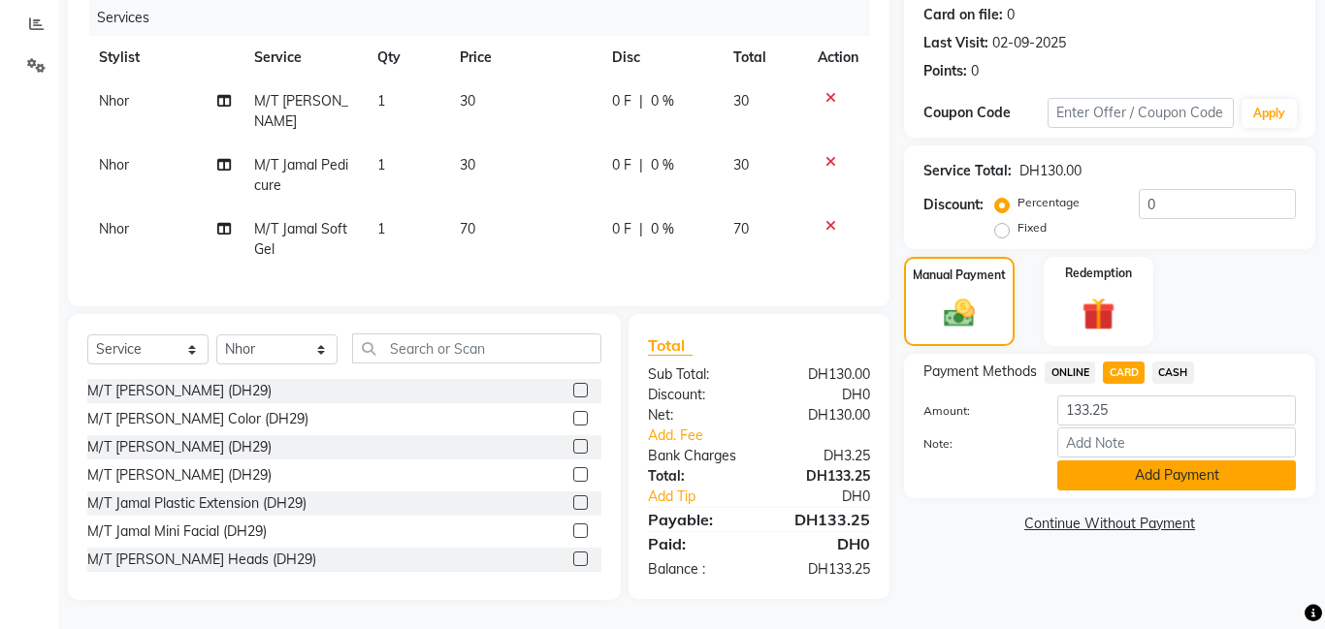
click at [1162, 485] on button "Add Payment" at bounding box center [1176, 476] width 239 height 30
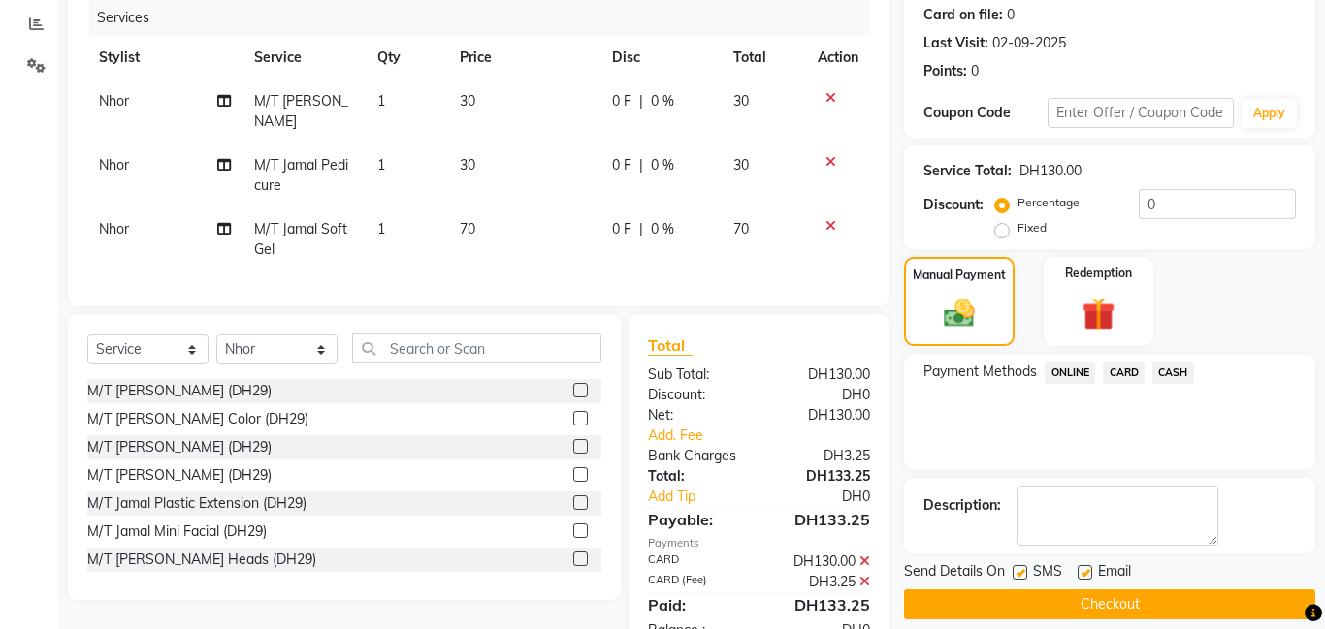
scroll to position [301, 0]
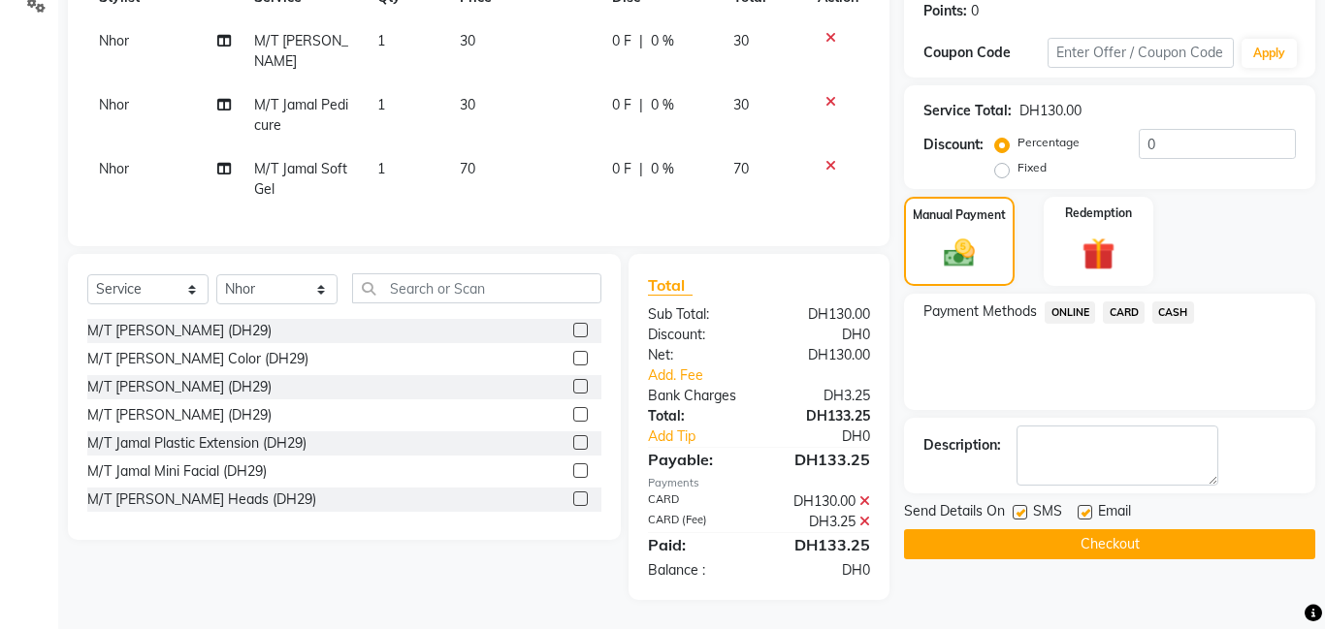
click at [1086, 542] on button "Checkout" at bounding box center [1109, 544] width 411 height 30
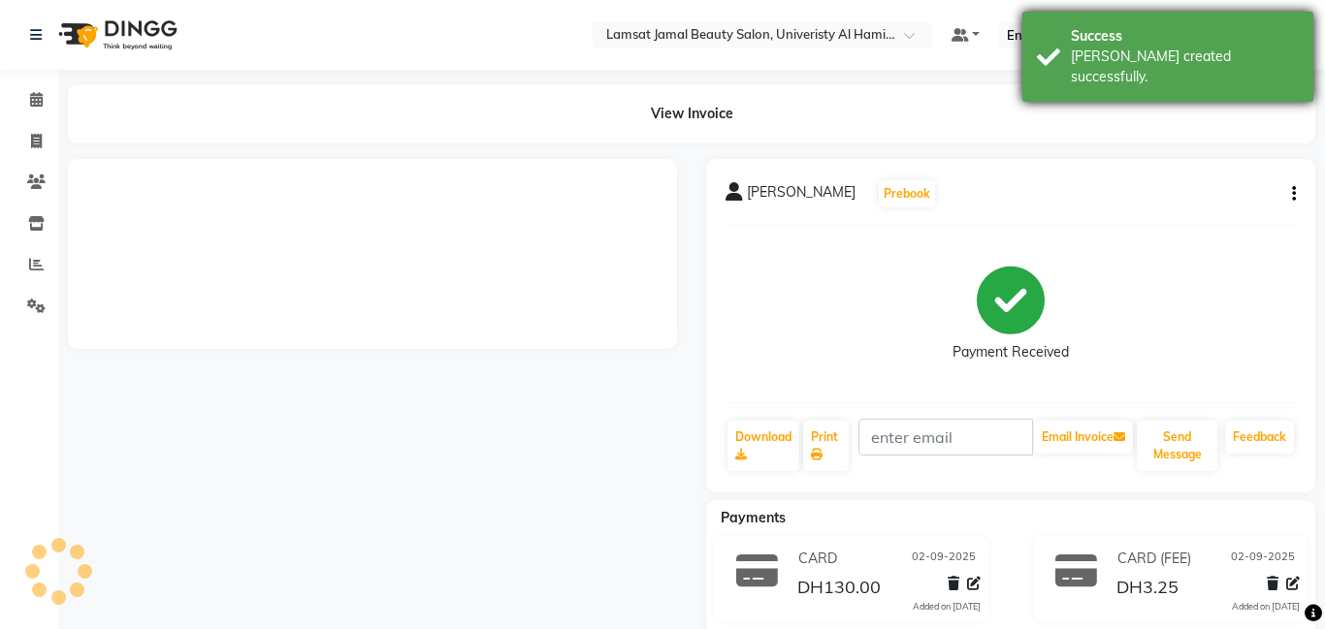
click at [1095, 65] on div "[PERSON_NAME] created successfully." at bounding box center [1185, 67] width 228 height 41
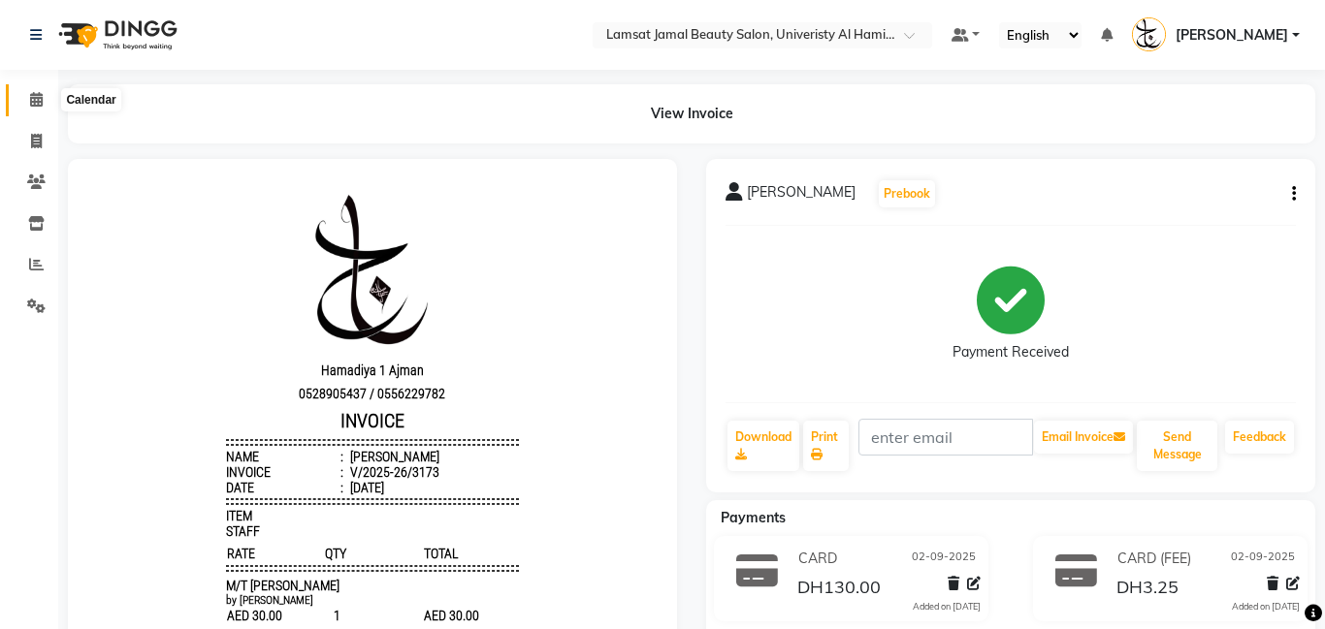
click at [43, 99] on span at bounding box center [36, 100] width 34 height 22
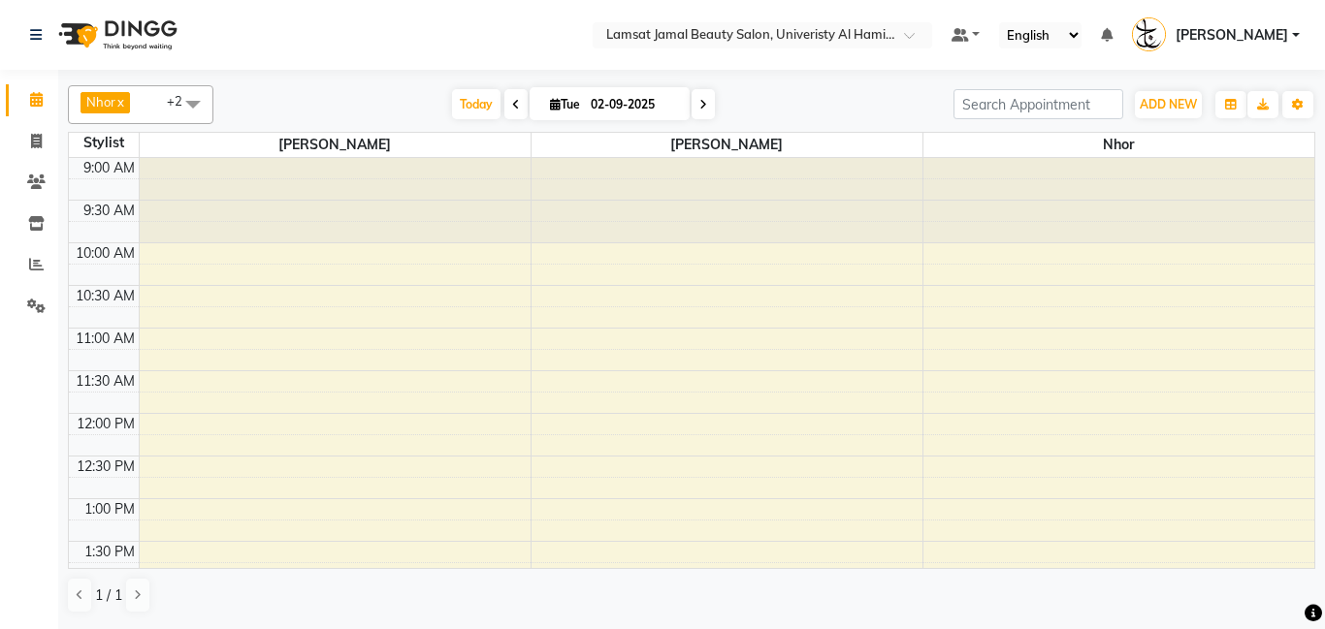
click at [203, 114] on span at bounding box center [193, 103] width 39 height 37
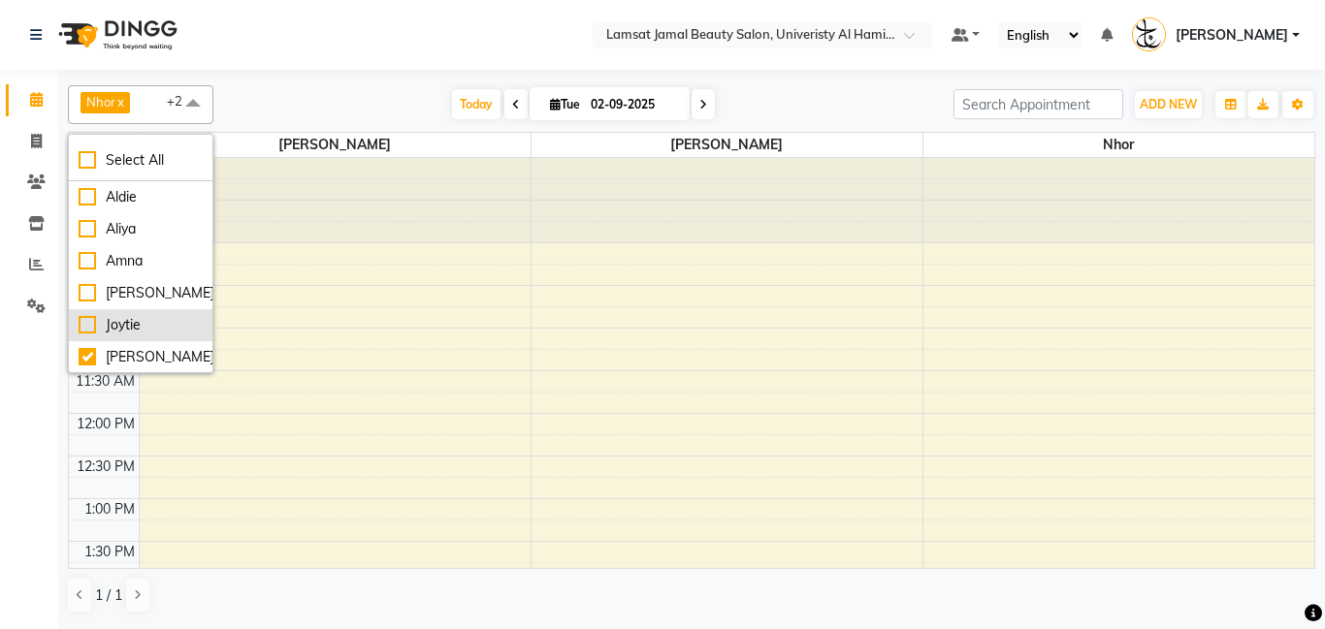
click at [165, 327] on div "Joytie" at bounding box center [141, 325] width 124 height 20
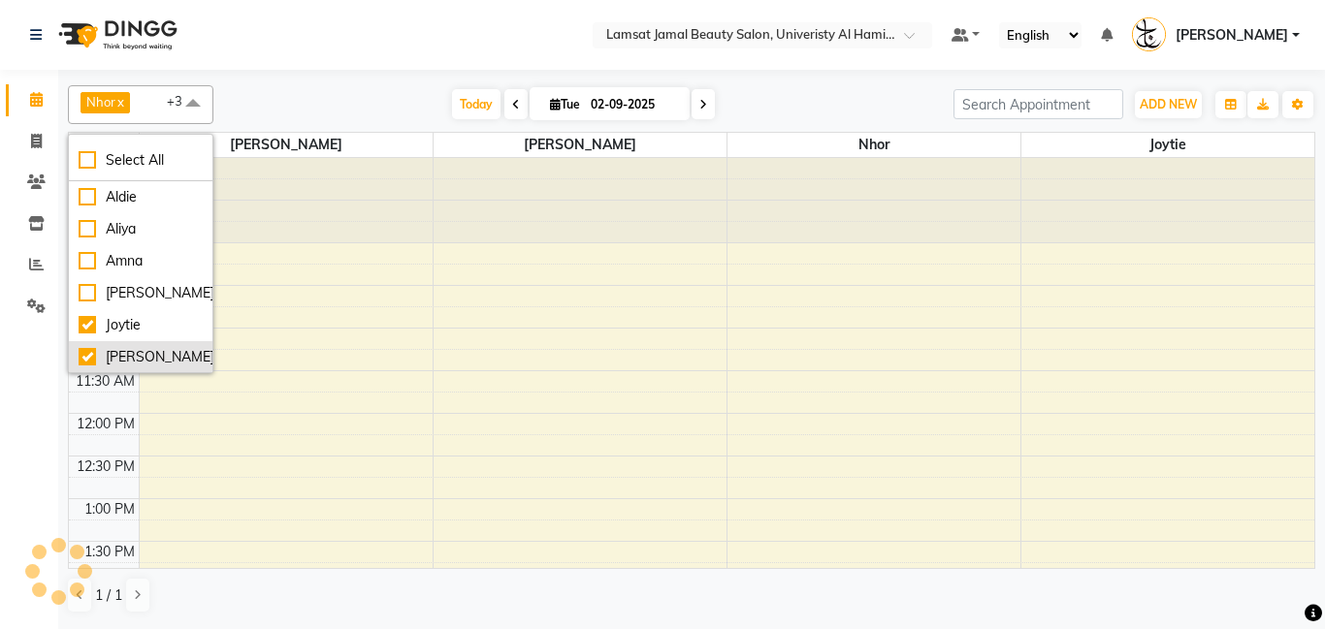
checkbox input "true"
click at [165, 358] on div "[PERSON_NAME]" at bounding box center [141, 357] width 124 height 20
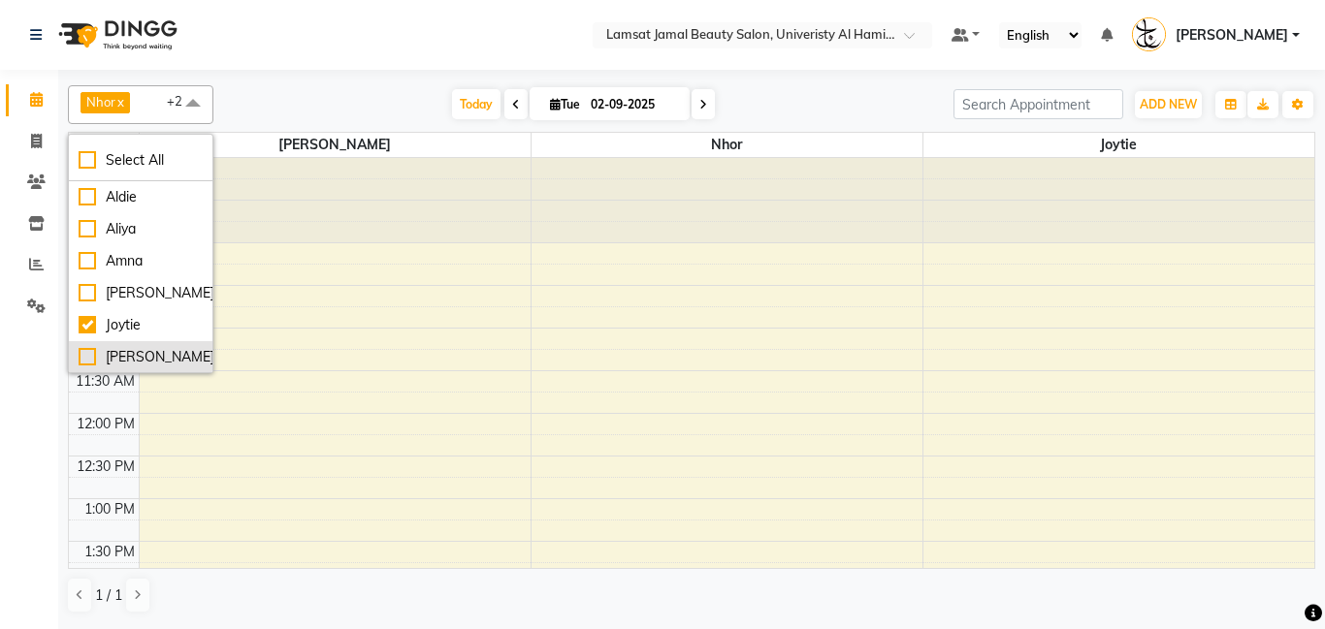
checkbox input "false"
click at [360, 85] on div "Nhor x [PERSON_NAME] x Joytie x +2 Select All Aldie [PERSON_NAME] Amna [PERSON_…" at bounding box center [691, 104] width 1247 height 39
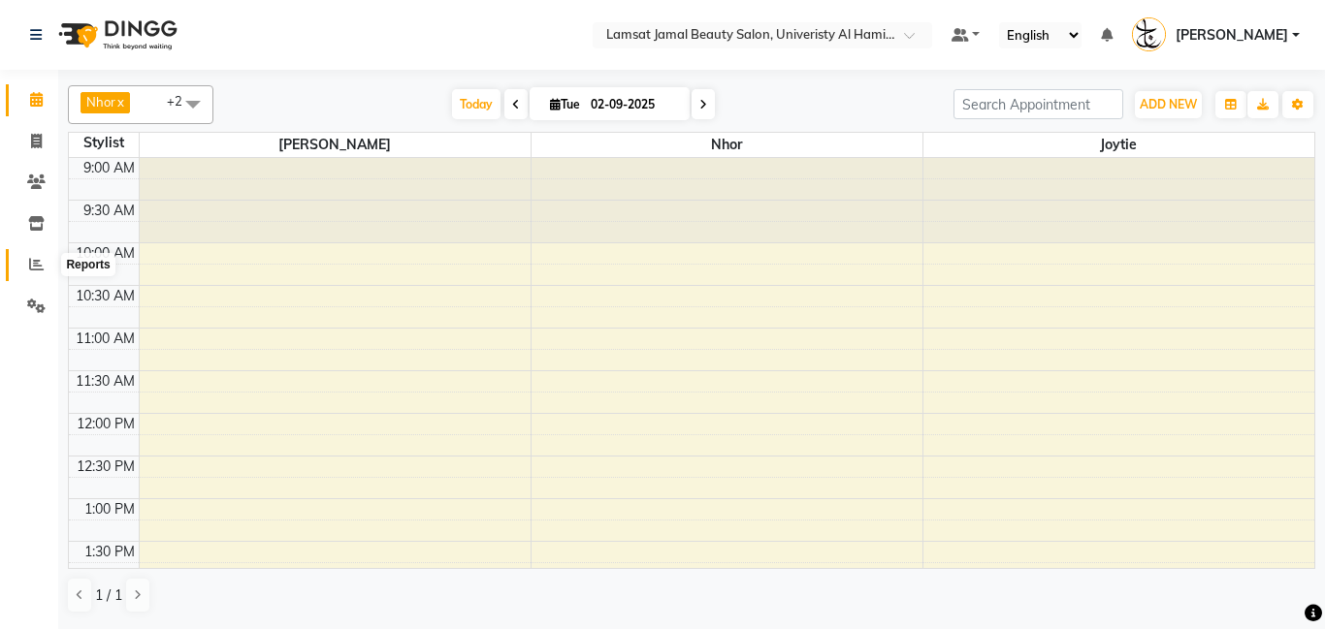
click at [30, 267] on icon at bounding box center [36, 264] width 15 height 15
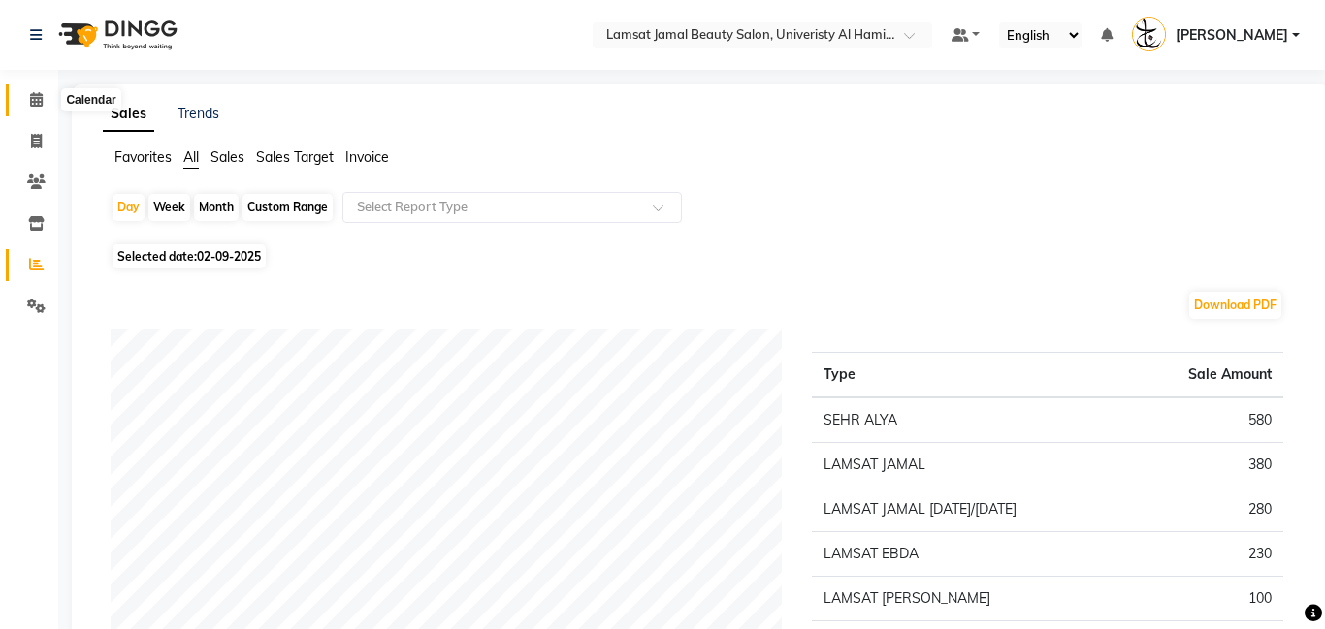
click at [31, 98] on icon at bounding box center [36, 99] width 13 height 15
